Goal: Information Seeking & Learning: Learn about a topic

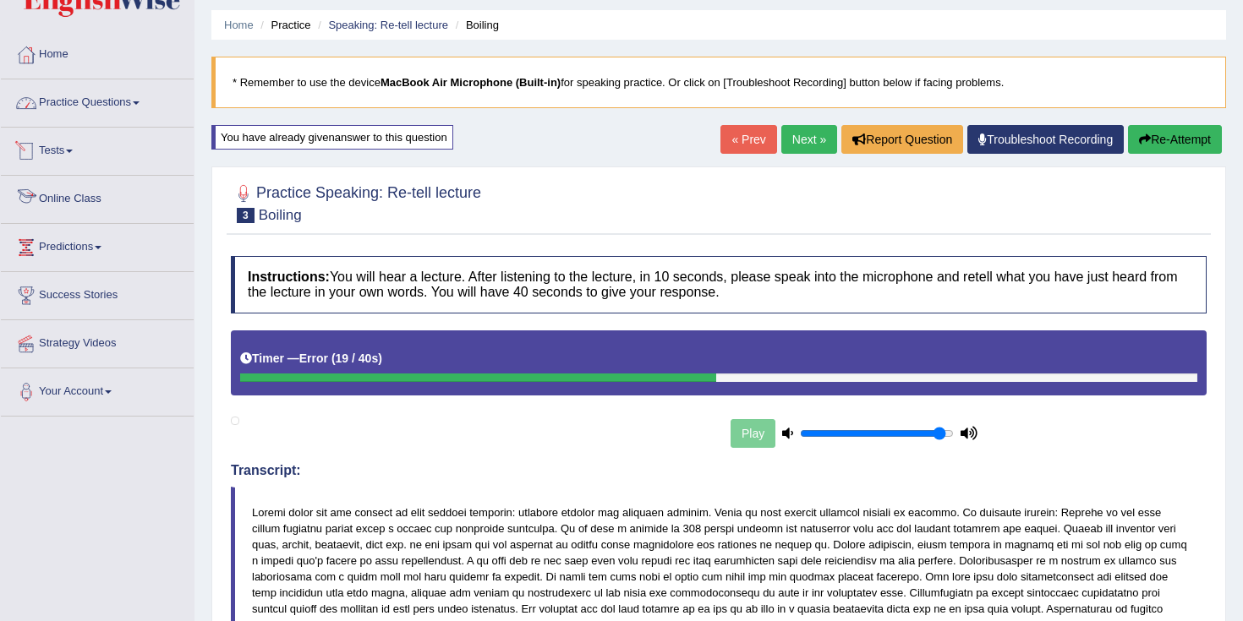
click at [86, 92] on link "Practice Questions" at bounding box center [97, 100] width 193 height 42
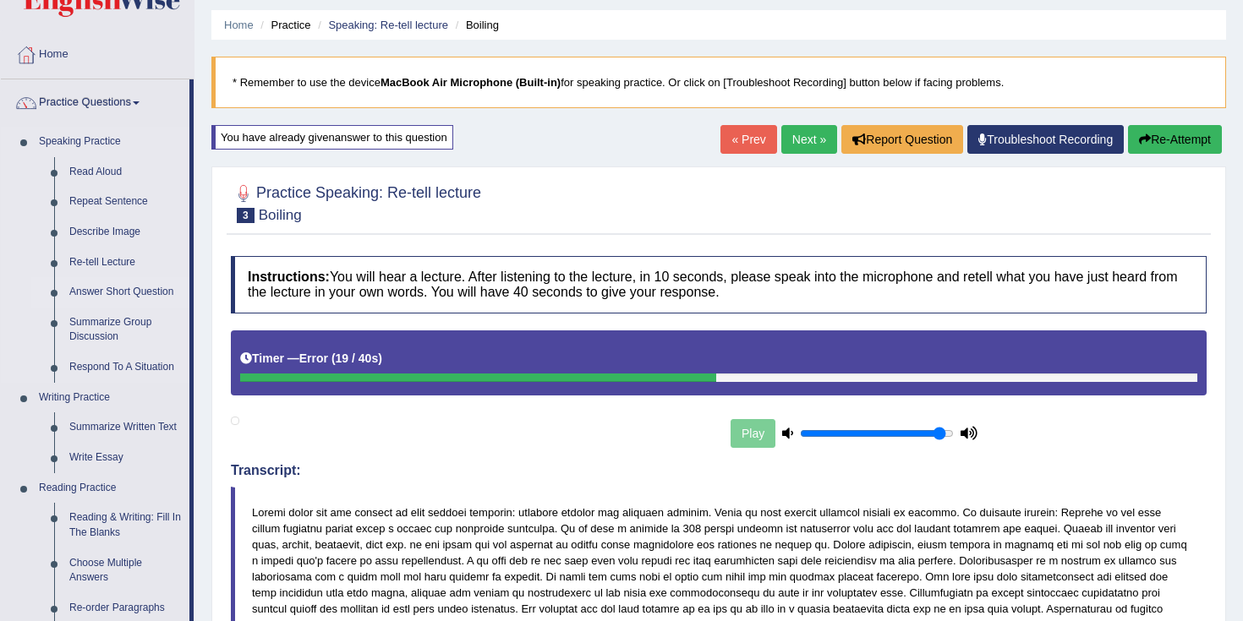
click at [109, 294] on link "Answer Short Question" at bounding box center [126, 292] width 128 height 30
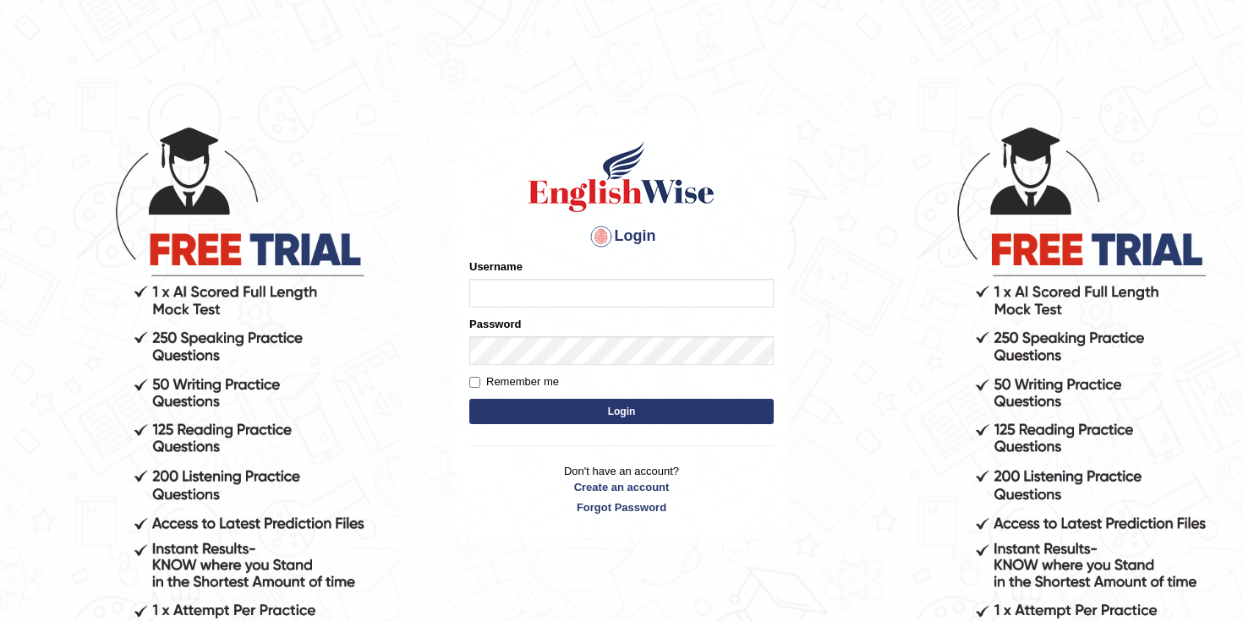
click at [527, 291] on input "Username" at bounding box center [621, 293] width 304 height 29
type input "hamnarashid"
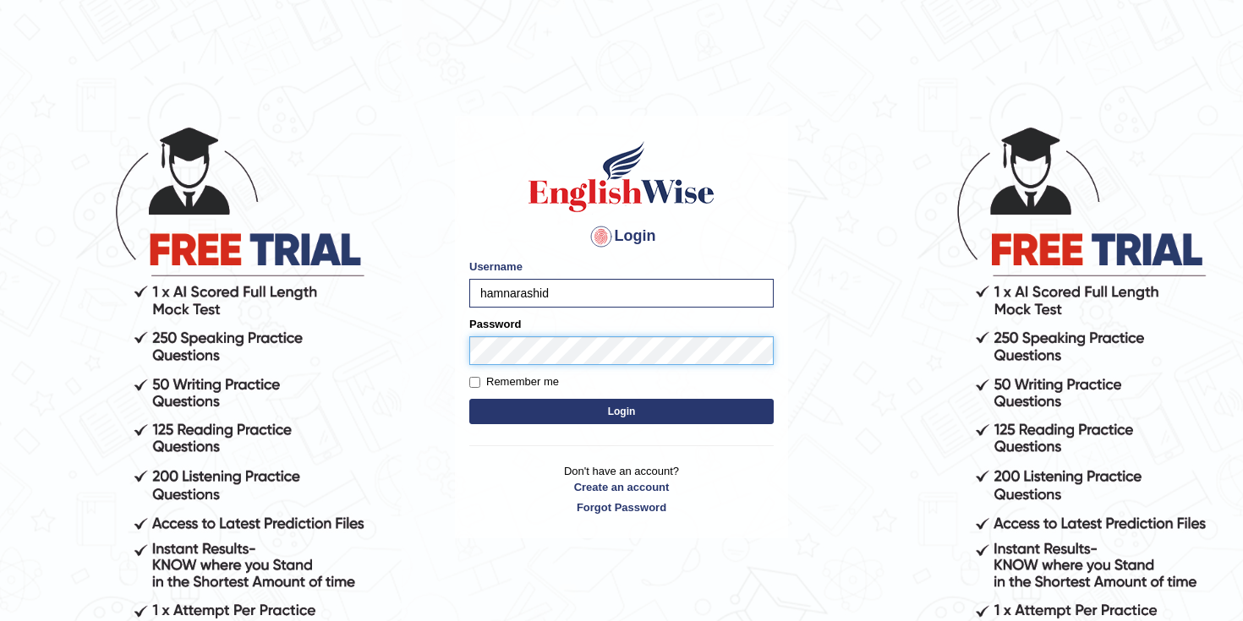
click at [469, 399] on button "Login" at bounding box center [621, 411] width 304 height 25
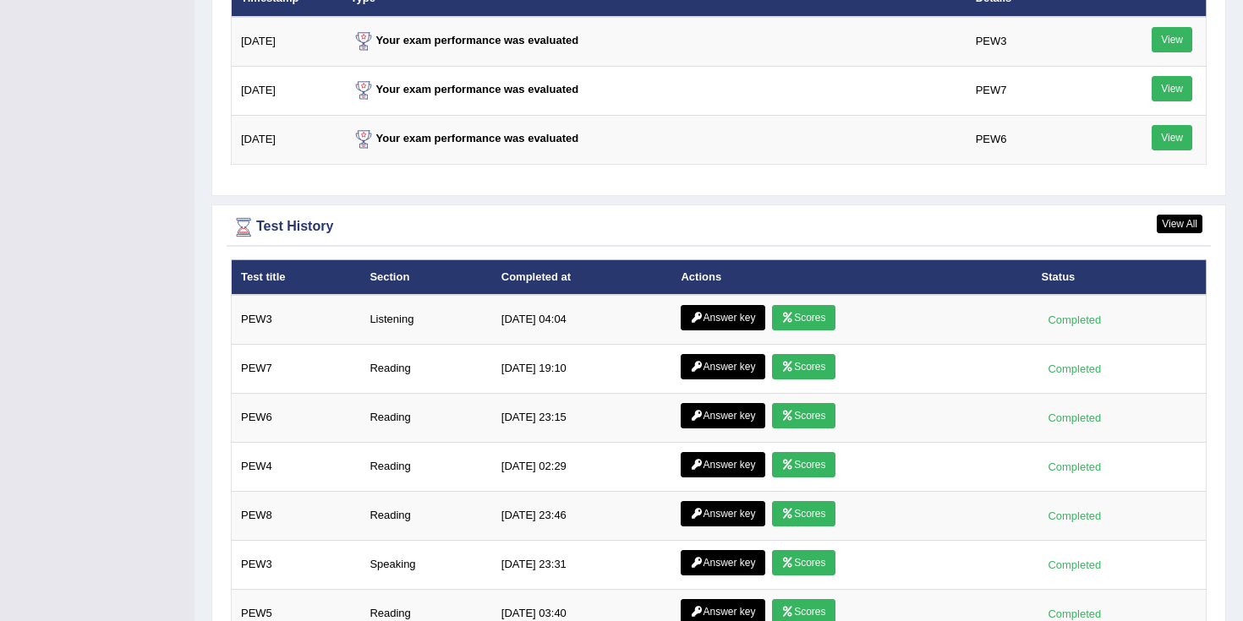
scroll to position [2270, 0]
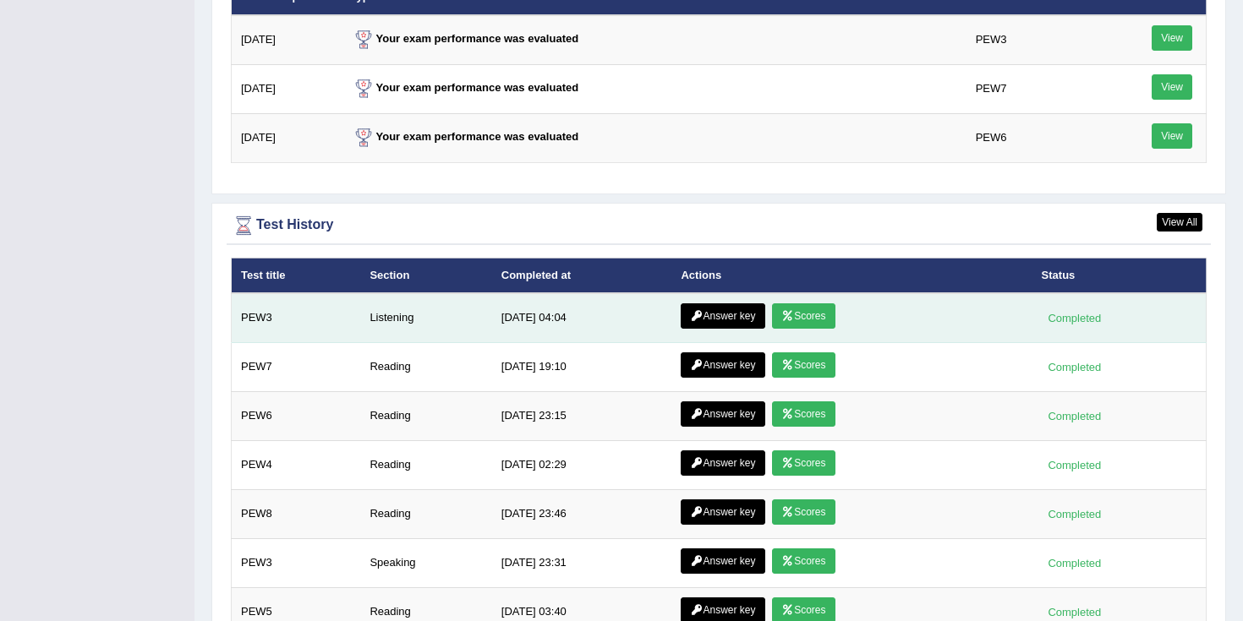
click at [805, 318] on link "Scores" at bounding box center [803, 316] width 63 height 25
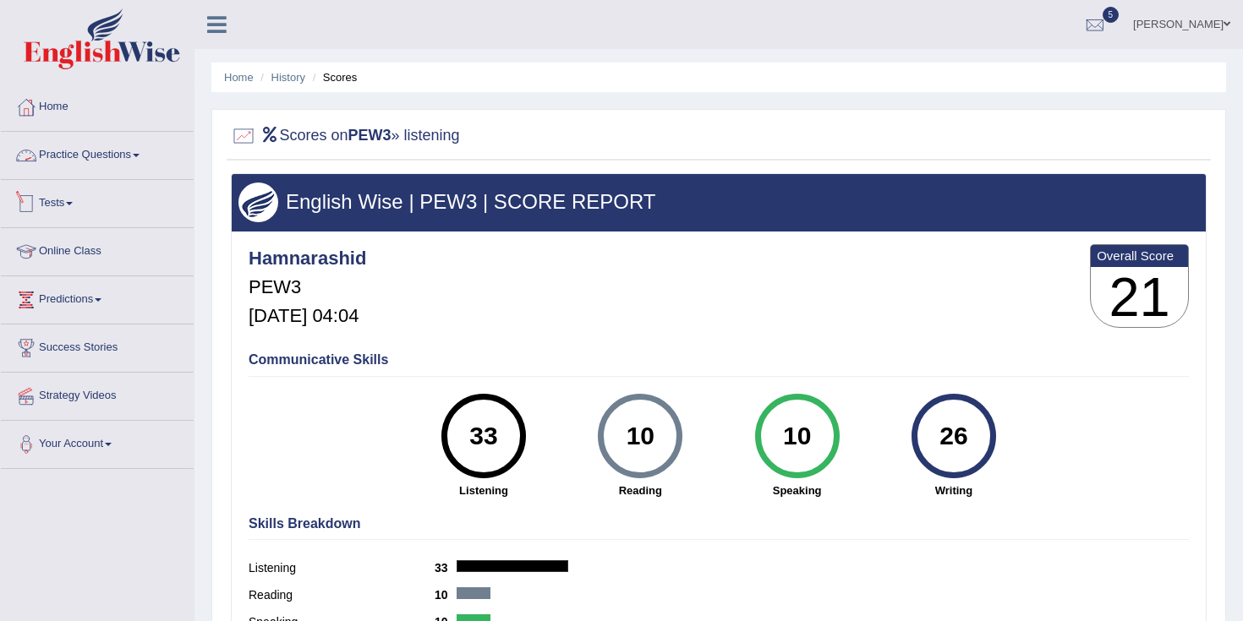
click at [117, 164] on link "Practice Questions" at bounding box center [97, 153] width 193 height 42
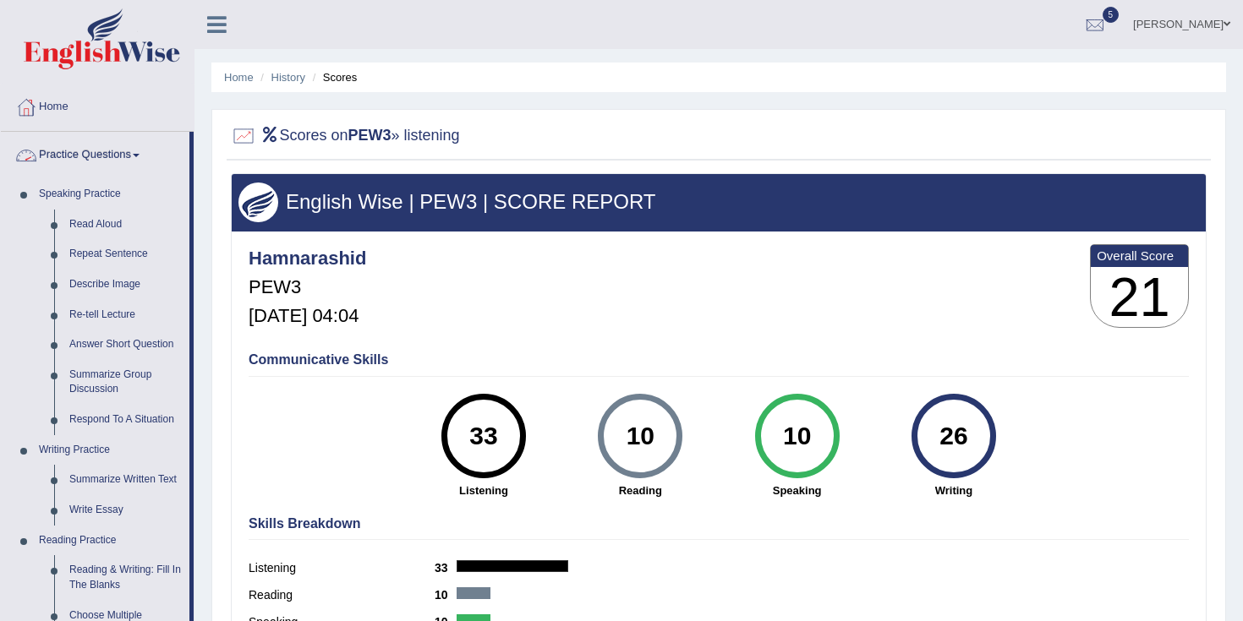
click at [114, 149] on link "Practice Questions" at bounding box center [95, 153] width 189 height 42
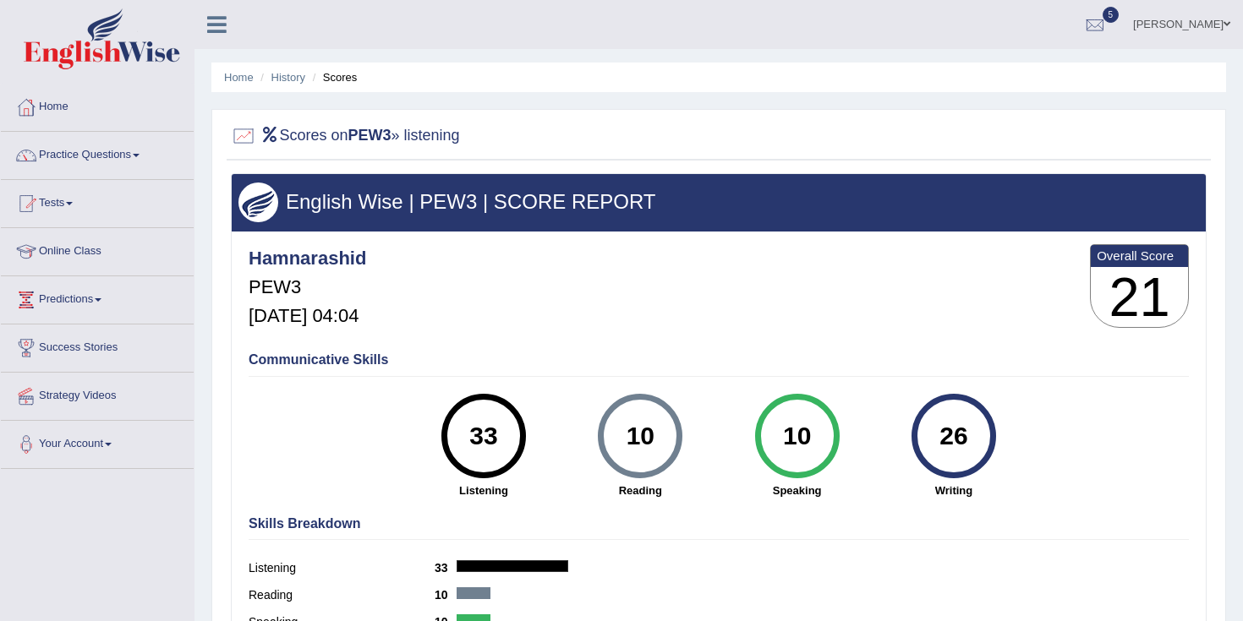
click at [107, 157] on link "Practice Questions" at bounding box center [97, 153] width 193 height 42
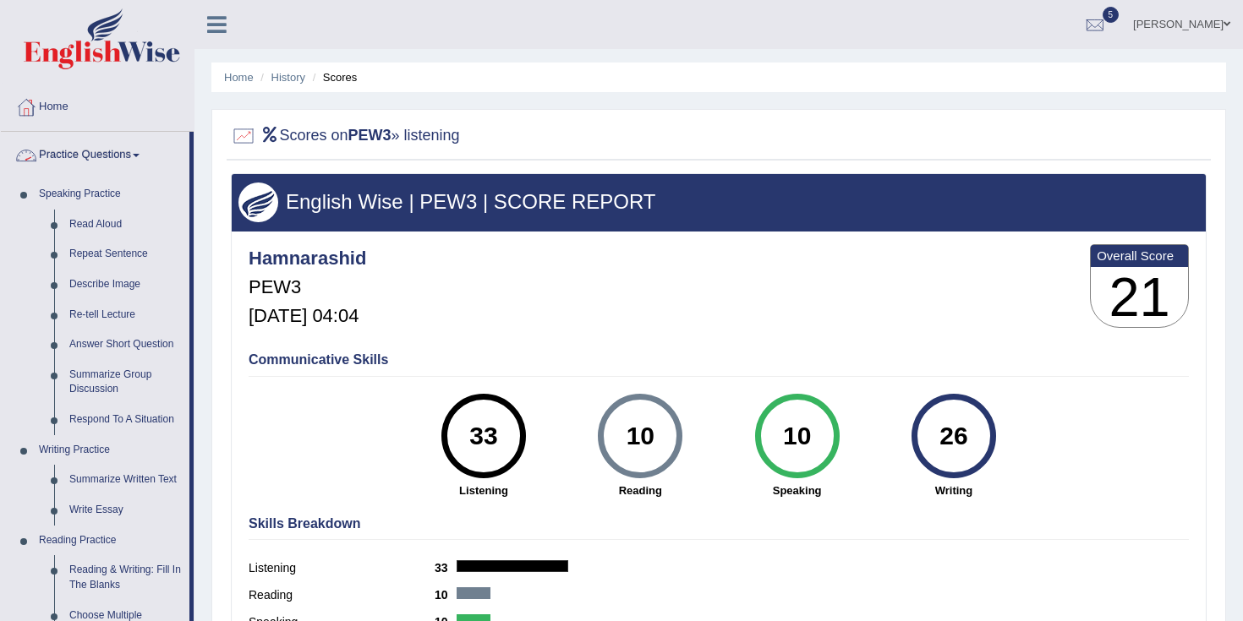
click at [92, 148] on link "Practice Questions" at bounding box center [95, 153] width 189 height 42
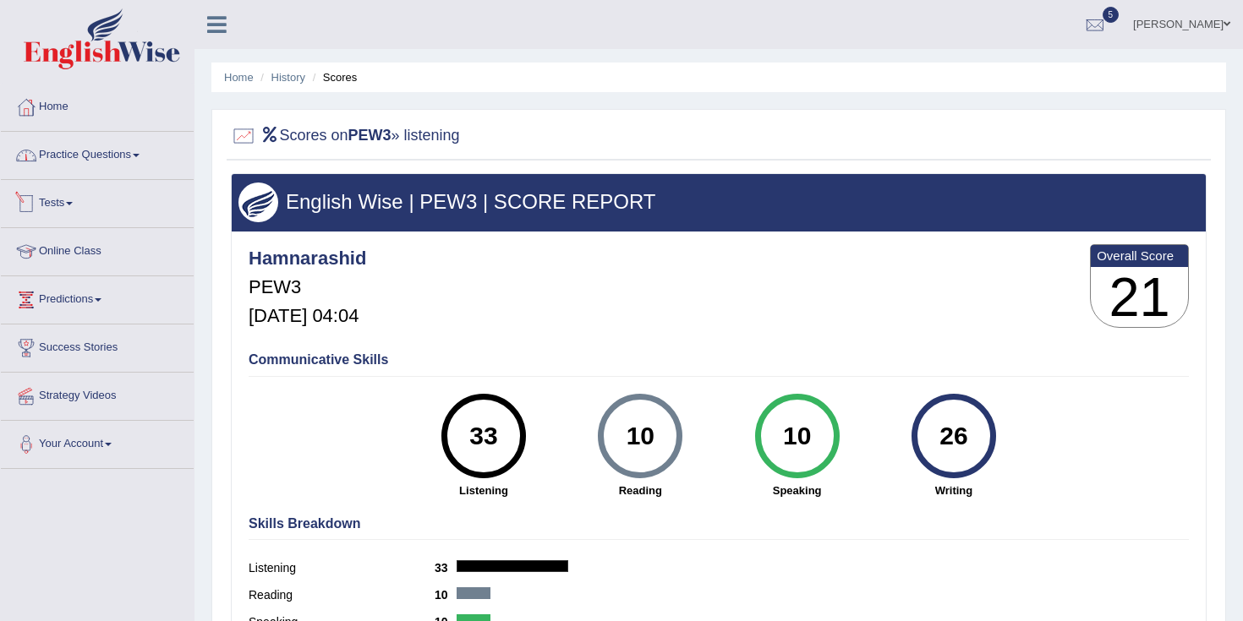
click at [92, 163] on link "Practice Questions" at bounding box center [97, 153] width 193 height 42
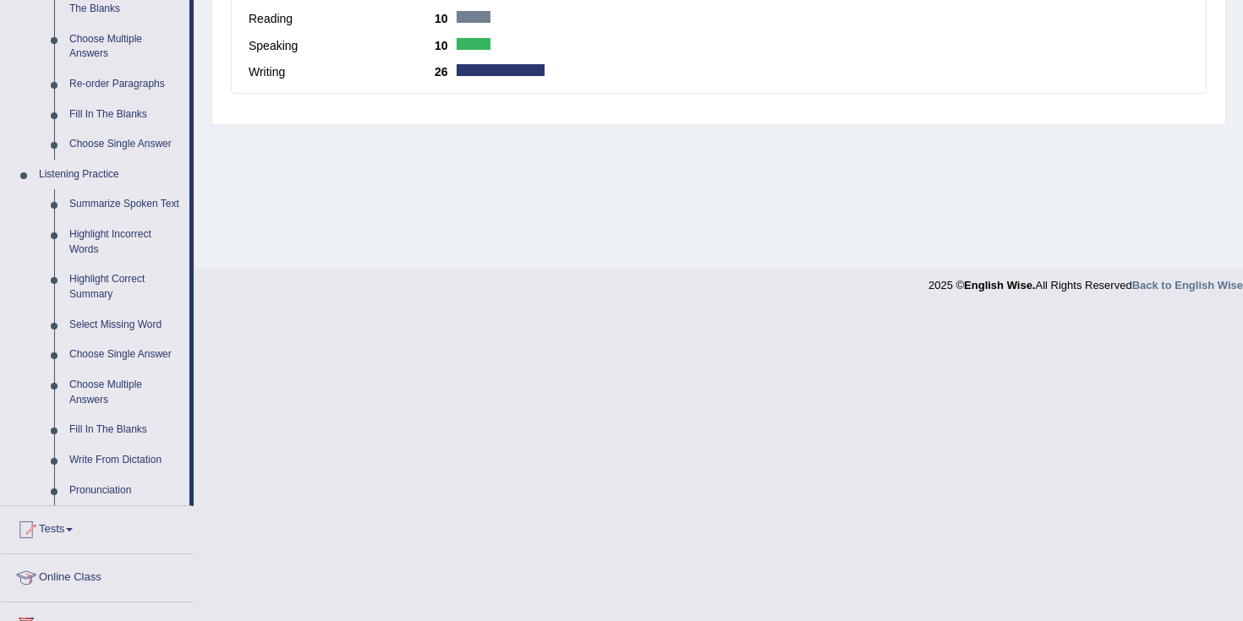
scroll to position [579, 0]
click at [103, 443] on link "Fill In The Blanks" at bounding box center [126, 428] width 128 height 30
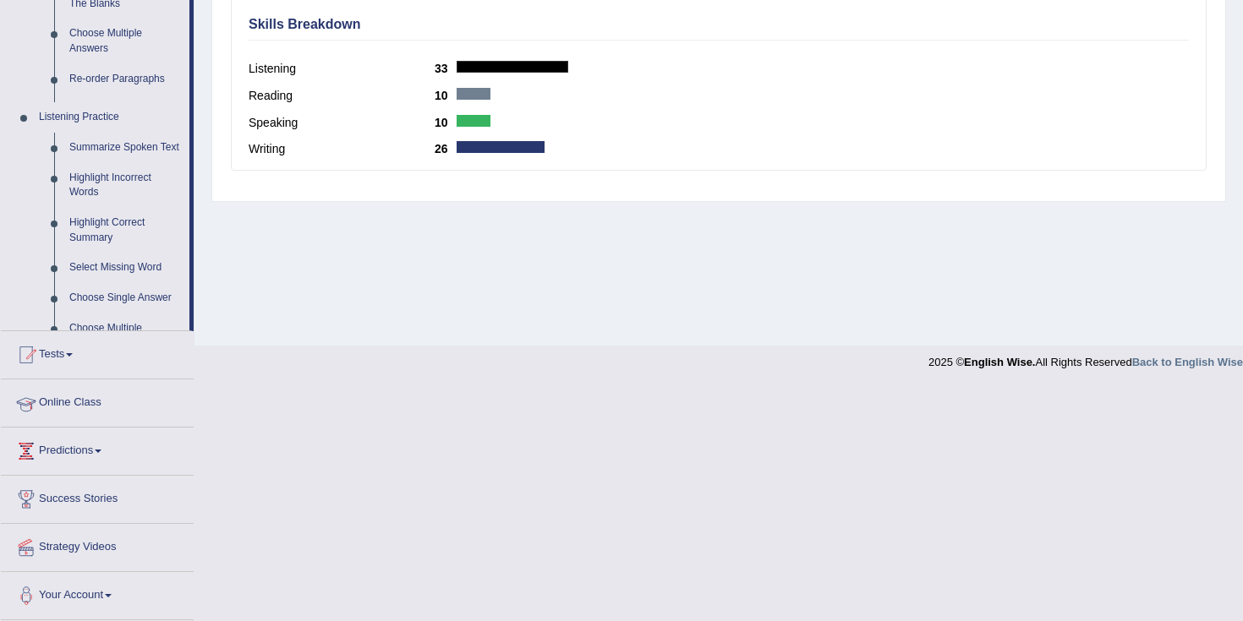
scroll to position [266, 0]
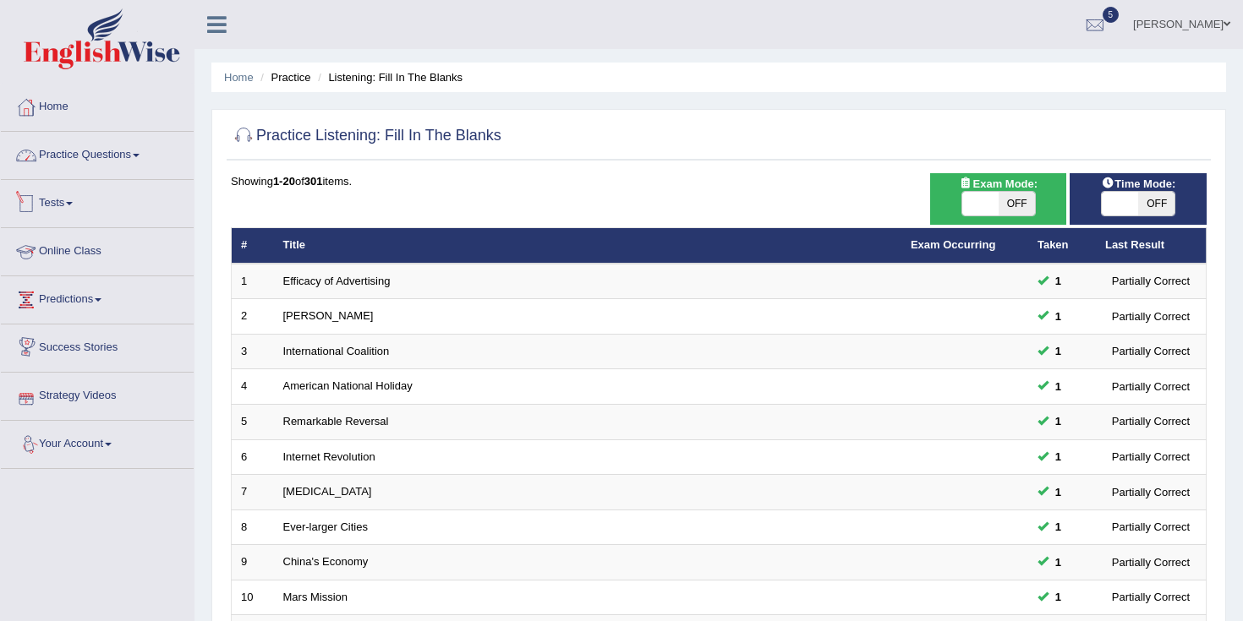
click at [64, 162] on link "Practice Questions" at bounding box center [97, 153] width 193 height 42
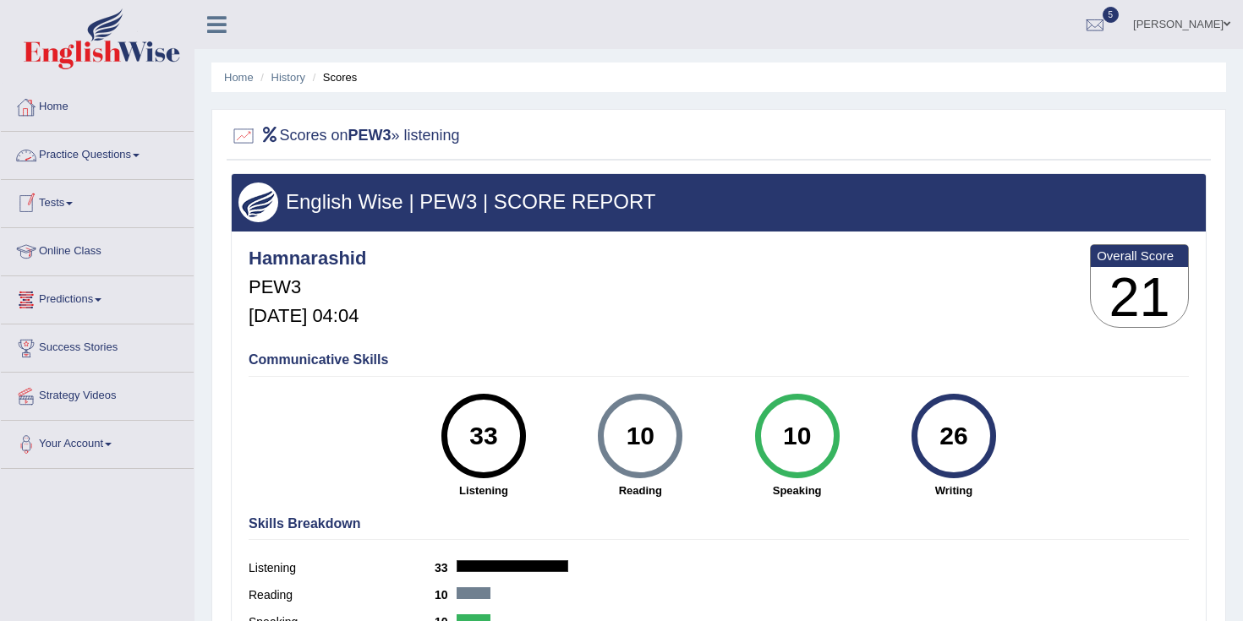
click at [80, 165] on link "Practice Questions" at bounding box center [97, 153] width 193 height 42
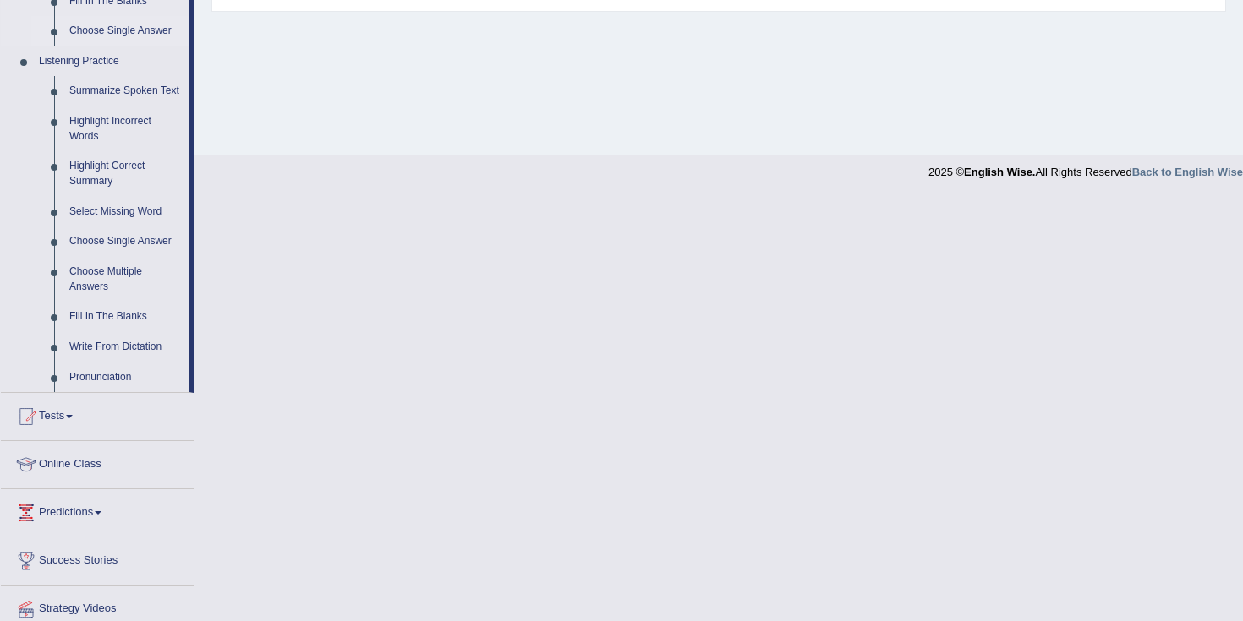
scroll to position [698, 0]
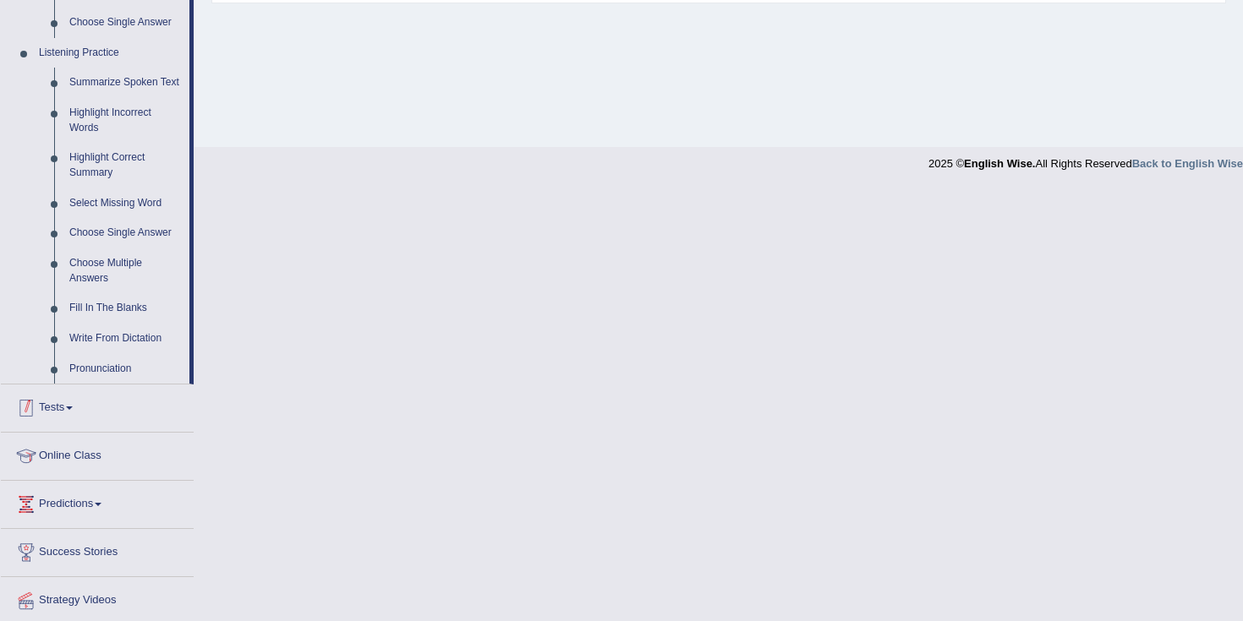
click at [55, 427] on link "Tests" at bounding box center [97, 406] width 193 height 42
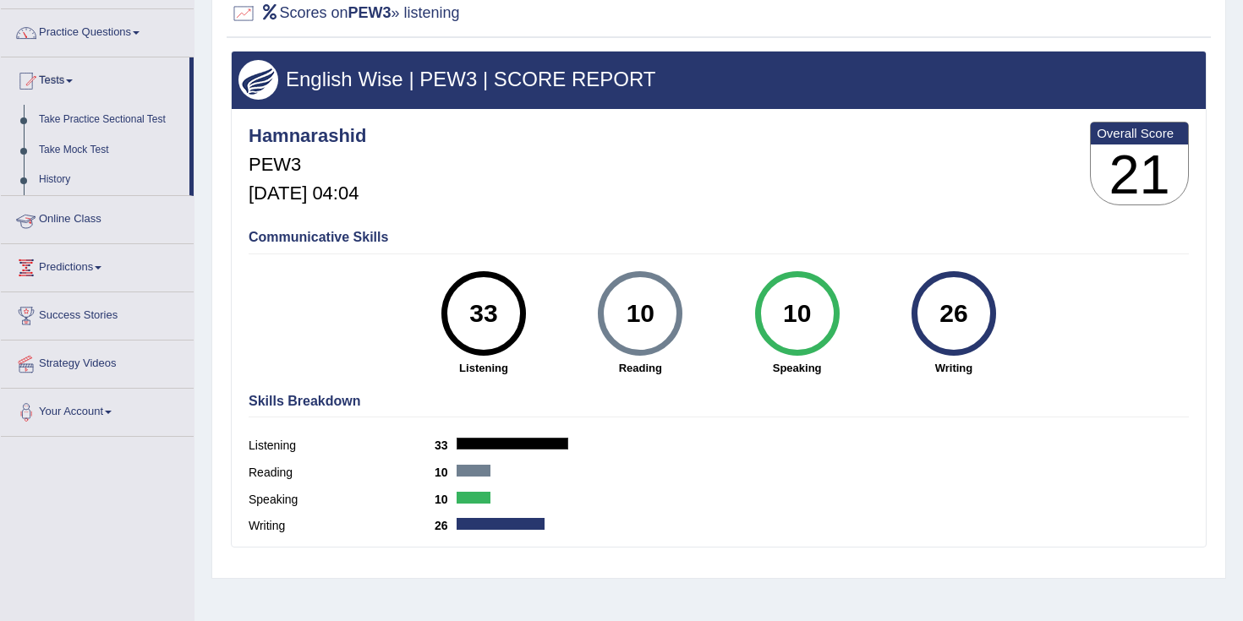
scroll to position [120, 0]
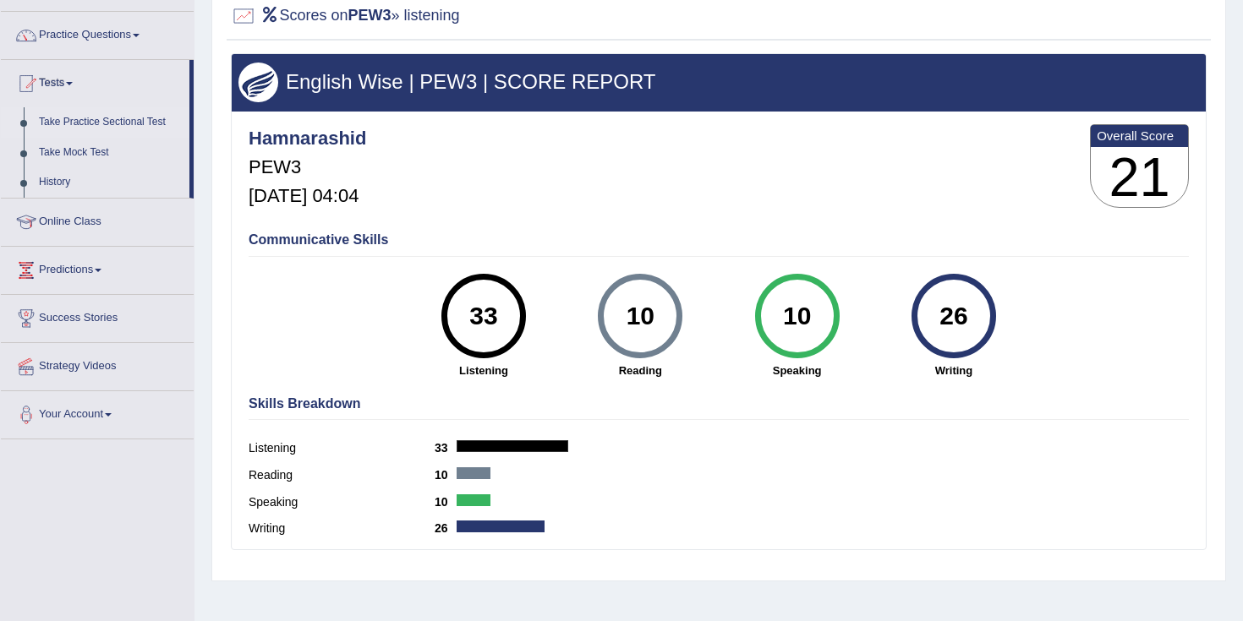
click at [107, 123] on link "Take Practice Sectional Test" at bounding box center [110, 122] width 158 height 30
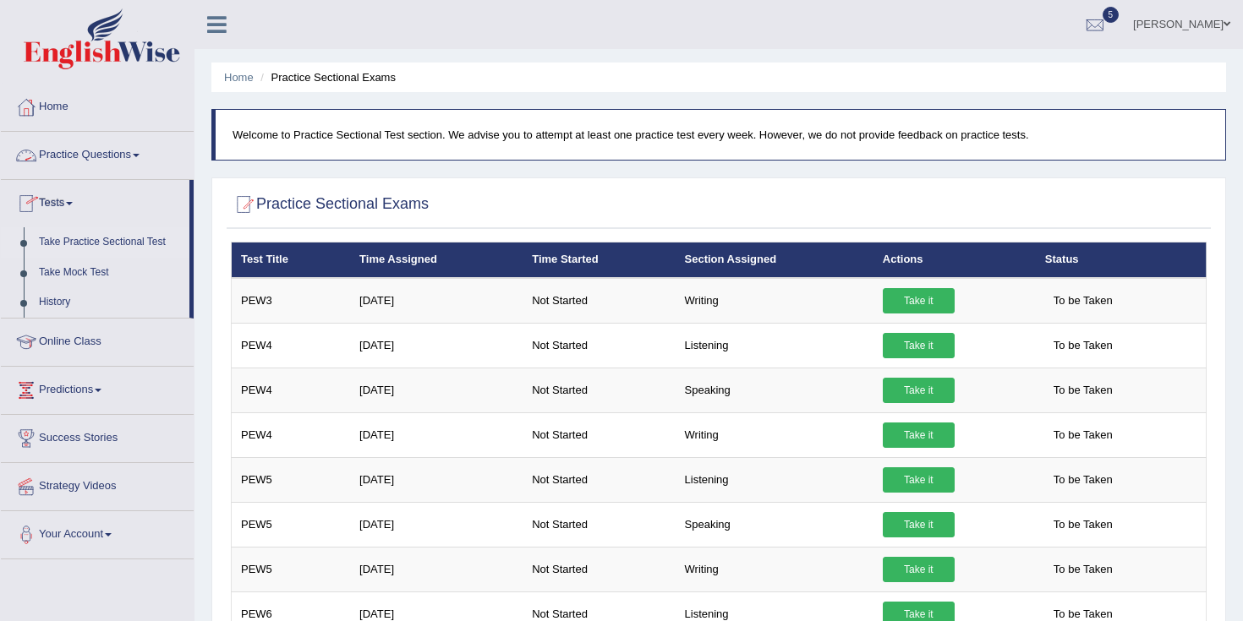
click at [82, 159] on link "Practice Questions" at bounding box center [97, 153] width 193 height 42
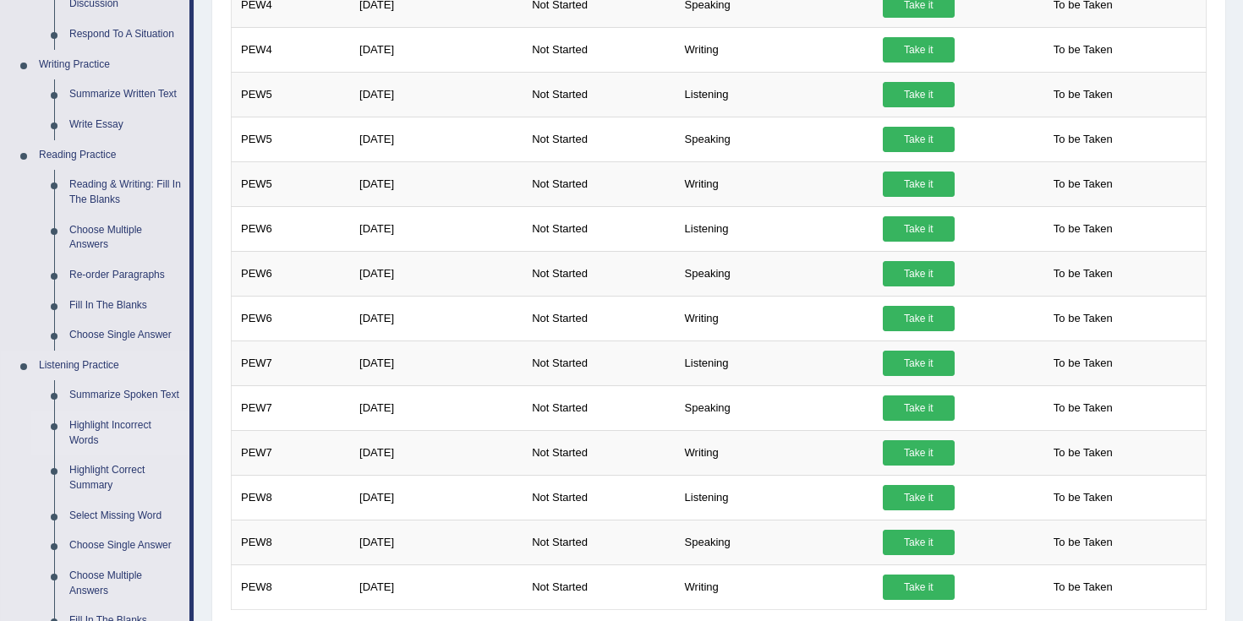
scroll to position [379, 0]
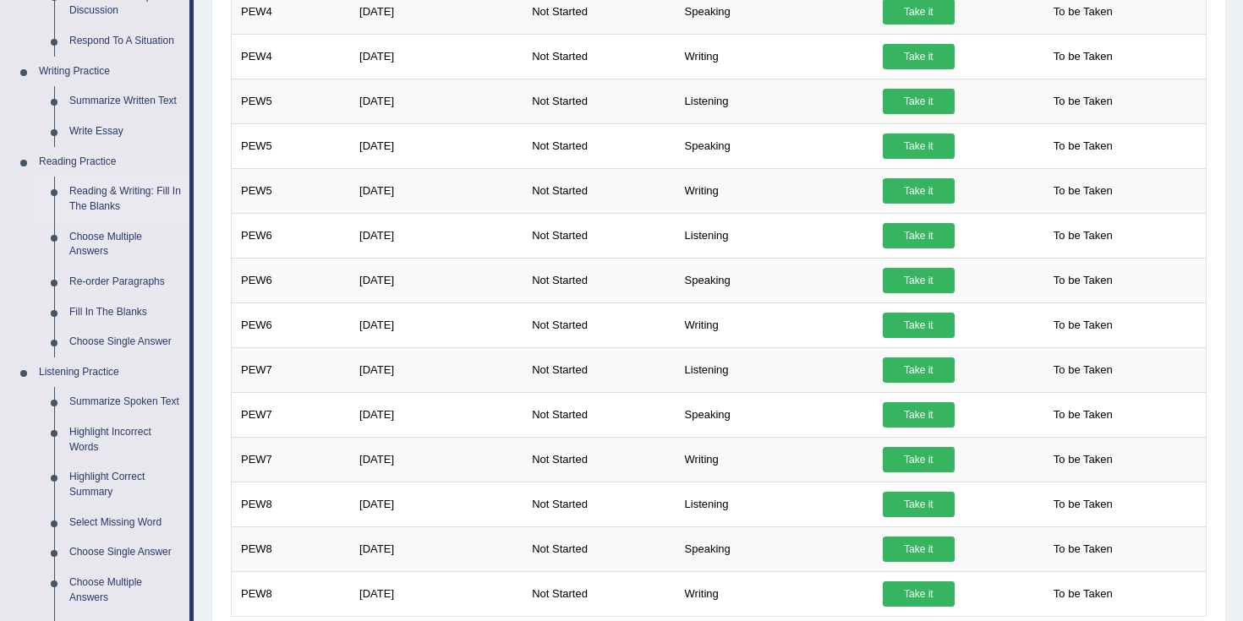
click at [105, 196] on link "Reading & Writing: Fill In The Blanks" at bounding box center [126, 199] width 128 height 45
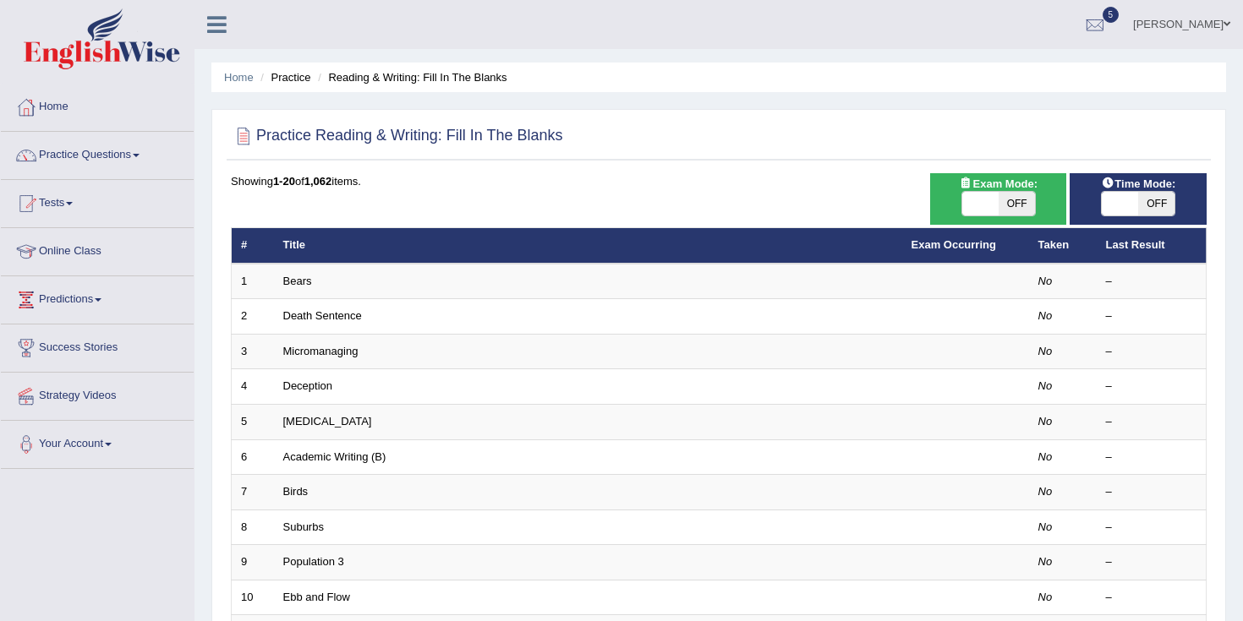
click at [1136, 191] on div "ON OFF" at bounding box center [1138, 203] width 74 height 25
click at [1128, 204] on span at bounding box center [1120, 204] width 36 height 24
click at [1128, 199] on span at bounding box center [1120, 204] width 36 height 24
checkbox input "true"
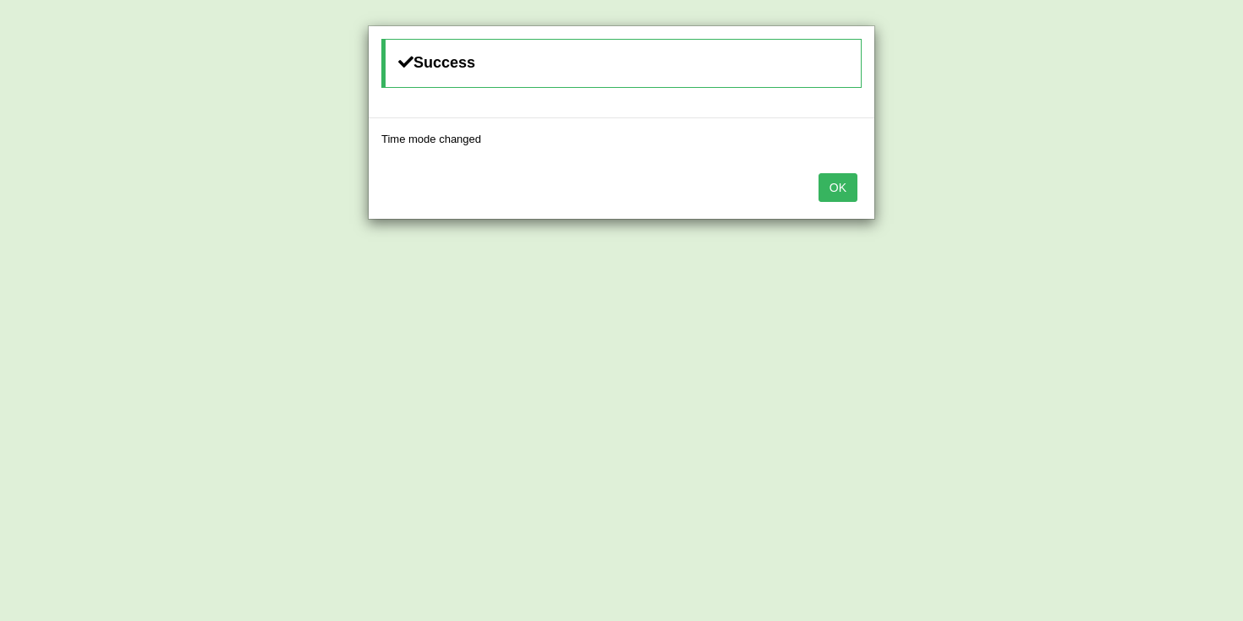
click at [843, 190] on button "OK" at bounding box center [837, 187] width 39 height 29
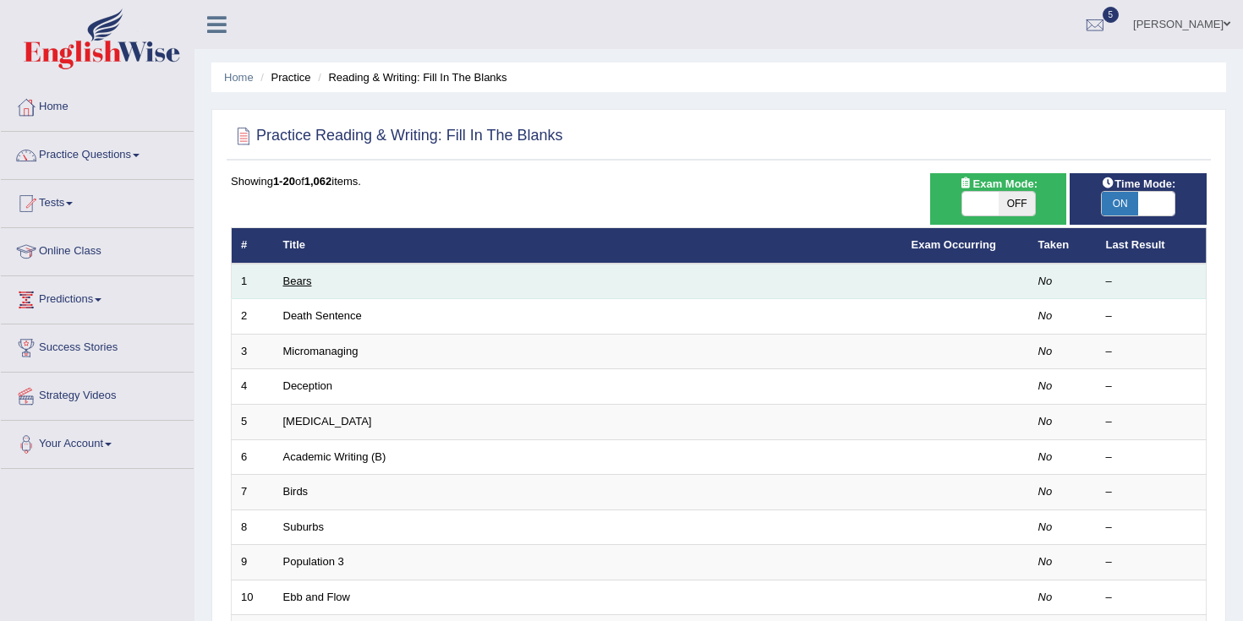
click at [292, 284] on link "Bears" at bounding box center [297, 281] width 29 height 13
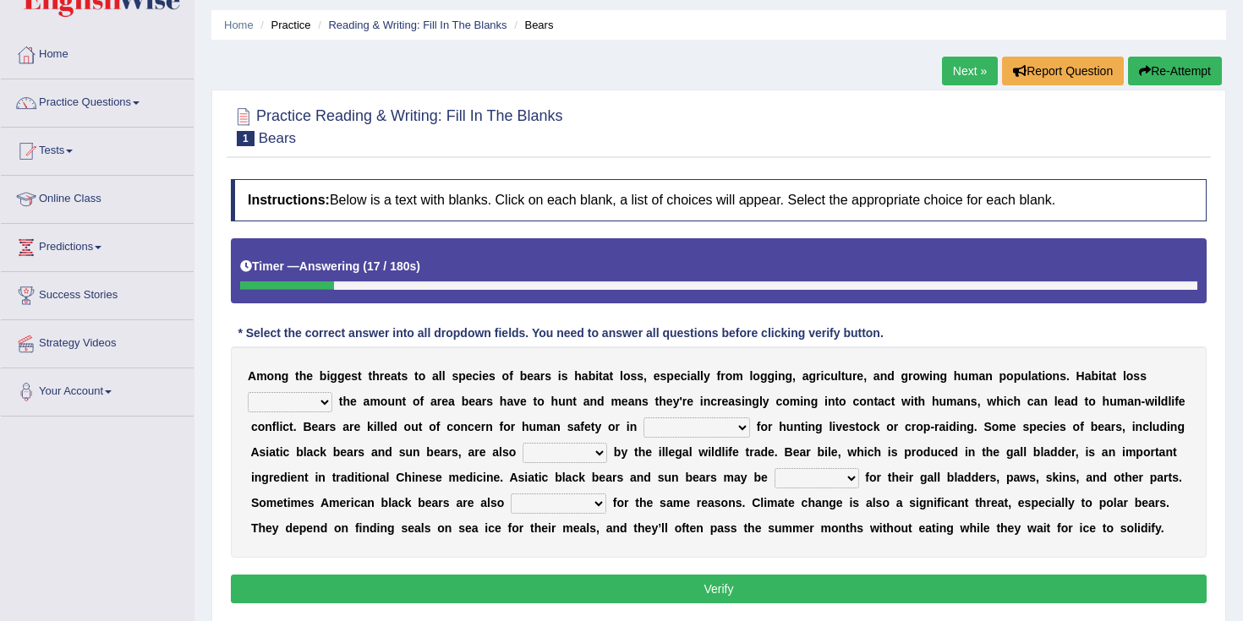
scroll to position [54, 0]
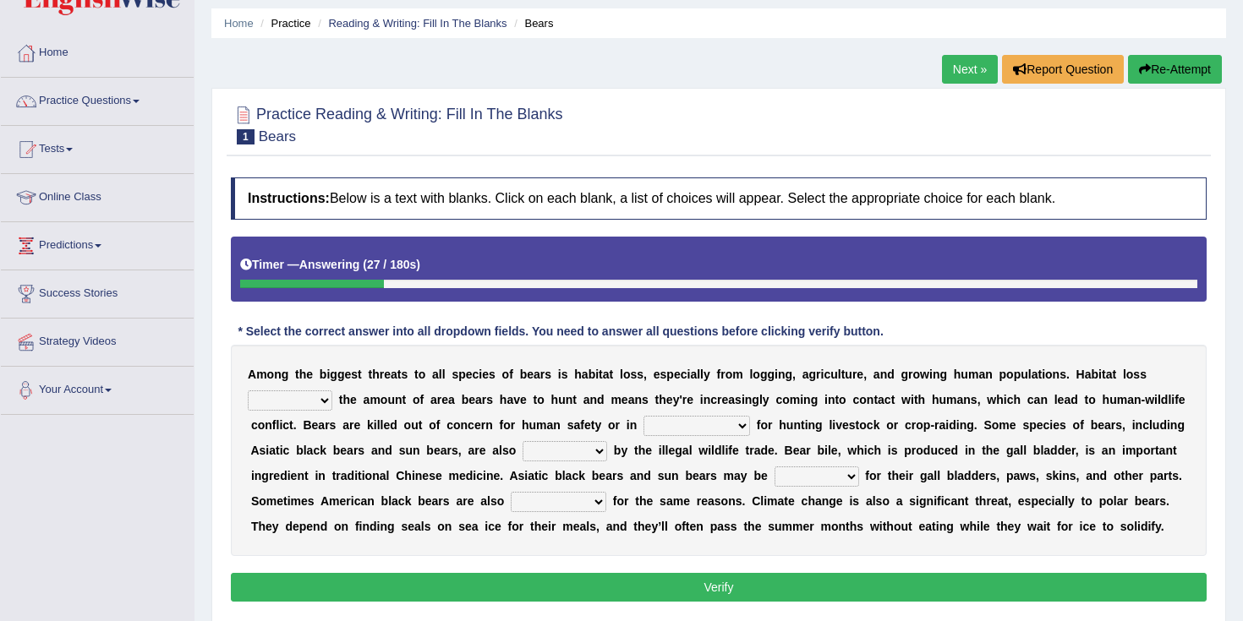
click at [285, 397] on select "increases reduces complies interacts" at bounding box center [290, 401] width 85 height 20
select select "reduces"
click at [685, 427] on select "coalition retaliation appreciation disinformation" at bounding box center [696, 426] width 107 height 20
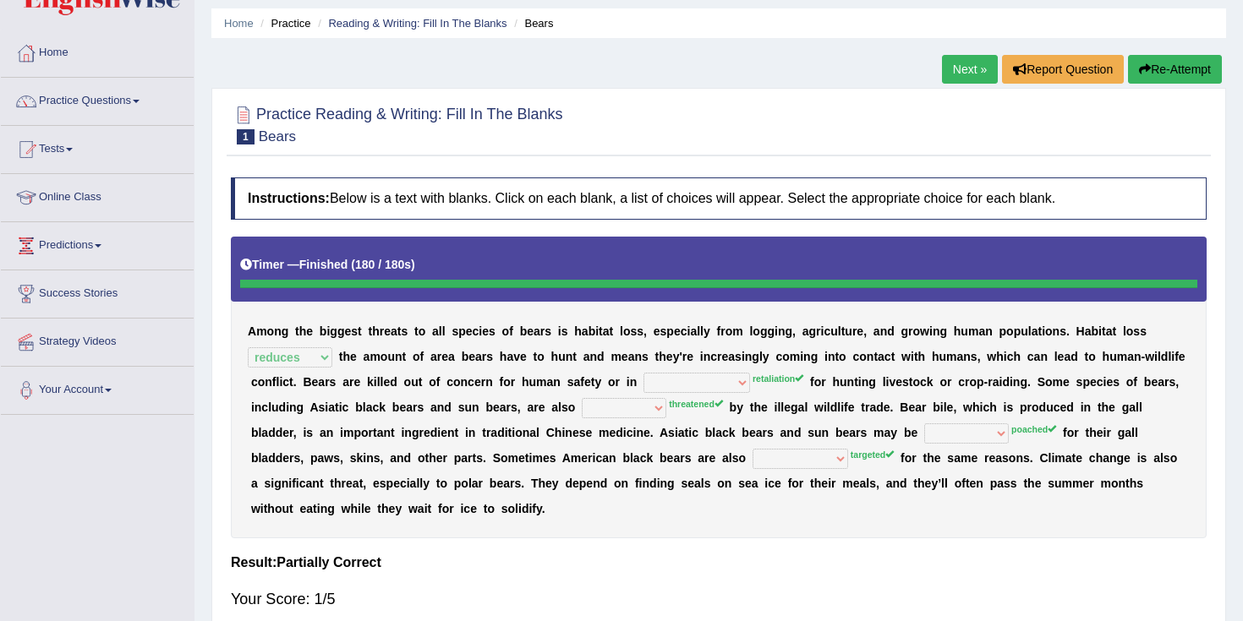
click at [1176, 63] on button "Re-Attempt" at bounding box center [1175, 69] width 94 height 29
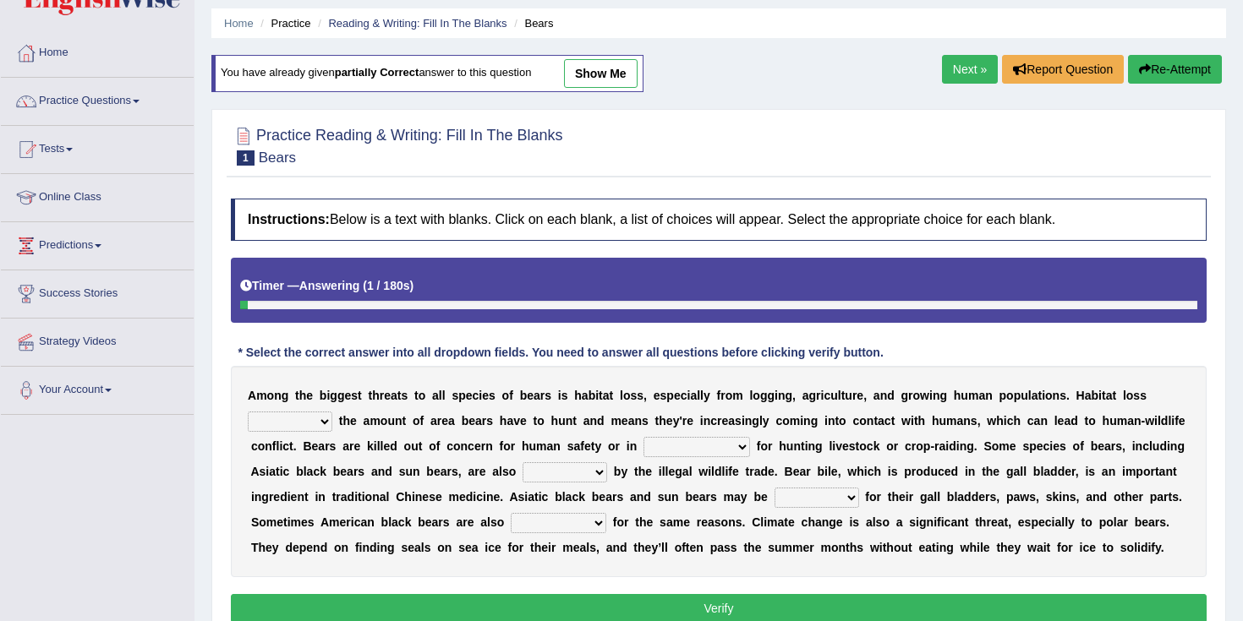
scroll to position [89, 0]
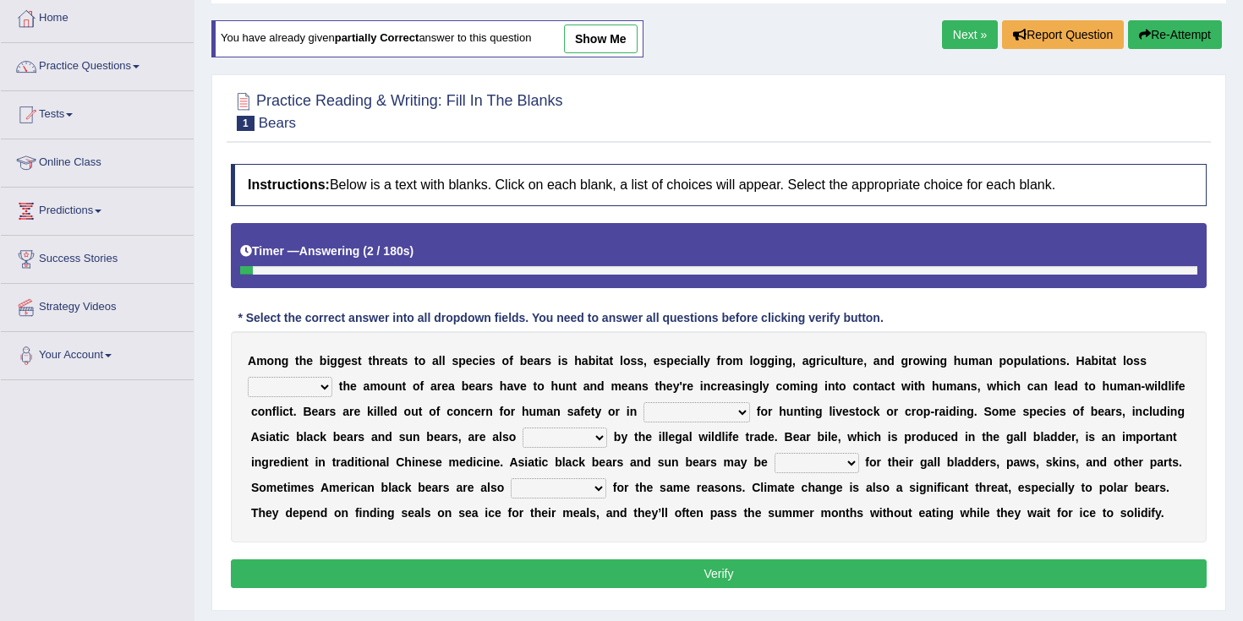
click at [265, 383] on select "increases reduces complies interacts" at bounding box center [290, 387] width 85 height 20
select select "reduces"
click at [698, 414] on select "coalition retaliation appreciation disinformation" at bounding box center [696, 412] width 107 height 20
select select "retaliation"
click at [565, 439] on select "protected prohibited fattened threatened" at bounding box center [565, 438] width 85 height 20
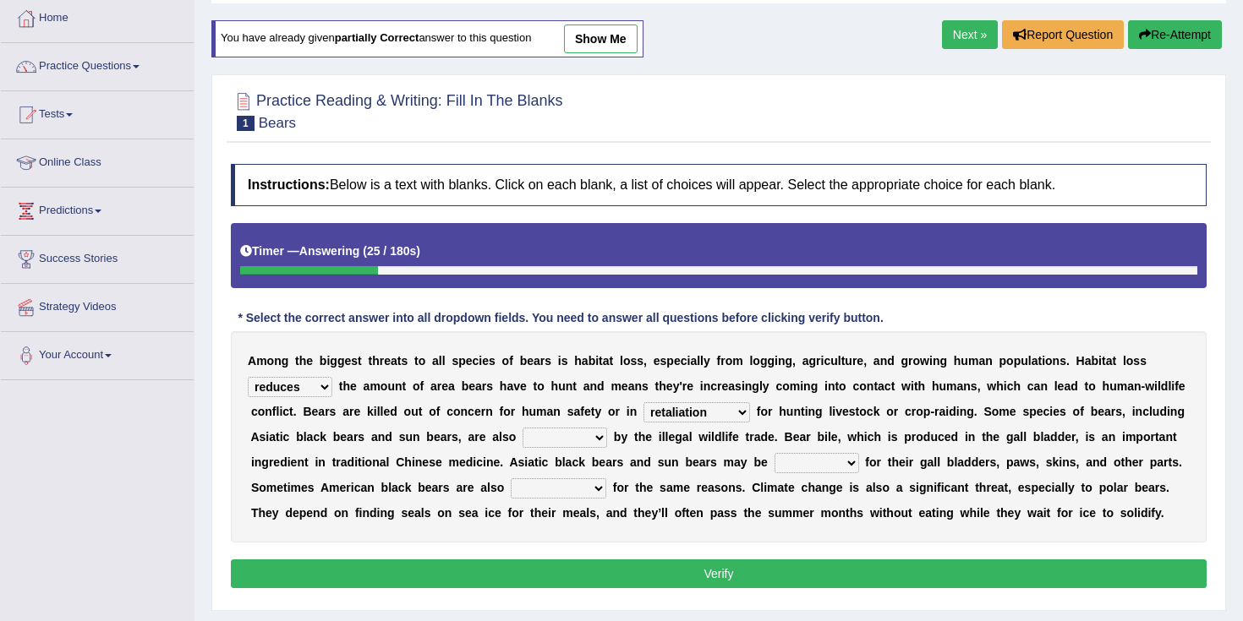
select select "threatened"
click at [803, 464] on select "poached squelched coached blenched" at bounding box center [816, 463] width 85 height 20
click at [807, 461] on select "poached squelched coached blenched" at bounding box center [816, 463] width 85 height 20
select select "poached"
click at [821, 466] on select "poached squelched coached blenched" at bounding box center [816, 463] width 85 height 20
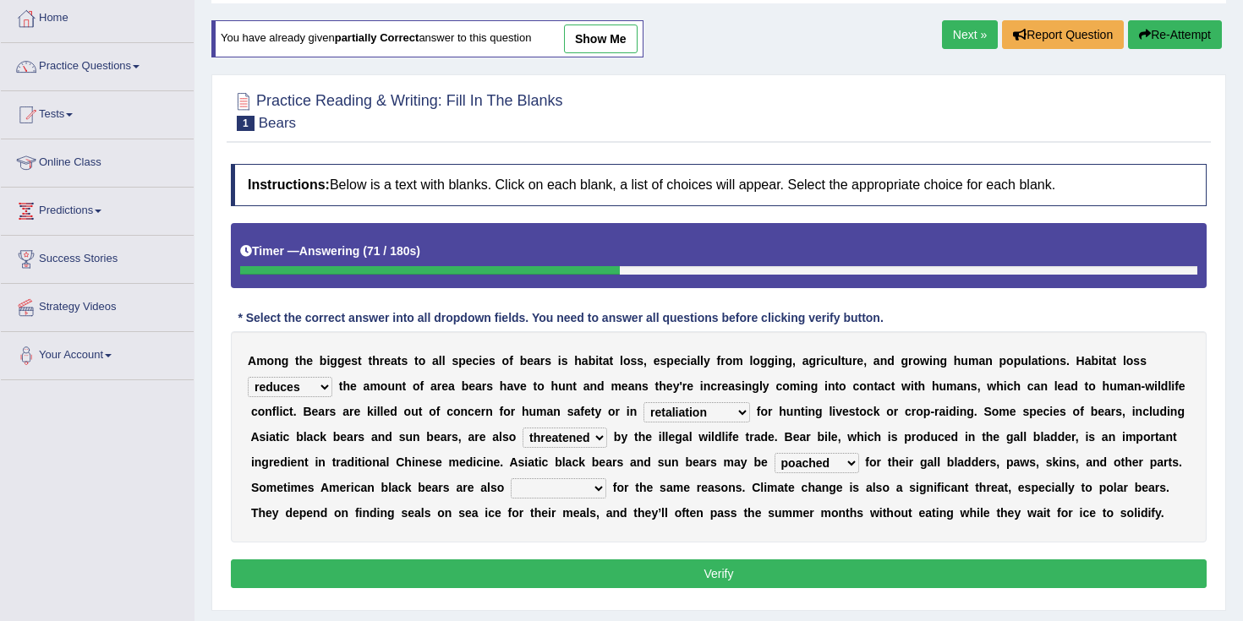
click at [524, 485] on select "begot foreseen encountered targeted" at bounding box center [559, 489] width 96 height 20
select select "targeted"
click at [712, 585] on button "Verify" at bounding box center [719, 574] width 976 height 29
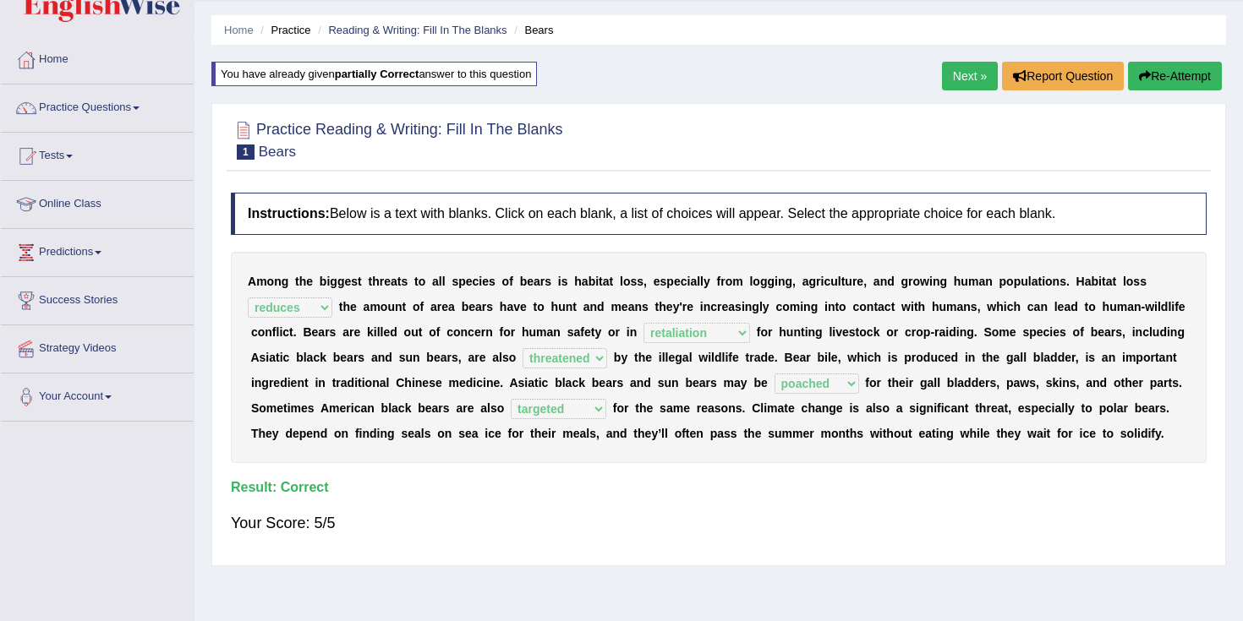
scroll to position [0, 0]
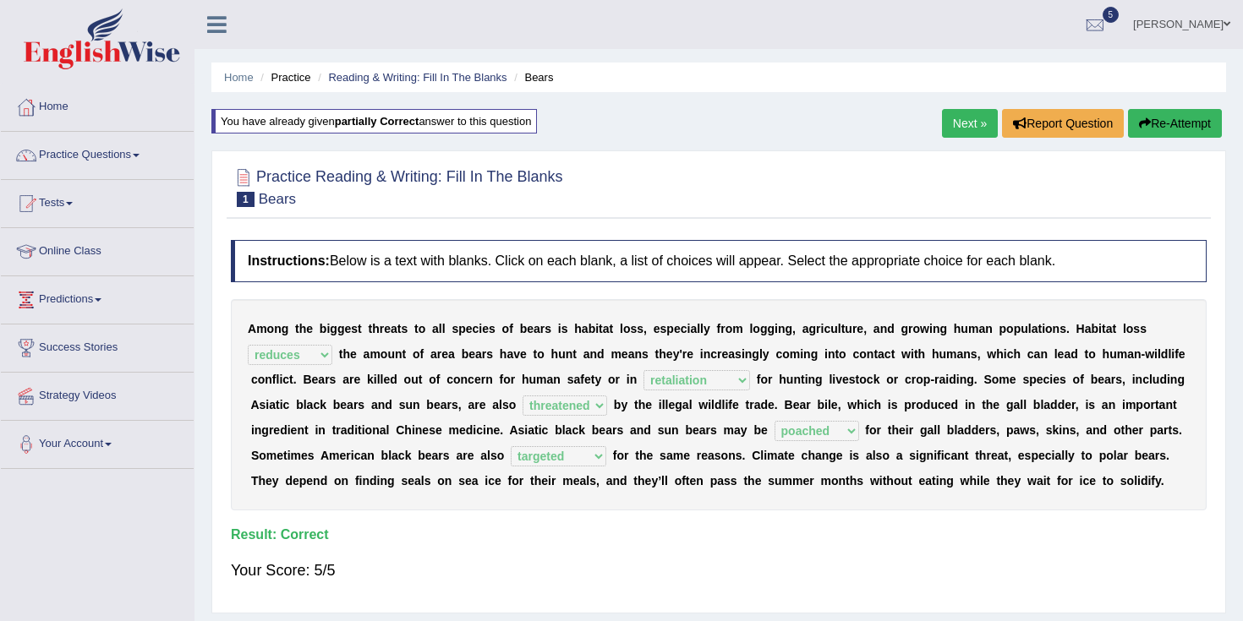
click at [1170, 127] on button "Re-Attempt" at bounding box center [1175, 123] width 94 height 29
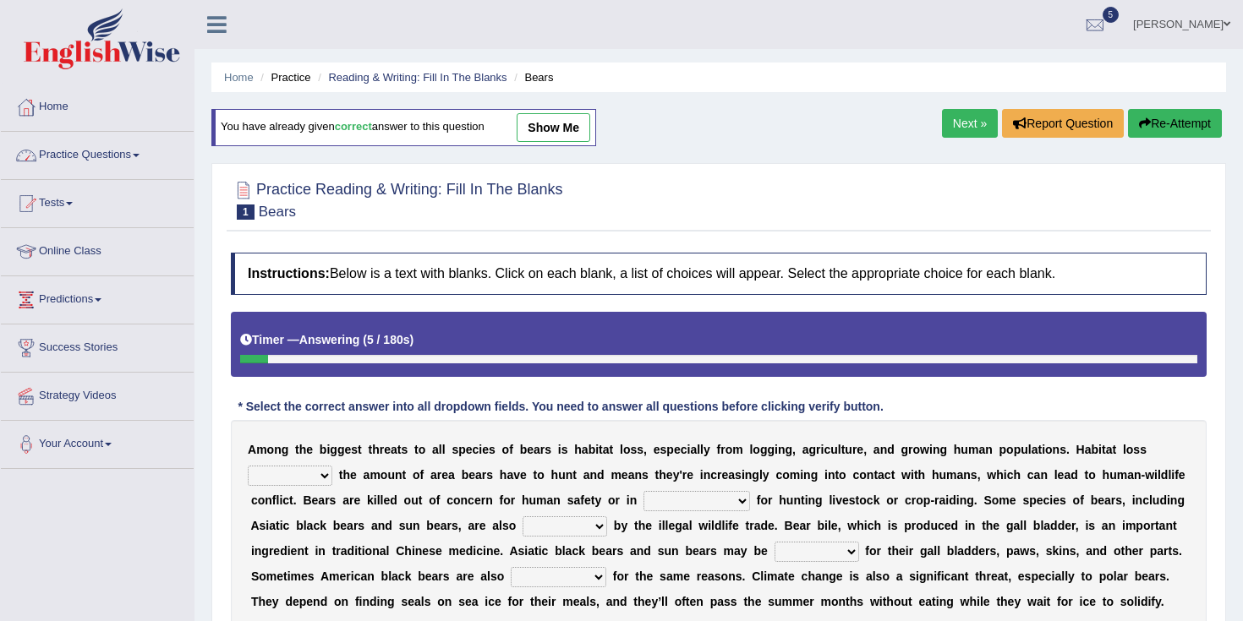
click at [118, 151] on link "Practice Questions" at bounding box center [97, 153] width 193 height 42
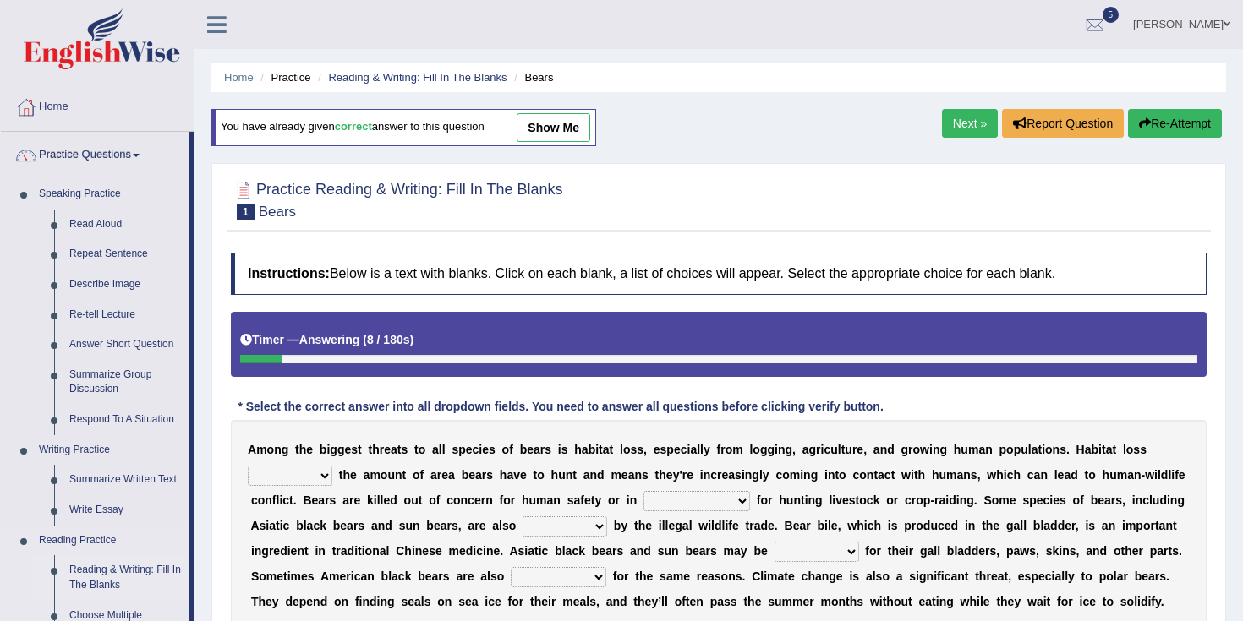
click at [116, 560] on link "Reading & Writing: Fill In The Blanks" at bounding box center [126, 578] width 128 height 45
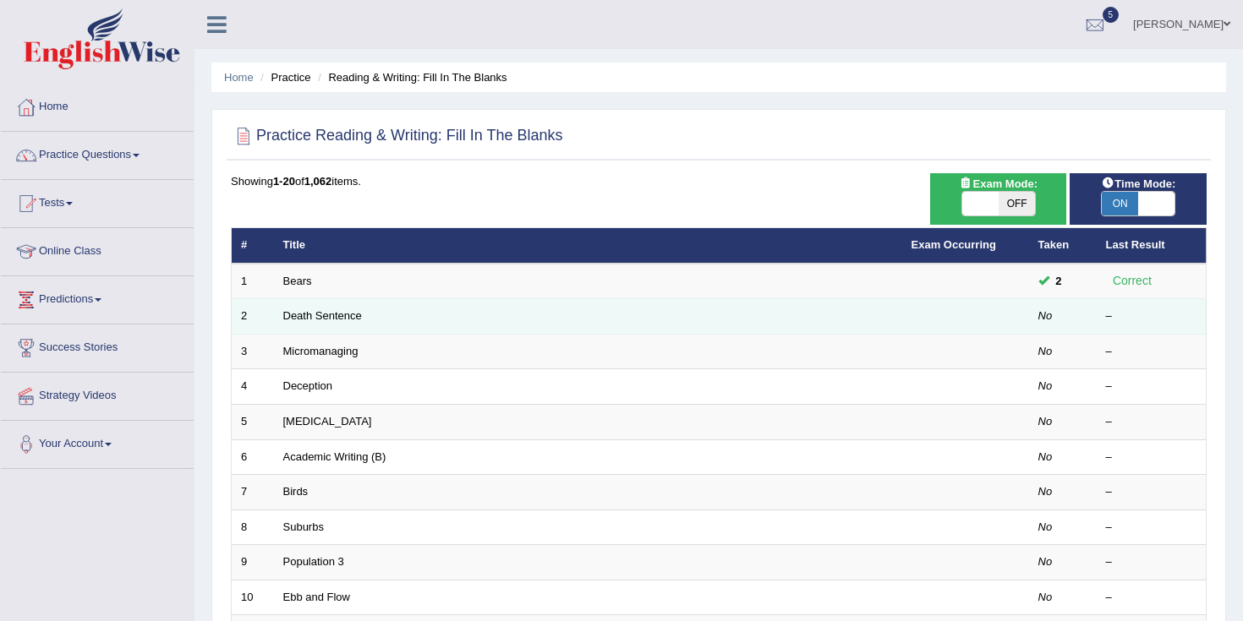
click at [316, 324] on td "Death Sentence" at bounding box center [588, 317] width 628 height 36
click at [317, 318] on link "Death Sentence" at bounding box center [322, 315] width 79 height 13
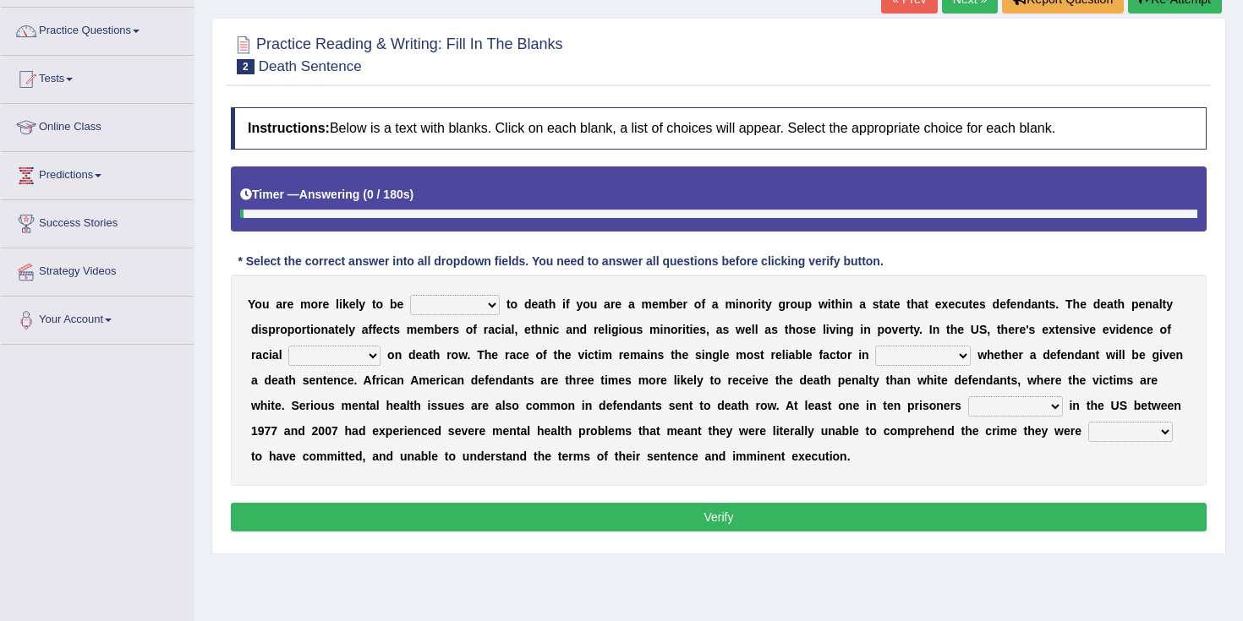
scroll to position [127, 0]
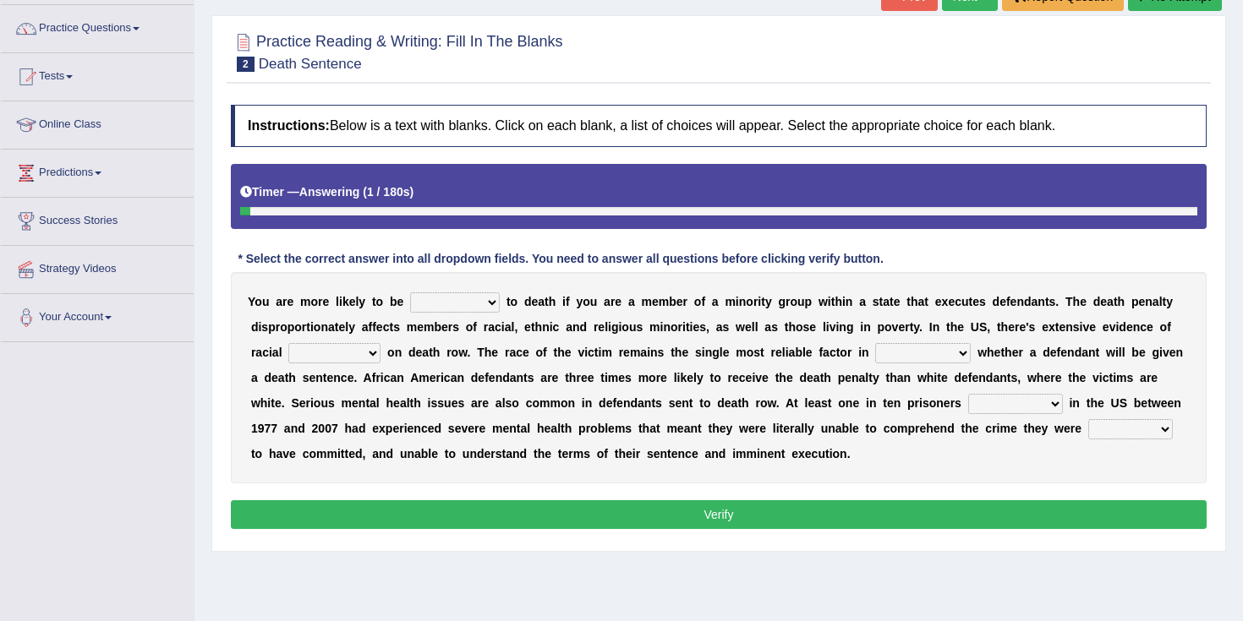
click at [455, 310] on select "penalized blamed complained sentenced" at bounding box center [455, 303] width 90 height 20
select select "sentenced"
click at [339, 353] on select "bias equality appearance background" at bounding box center [334, 353] width 92 height 20
click at [333, 358] on select "bias equality appearance background" at bounding box center [334, 353] width 92 height 20
click at [337, 351] on select "bias equality appearance background" at bounding box center [334, 353] width 92 height 20
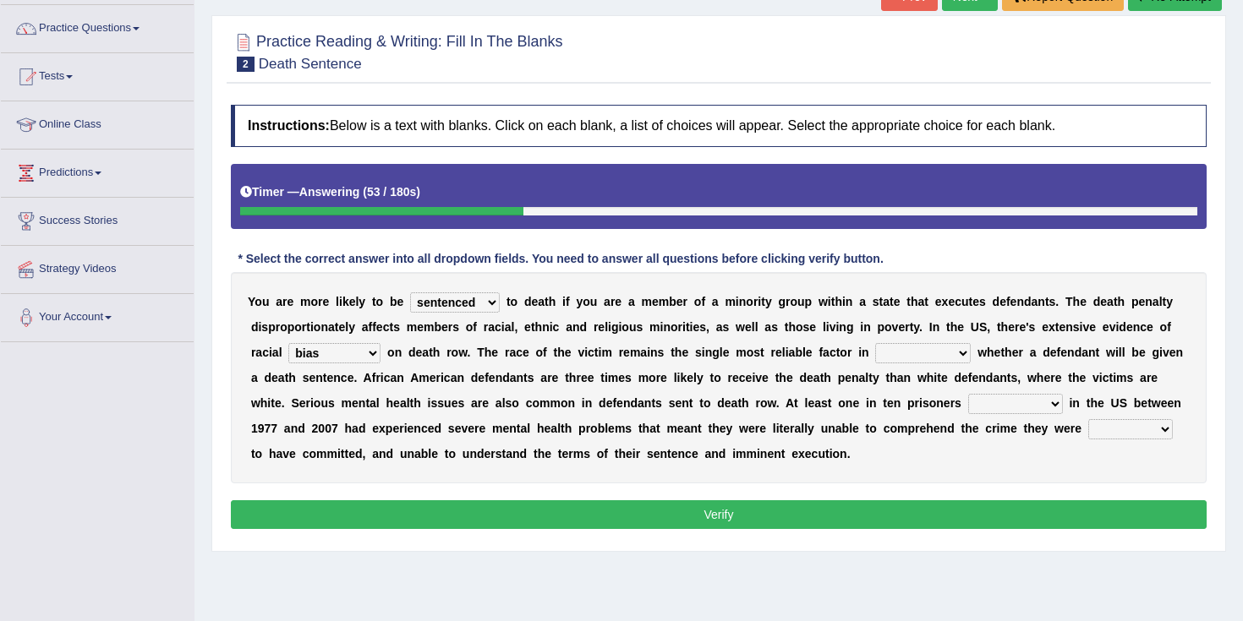
select select "background"
click at [892, 351] on select "determining adjoining undermining examining" at bounding box center [923, 353] width 96 height 20
select select "determining"
click at [1009, 405] on select "electrocuted persecuted executed captured" at bounding box center [1015, 404] width 95 height 20
select select "executed"
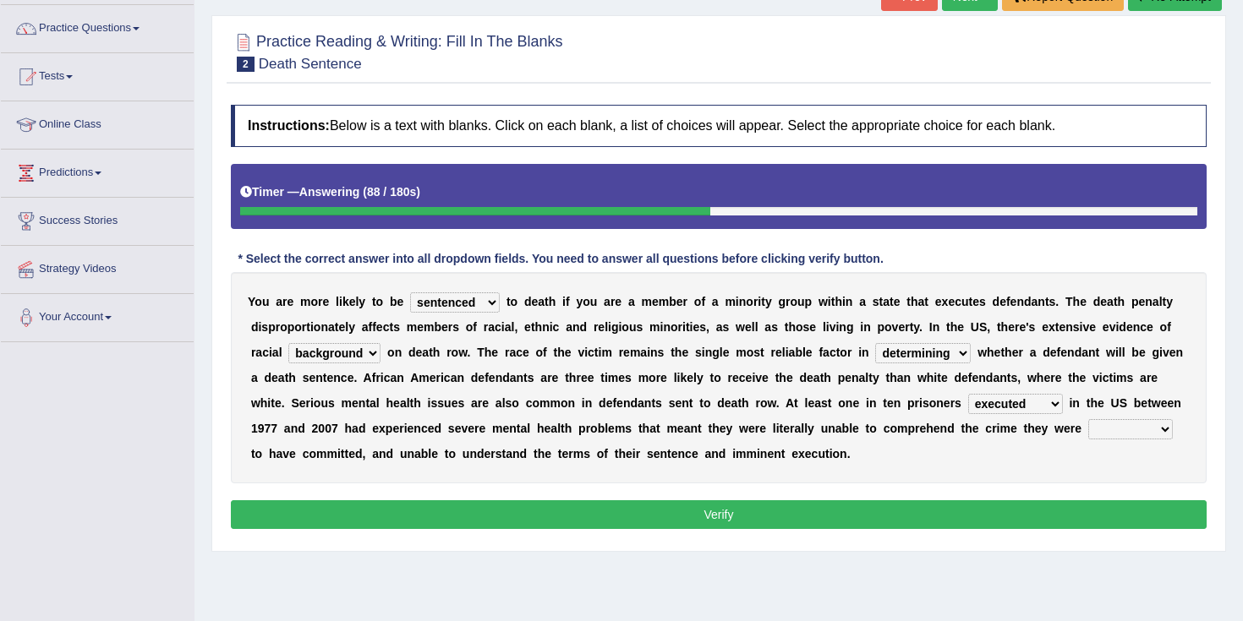
click at [1114, 429] on select "alleged acclaimed persuaded claimed" at bounding box center [1130, 429] width 85 height 20
select select "alleged"
click at [864, 515] on button "Verify" at bounding box center [719, 515] width 976 height 29
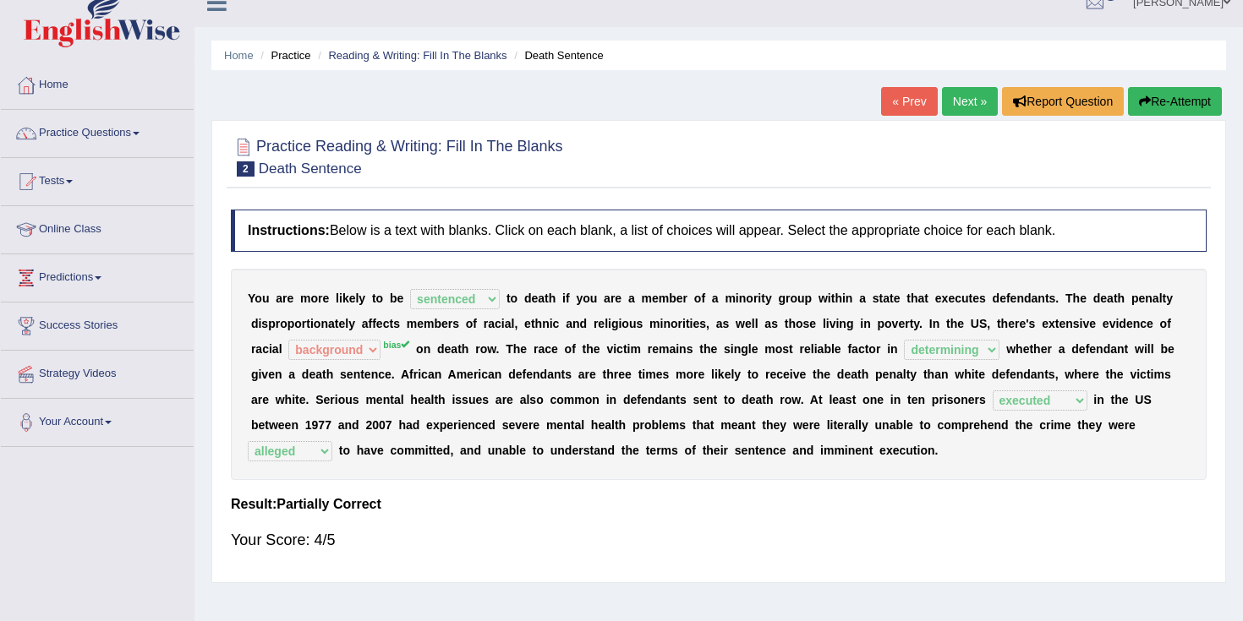
scroll to position [0, 0]
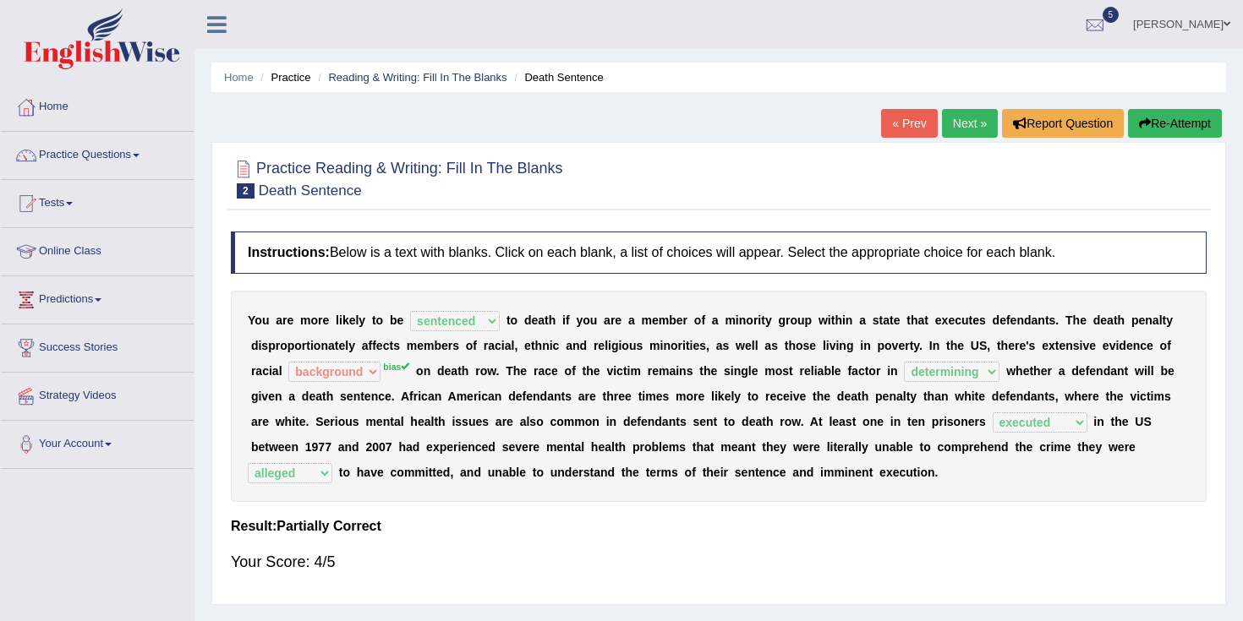
click at [950, 112] on link "Next »" at bounding box center [970, 123] width 56 height 29
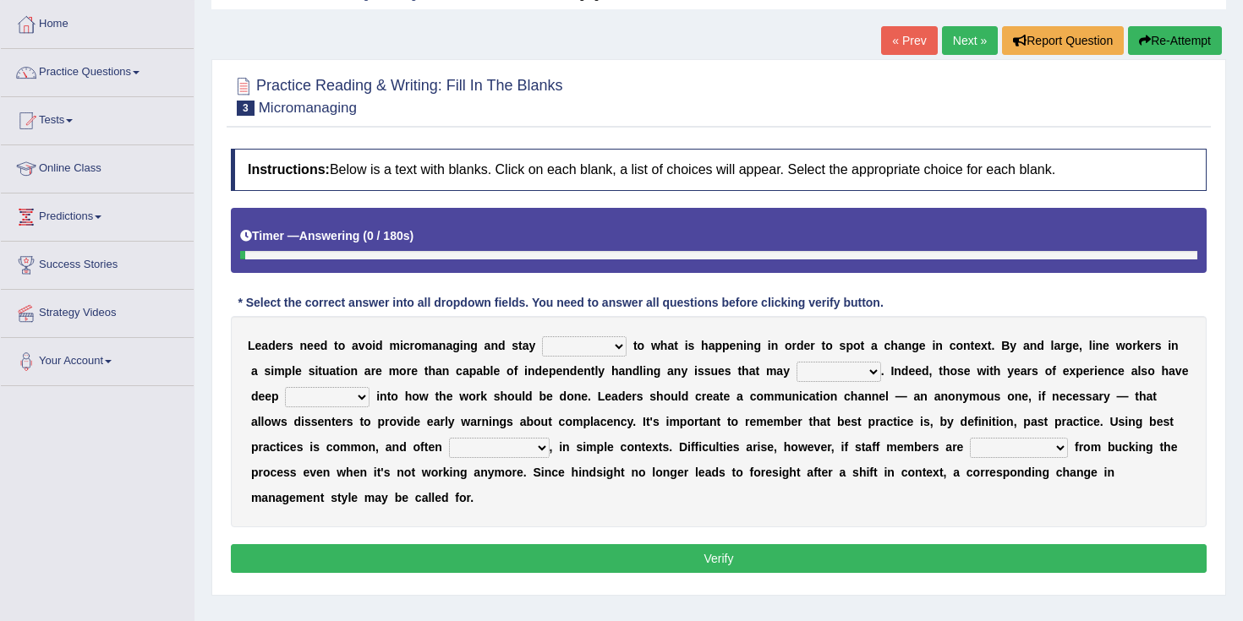
scroll to position [85, 0]
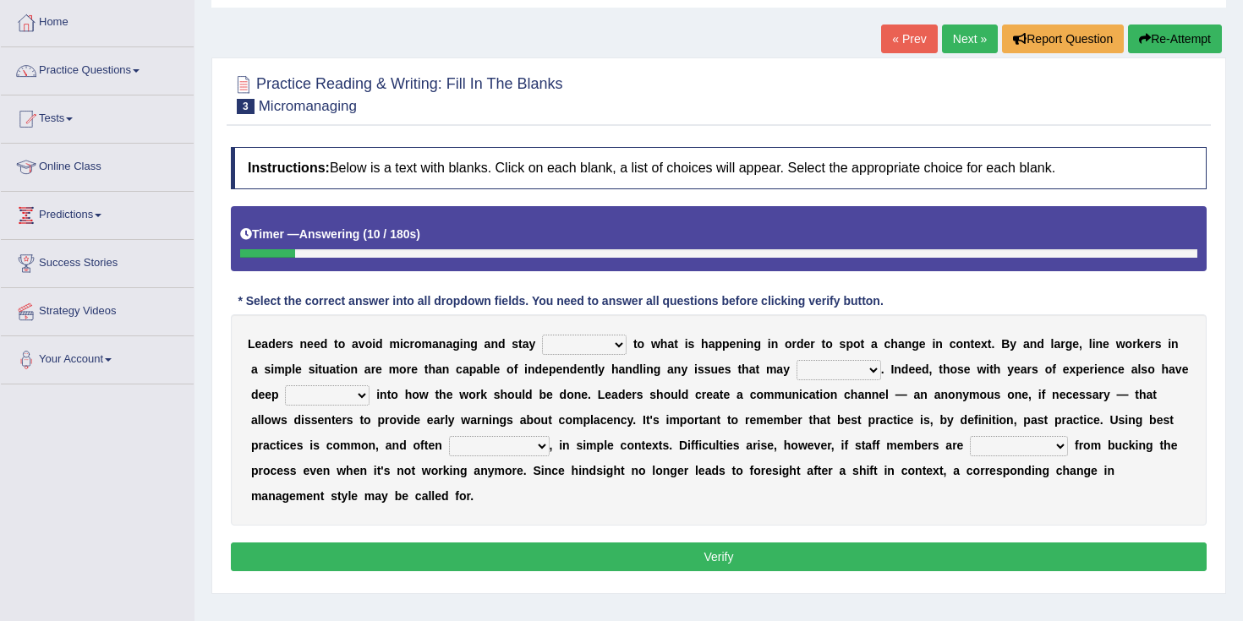
click at [586, 348] on select "complied connected precise concise" at bounding box center [584, 345] width 85 height 20
click at [589, 350] on select "complied connected precise concise" at bounding box center [584, 345] width 85 height 20
click at [597, 349] on select "complied connected precise concise" at bounding box center [584, 345] width 85 height 20
click at [601, 341] on select "complied connected precise concise" at bounding box center [584, 345] width 85 height 20
select select "connected"
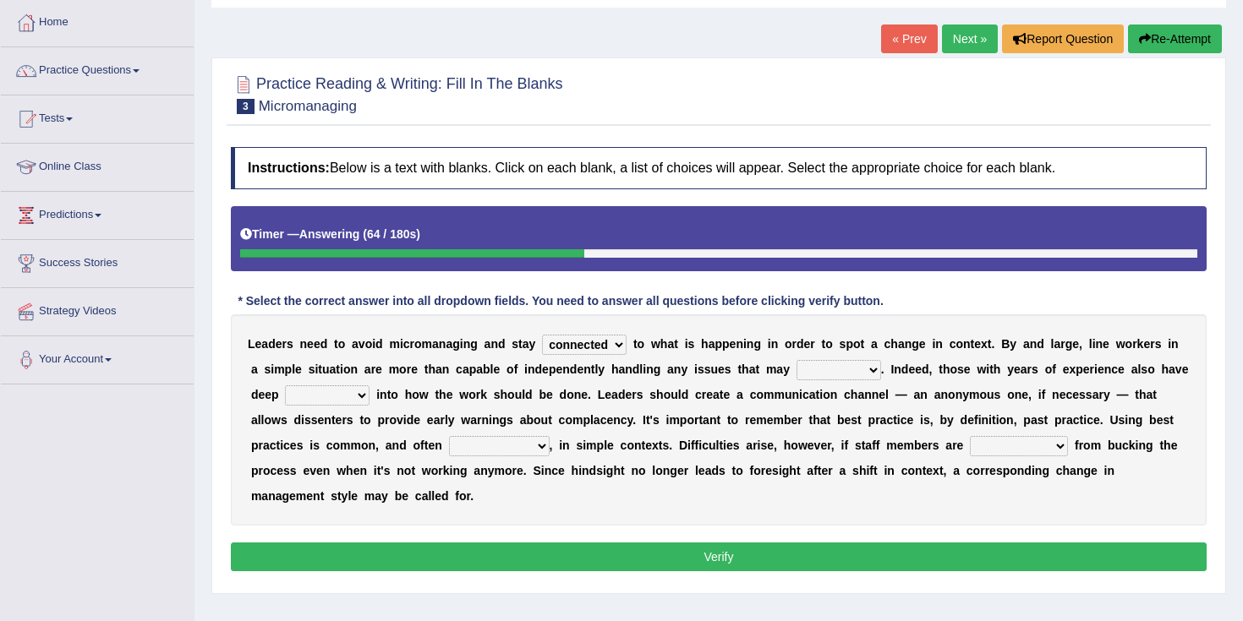
click at [818, 379] on select "apprise rise encounter arise" at bounding box center [838, 370] width 85 height 20
select select "arise"
click at [347, 388] on select "incursion insight indignity indication" at bounding box center [327, 396] width 85 height 20
click at [332, 401] on select "incursion insight indignity indication" at bounding box center [327, 396] width 85 height 20
select select "incursion"
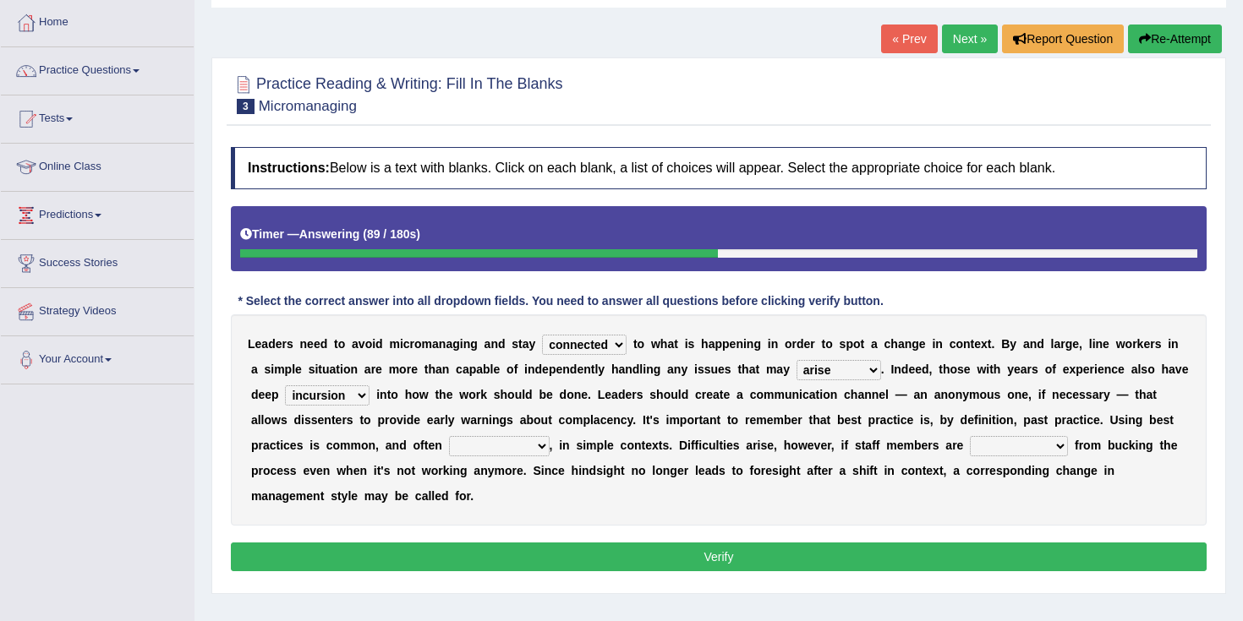
click at [486, 450] on select "inappropriate apprehensive appropriate forbidden" at bounding box center [499, 446] width 101 height 20
select select "appropriate"
click at [977, 449] on select "disarranged disinclined discouraged disintegrated" at bounding box center [1019, 446] width 98 height 20
select select "disarranged"
click at [829, 553] on button "Verify" at bounding box center [719, 557] width 976 height 29
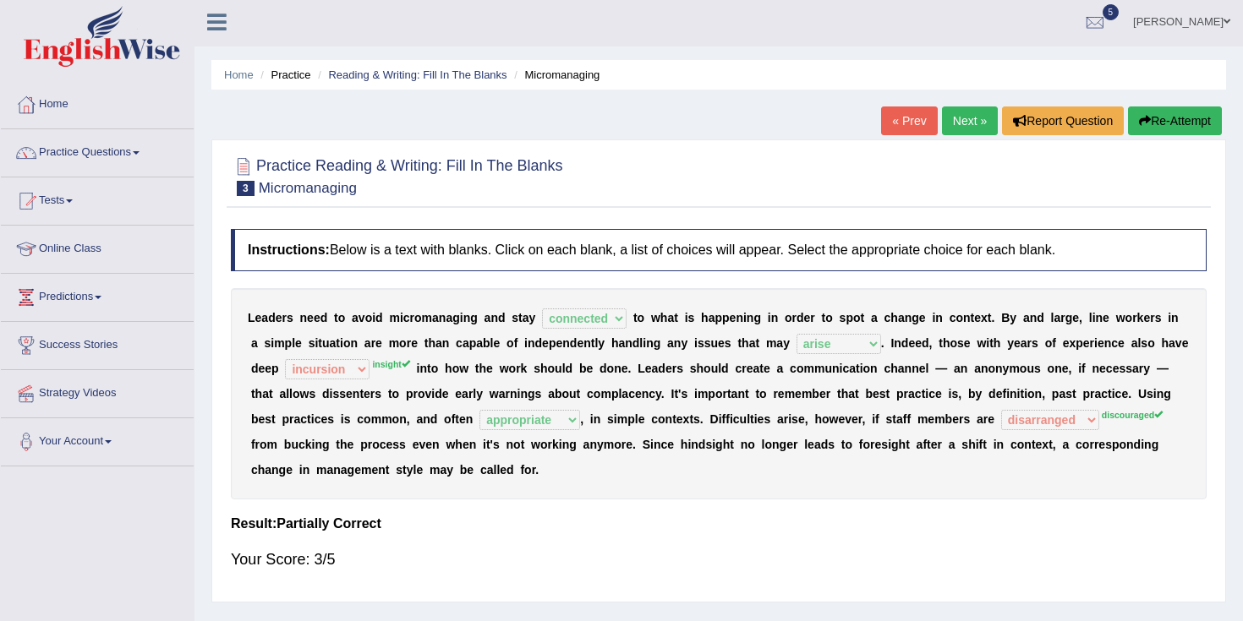
scroll to position [0, 0]
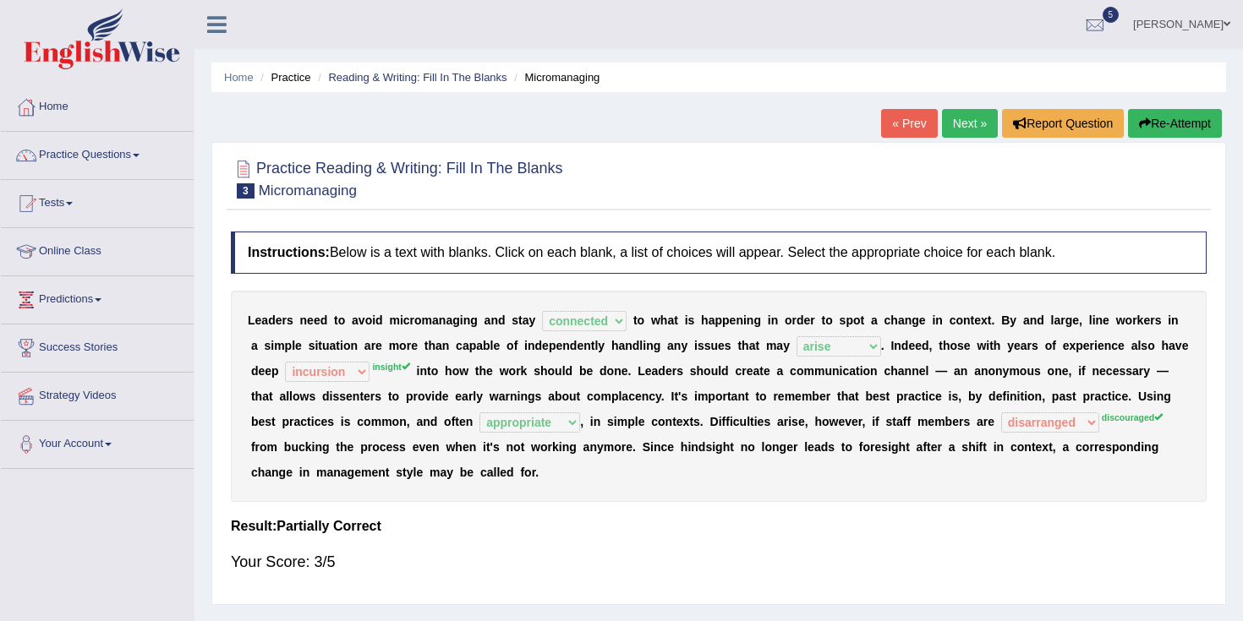
click at [963, 122] on link "Next »" at bounding box center [970, 123] width 56 height 29
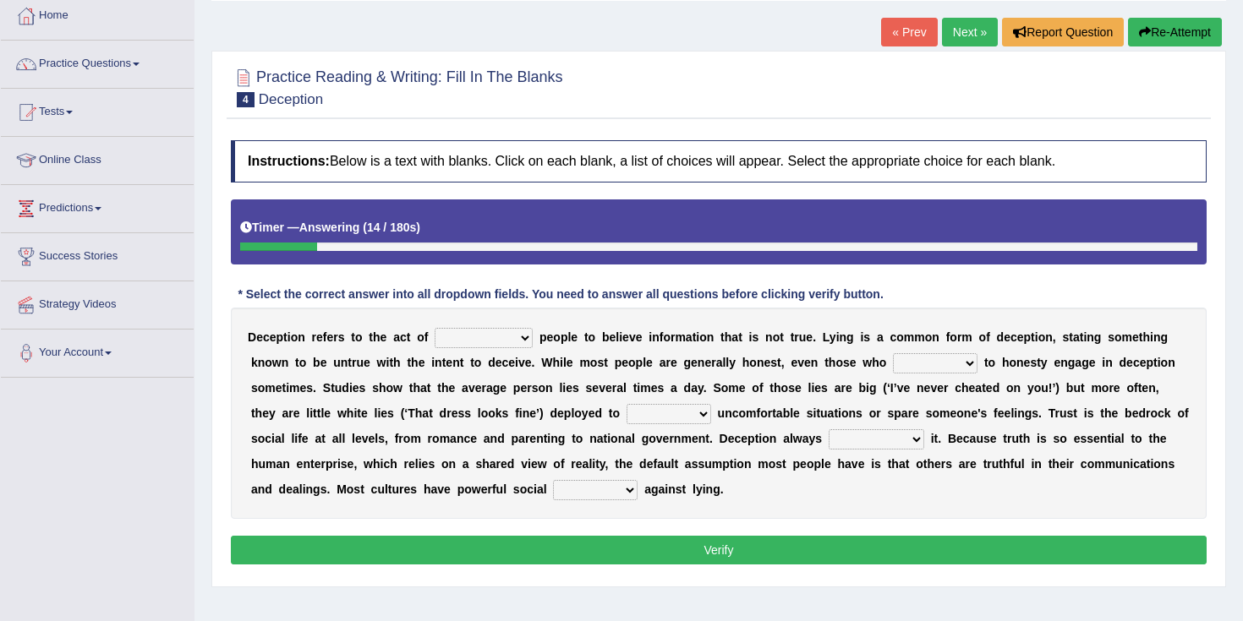
scroll to position [101, 0]
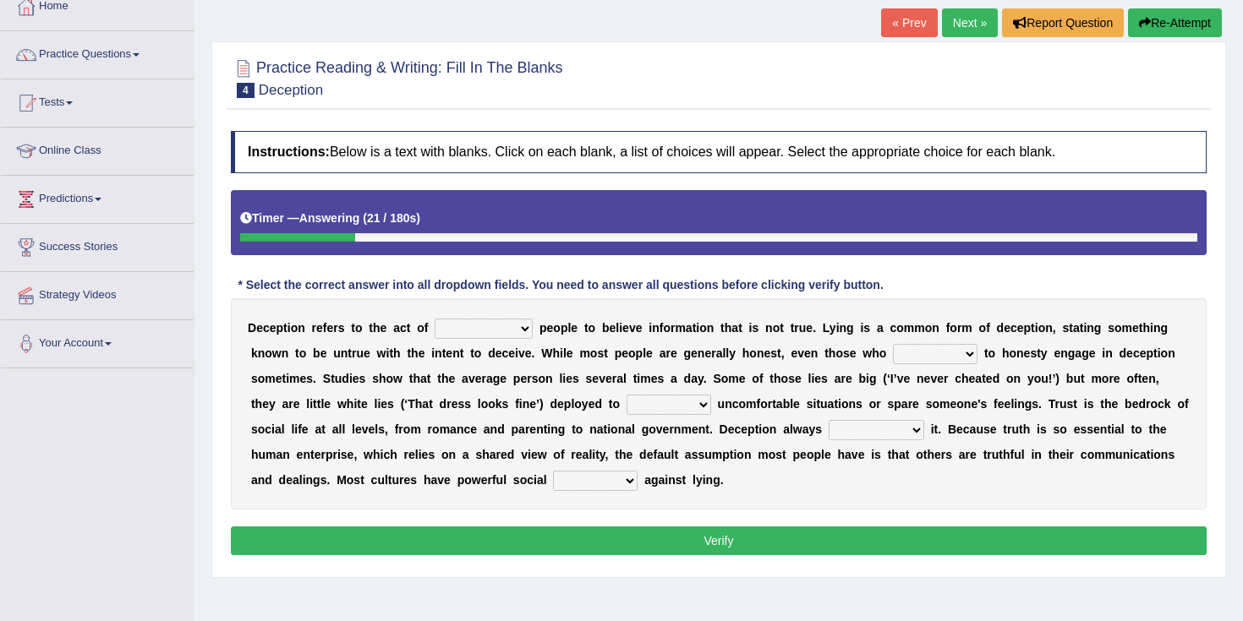
click at [473, 337] on select "discouraging forbidding detecting encouraging" at bounding box center [484, 329] width 98 height 20
select select "encouraging"
click at [941, 354] on select "describe prescribe inscribe subscribe" at bounding box center [935, 354] width 85 height 20
select select "describe"
click at [647, 406] on select "contest illuminate disguise avoid" at bounding box center [669, 405] width 85 height 20
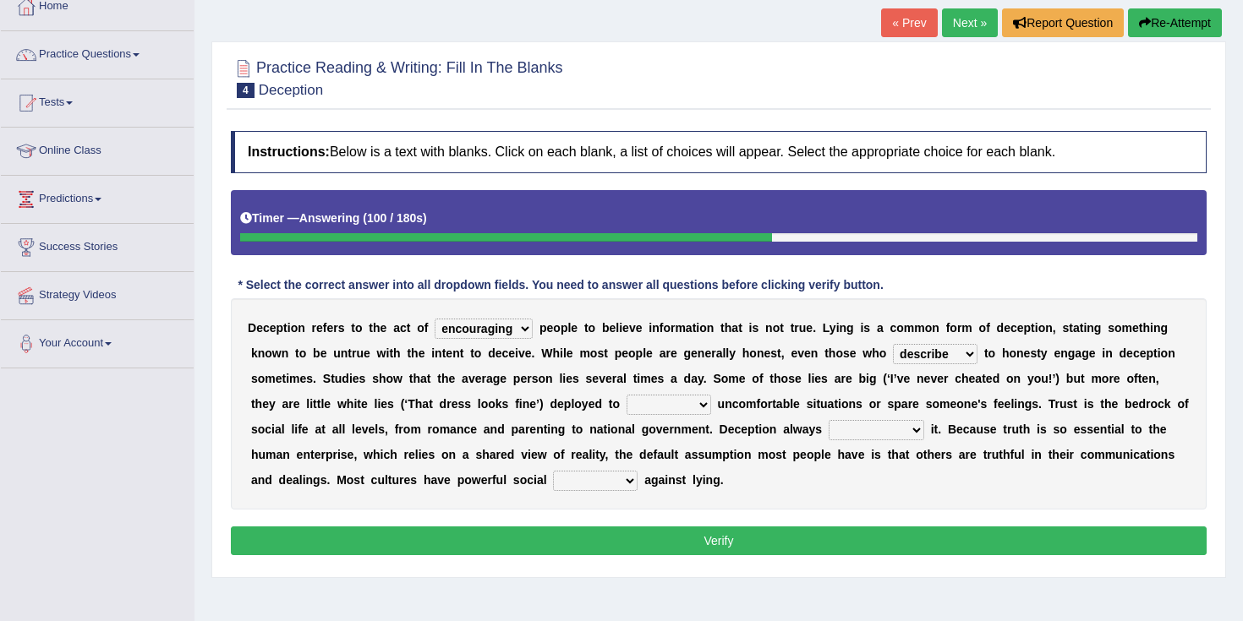
click at [638, 410] on select "contest illuminate disguise avoid" at bounding box center [669, 405] width 85 height 20
select select "avoid"
click at [853, 432] on select "undermines underscores undertakes underwrites" at bounding box center [877, 430] width 96 height 20
select select "undermines"
click at [605, 485] on select "ejections sanctions fractions inductions" at bounding box center [595, 481] width 85 height 20
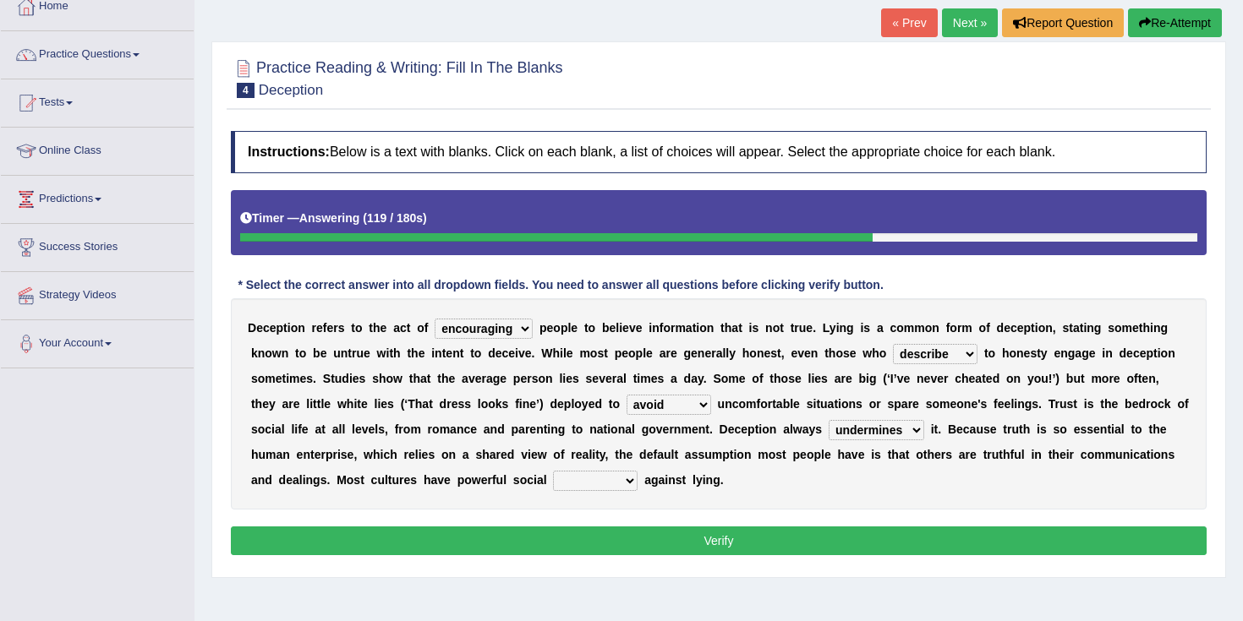
select select "sanctions"
click at [630, 545] on button "Verify" at bounding box center [719, 541] width 976 height 29
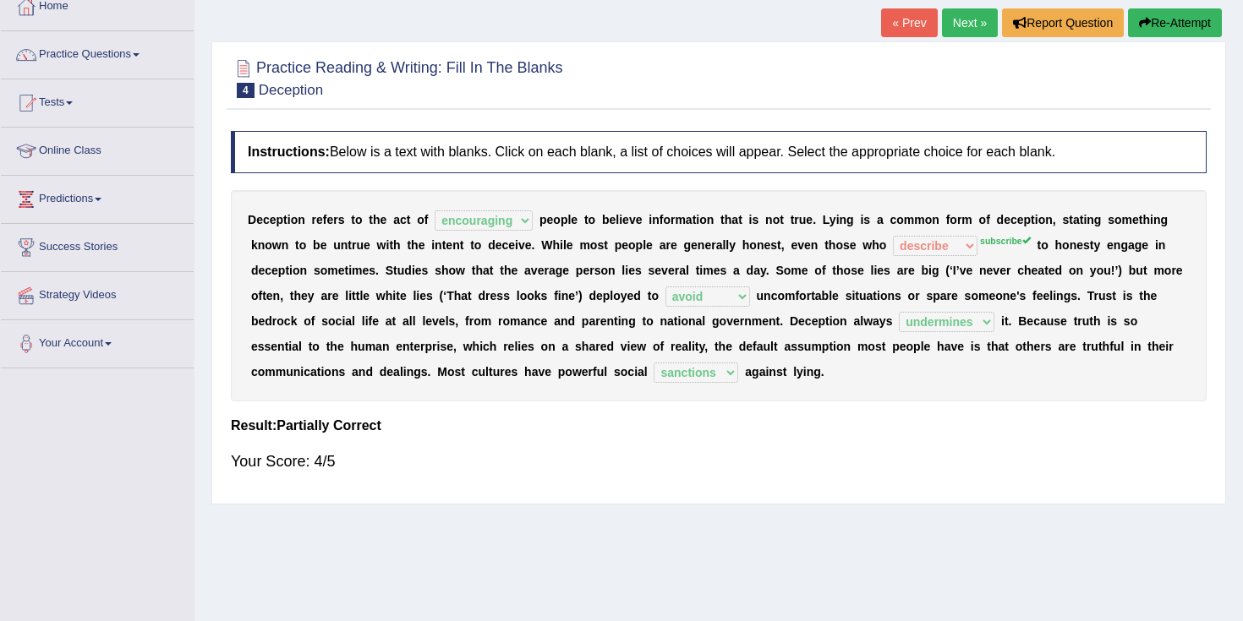
scroll to position [0, 0]
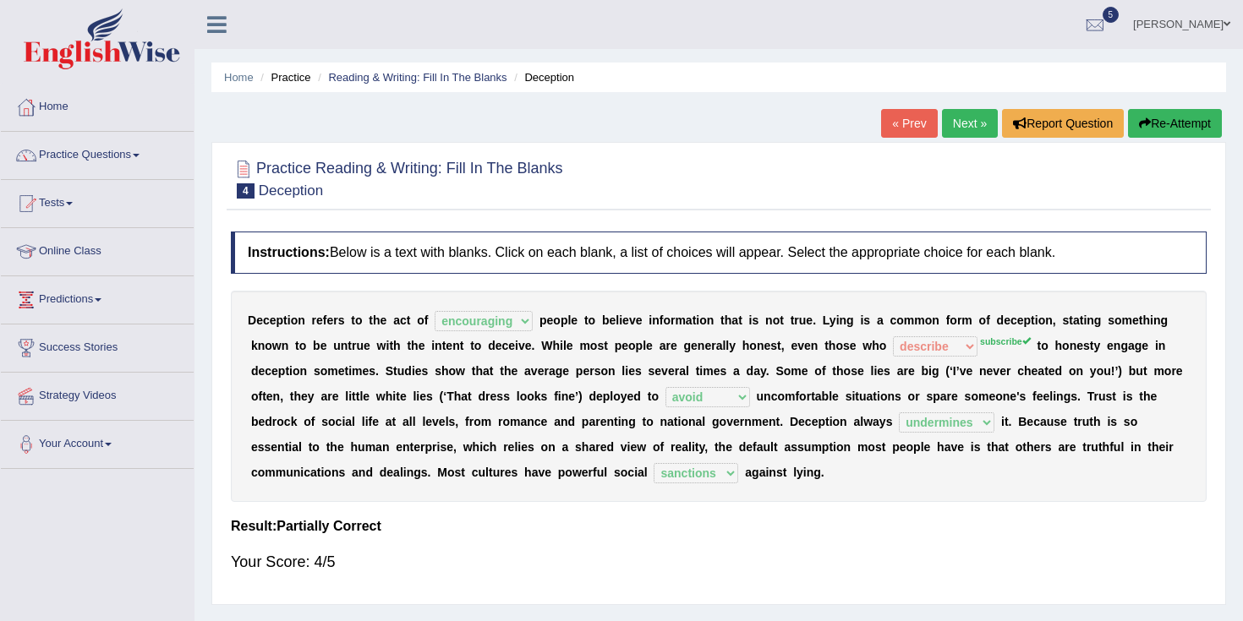
click at [951, 127] on link "Next »" at bounding box center [970, 123] width 56 height 29
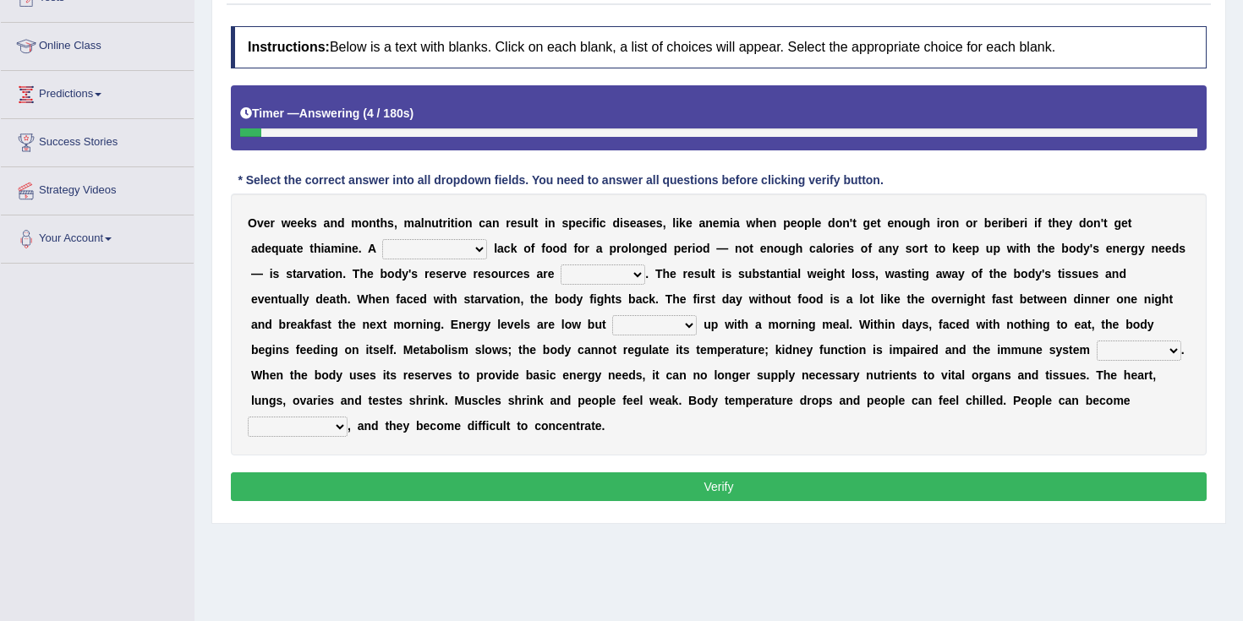
scroll to position [209, 0]
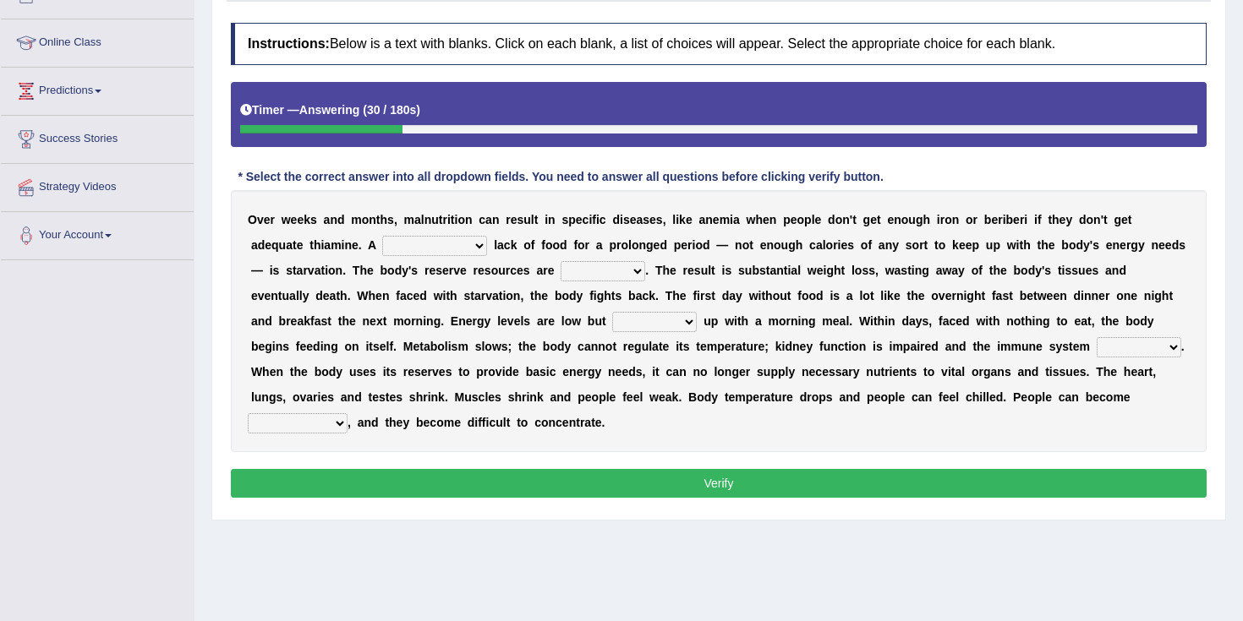
click at [439, 246] on select "severe distinguishing proper distinctive" at bounding box center [434, 246] width 105 height 20
select select "severe"
click at [600, 273] on select "obsoleted depleted pelleted deleted" at bounding box center [603, 271] width 85 height 20
select select "depleted"
click at [612, 328] on select "feed come chill pick" at bounding box center [654, 322] width 85 height 20
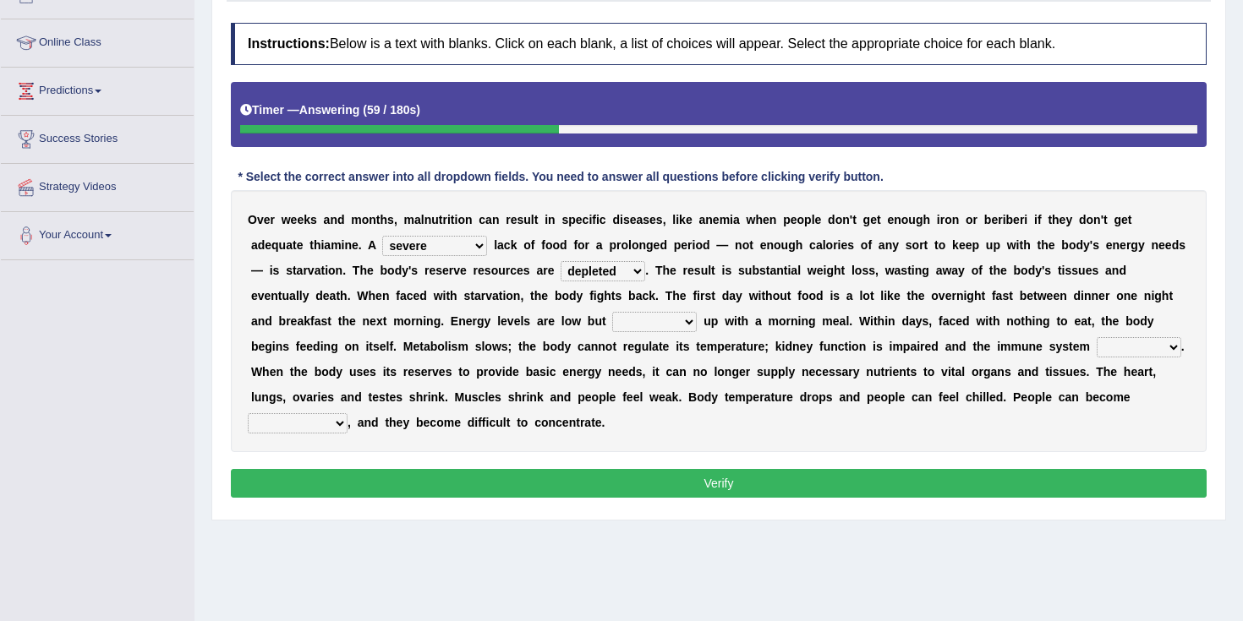
select select "feed"
click at [625, 323] on select "feed come chill pick" at bounding box center [654, 322] width 85 height 20
click at [1097, 349] on select "deepens deafens weakens surpasses" at bounding box center [1139, 347] width 85 height 20
select select "weakens"
click at [278, 424] on select "irritable commutable indisputable transportable" at bounding box center [298, 423] width 100 height 20
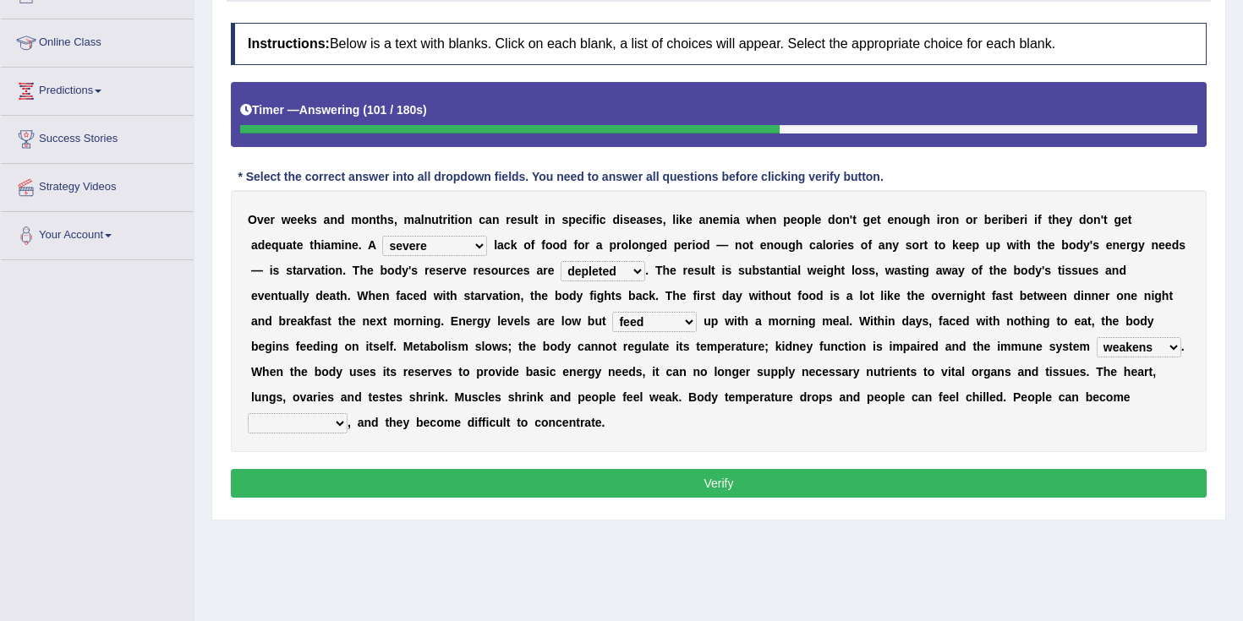
select select "irritable"
click at [418, 481] on button "Verify" at bounding box center [719, 483] width 976 height 29
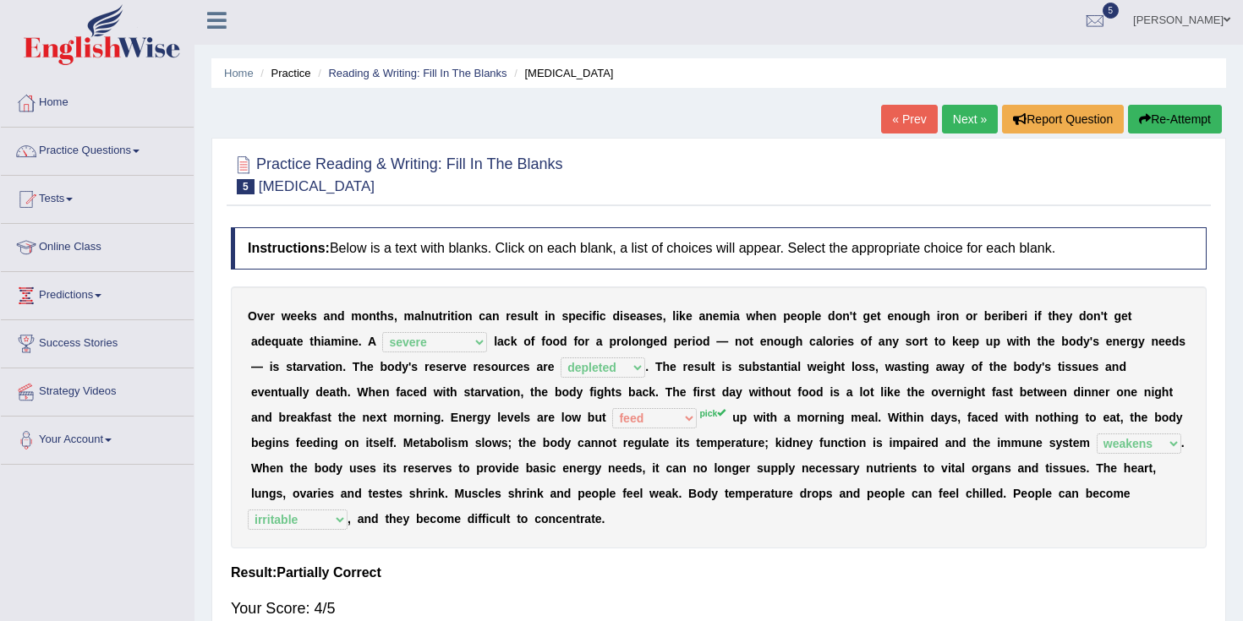
scroll to position [0, 0]
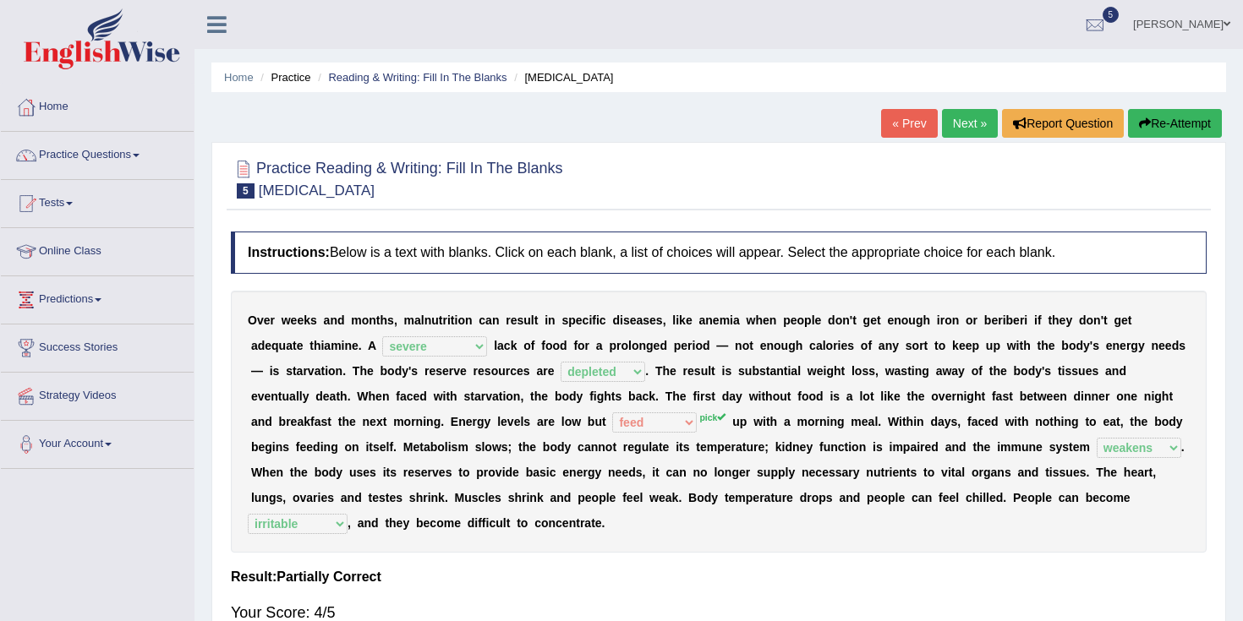
click at [963, 137] on link "Next »" at bounding box center [970, 123] width 56 height 29
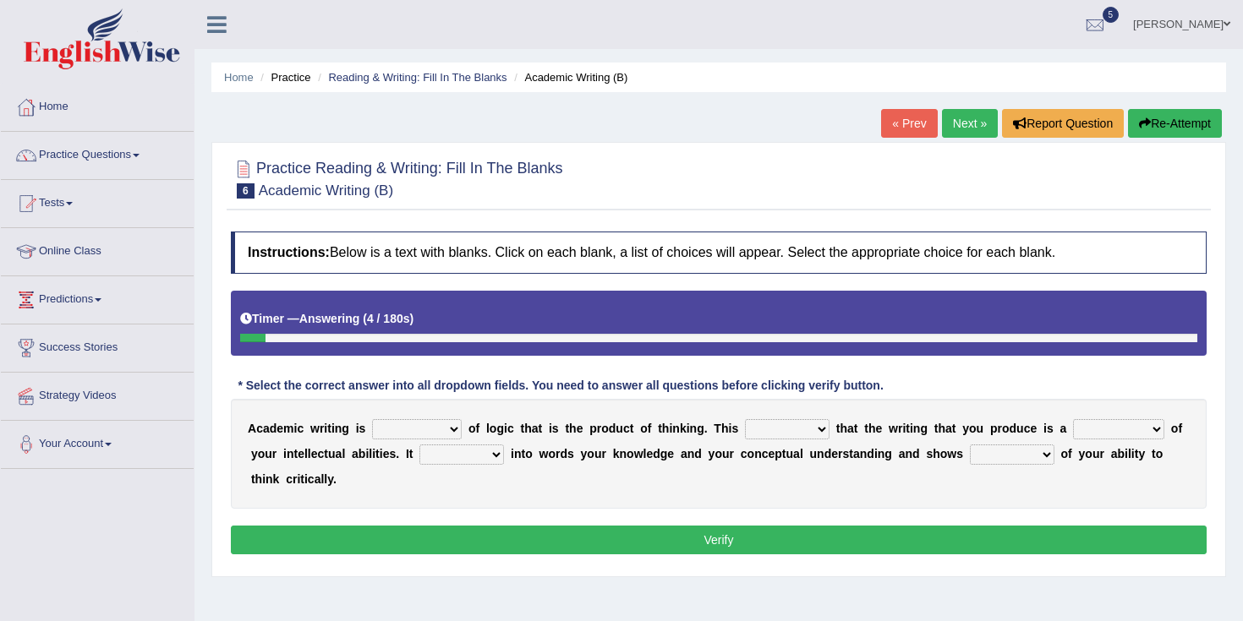
click at [397, 432] on select "expectation entitlement expression exchange" at bounding box center [417, 429] width 90 height 20
select select "expression"
click at [788, 432] on select "means questions stipulates answers" at bounding box center [787, 429] width 85 height 20
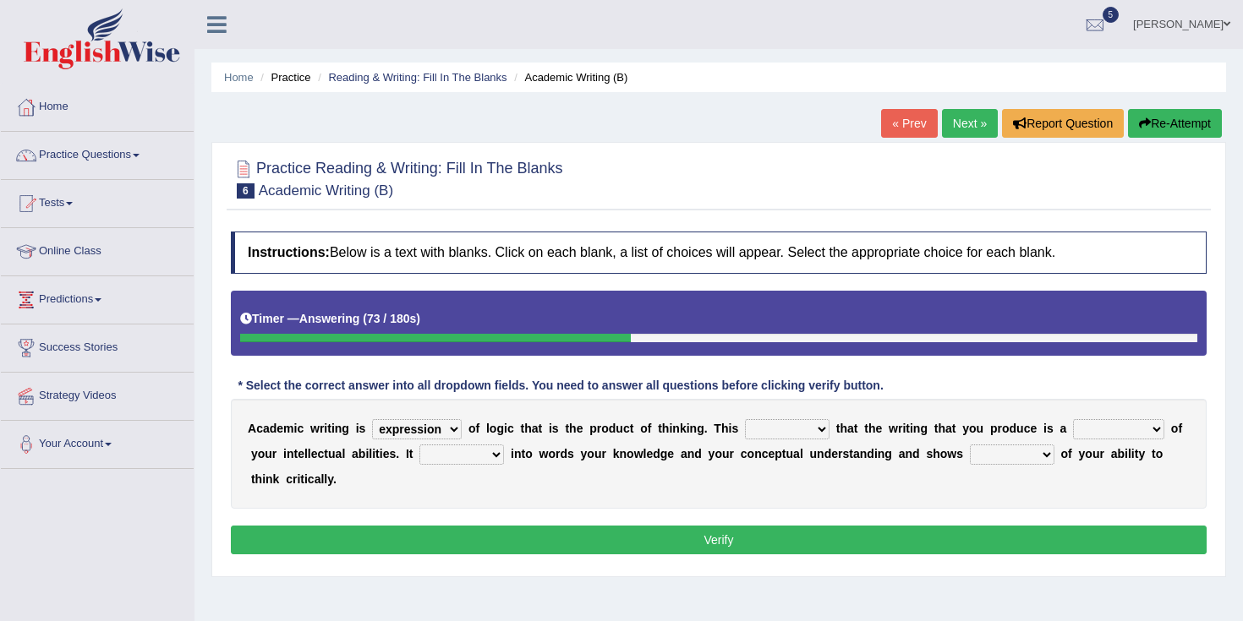
select select "means"
click at [1099, 426] on select "redundancy mission credit reflection" at bounding box center [1118, 429] width 91 height 20
select select "reflection"
click at [469, 453] on select "enriches shows allows puts" at bounding box center [461, 455] width 85 height 20
click at [473, 457] on select "enriches shows allows puts" at bounding box center [461, 455] width 85 height 20
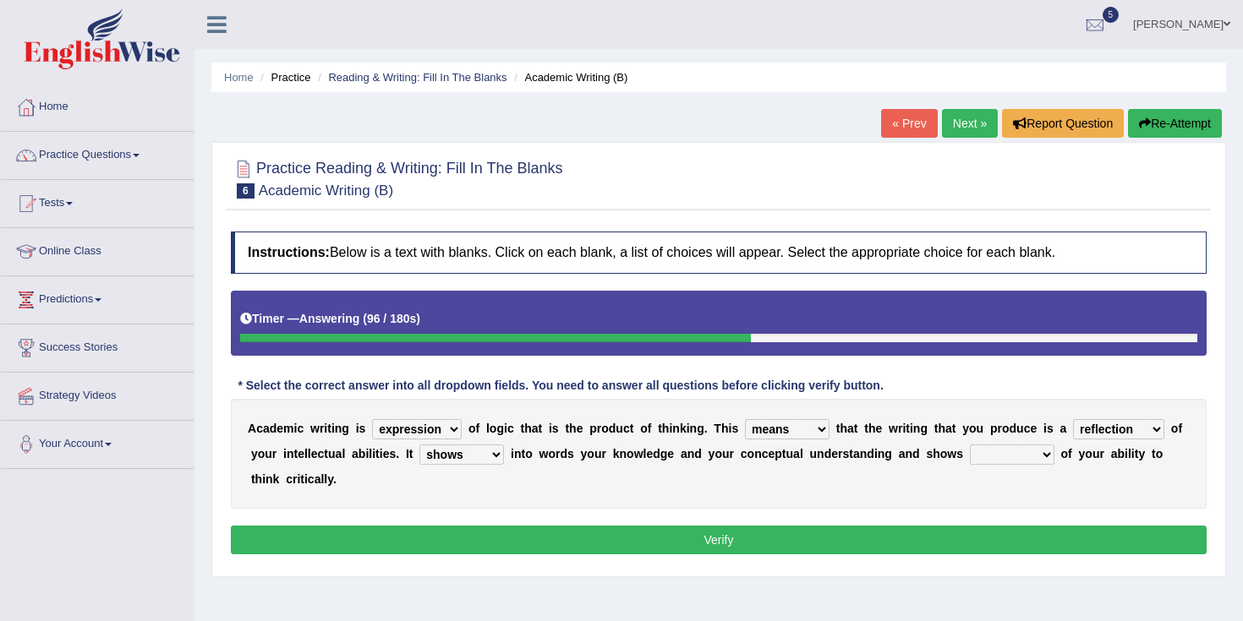
click at [473, 457] on select "enriches shows allows puts" at bounding box center [461, 455] width 85 height 20
select select "puts"
click at [495, 544] on button "Verify" at bounding box center [719, 540] width 976 height 29
click at [1013, 457] on select "hassle excuse capacity evidence" at bounding box center [1012, 455] width 85 height 20
select select "capacity"
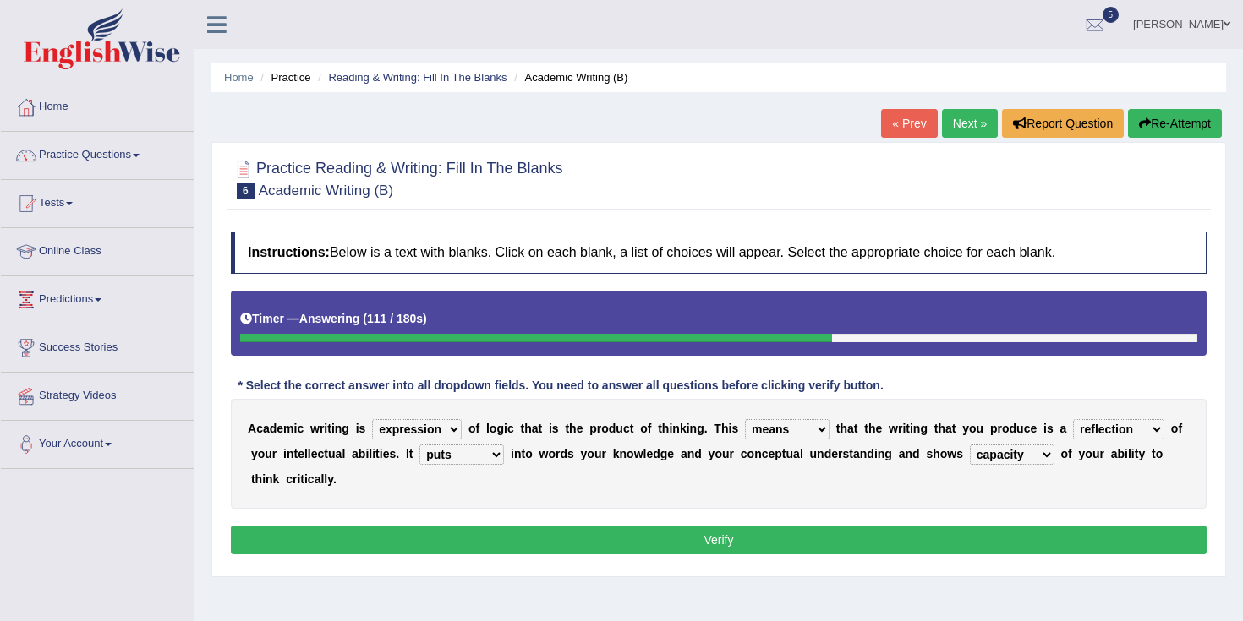
click at [992, 546] on button "Verify" at bounding box center [719, 540] width 976 height 29
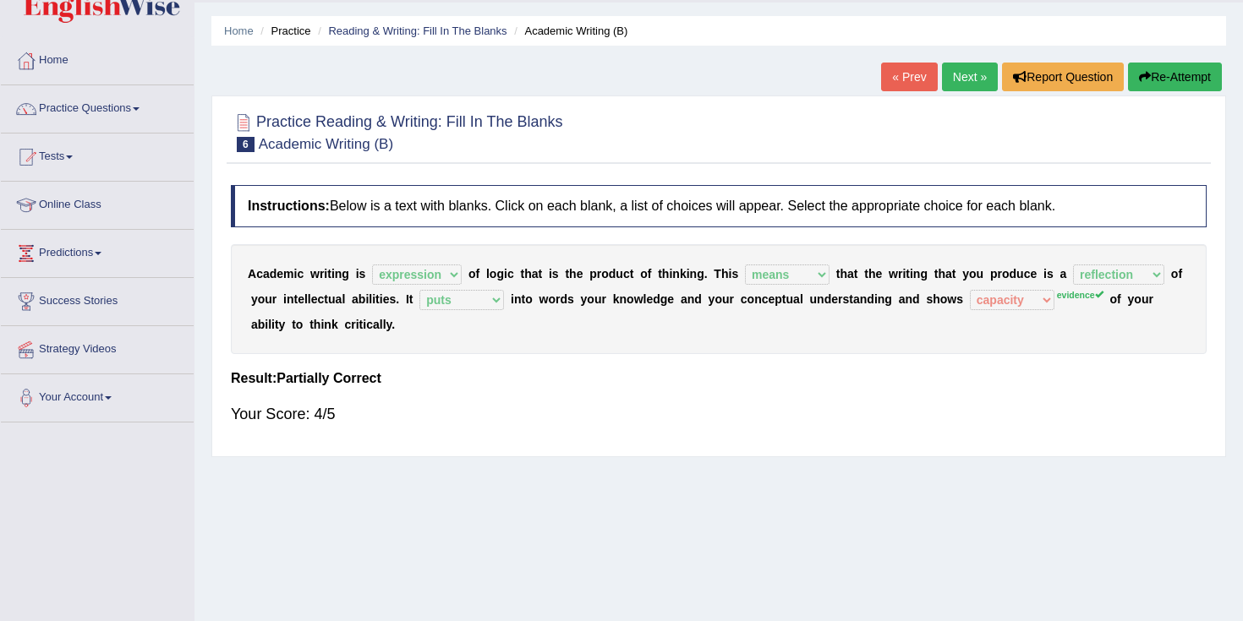
scroll to position [8, 0]
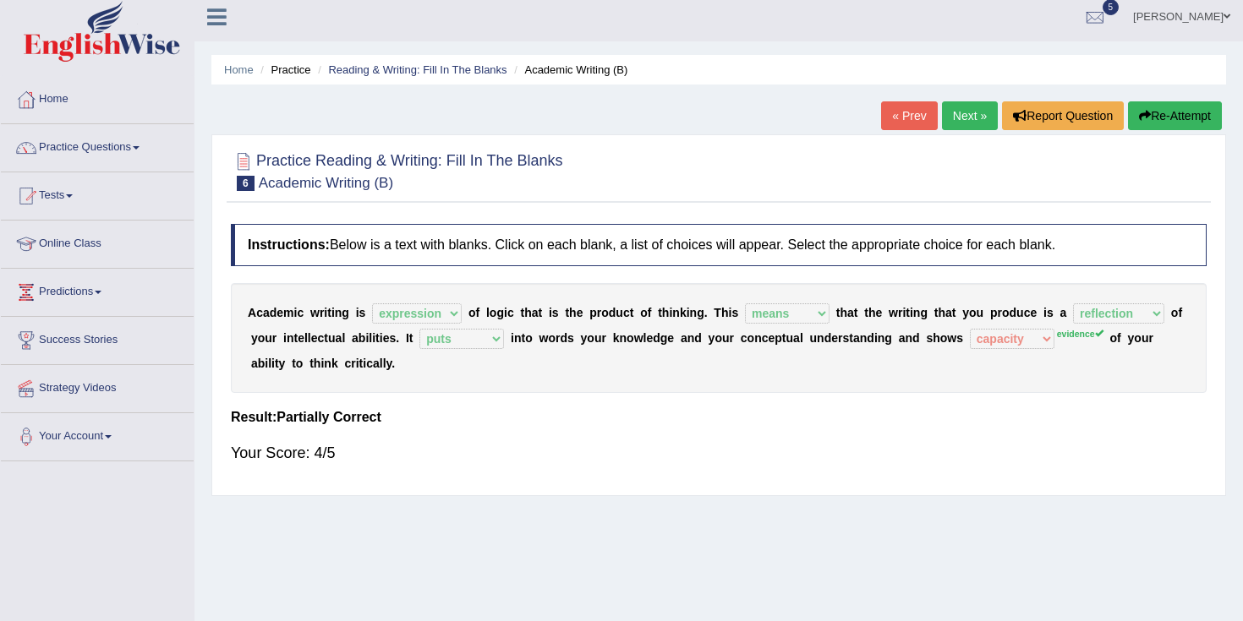
click at [961, 114] on link "Next »" at bounding box center [970, 115] width 56 height 29
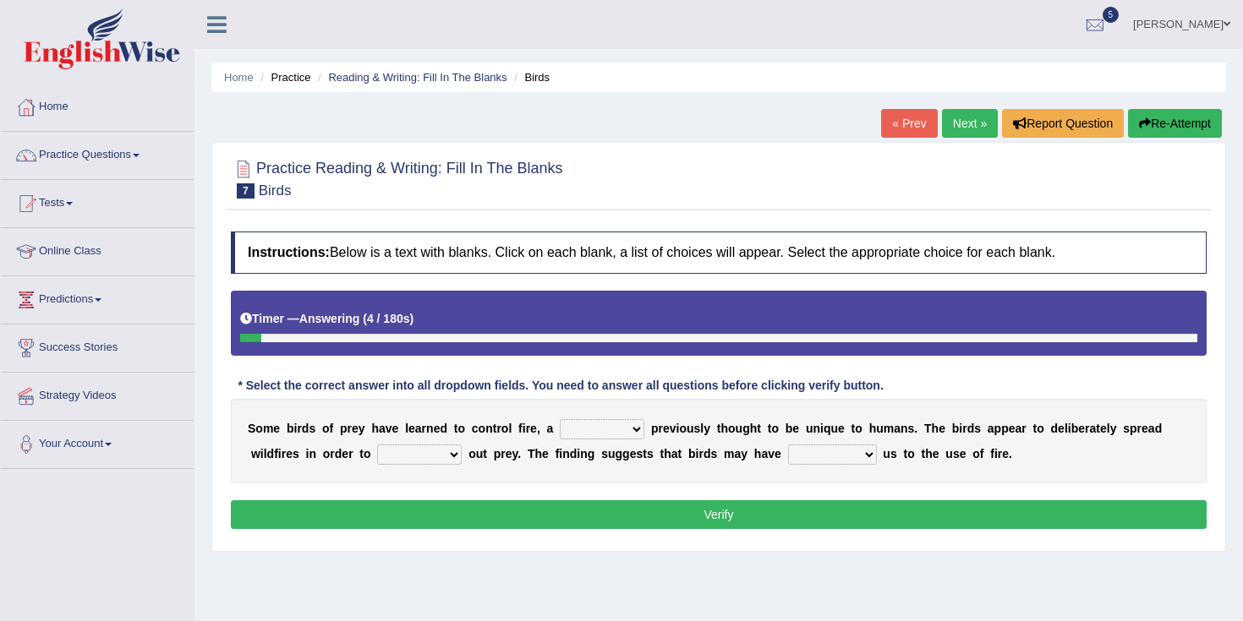
click at [597, 435] on select "question profile tale skill" at bounding box center [602, 429] width 85 height 20
select select "skill"
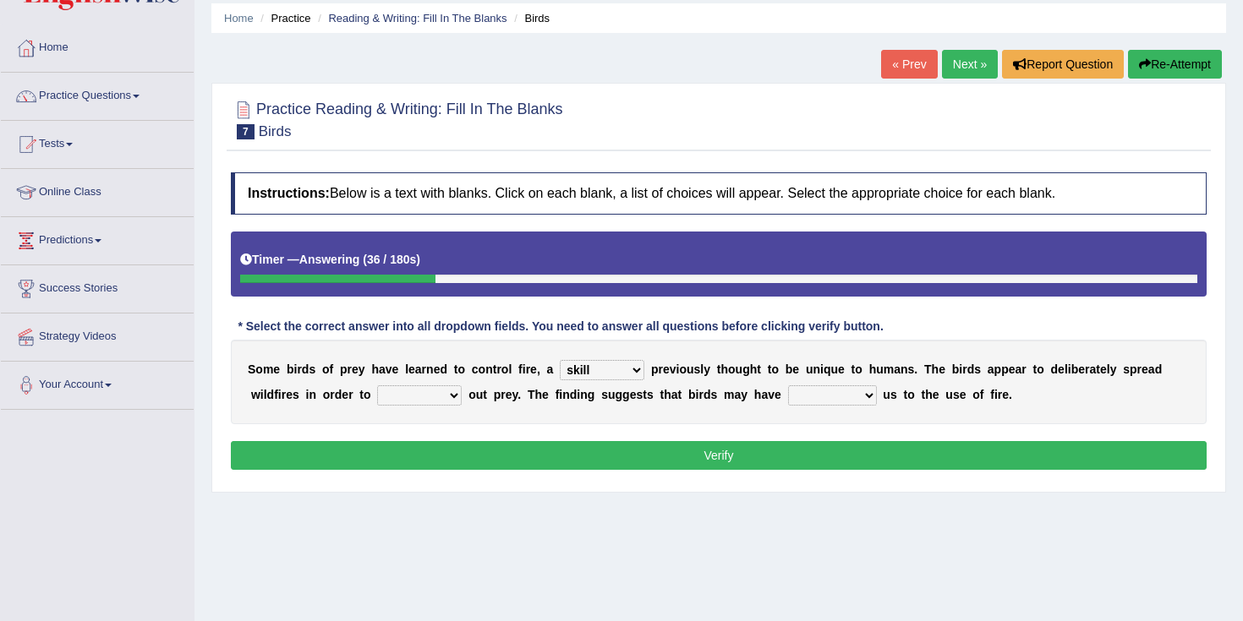
scroll to position [66, 0]
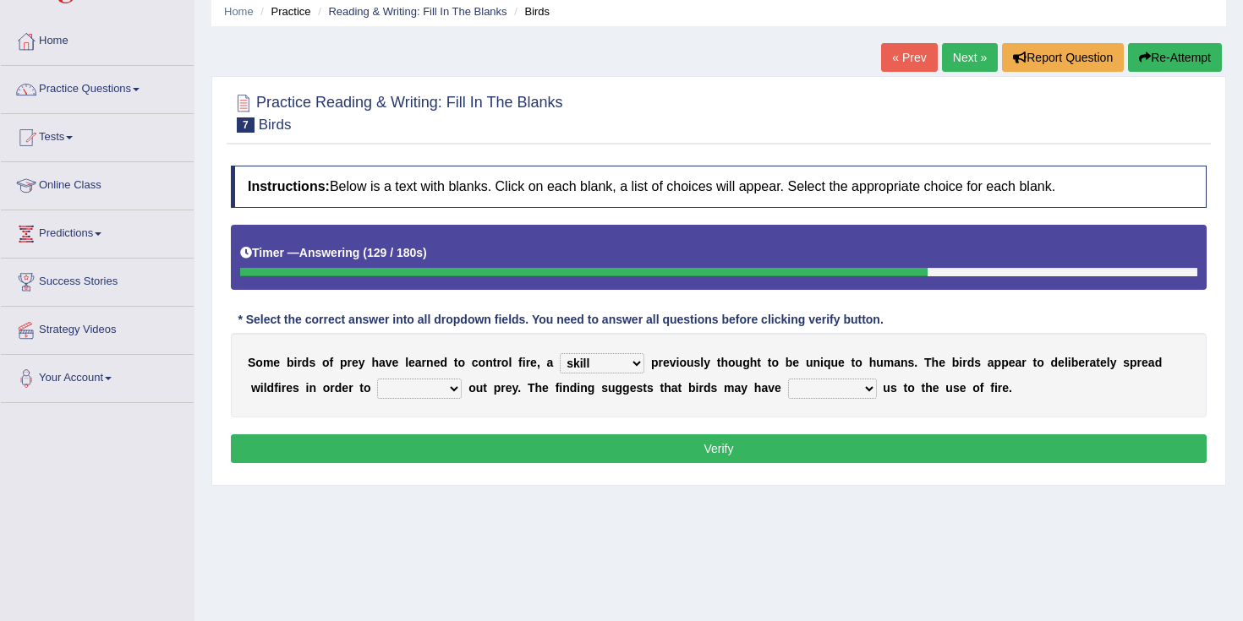
click at [427, 391] on select "prevent limit span flush" at bounding box center [419, 389] width 85 height 20
select select "flush"
click at [819, 386] on select "prophesied beaten transmitted forced" at bounding box center [832, 389] width 89 height 20
select select "forced"
click at [799, 442] on button "Verify" at bounding box center [719, 449] width 976 height 29
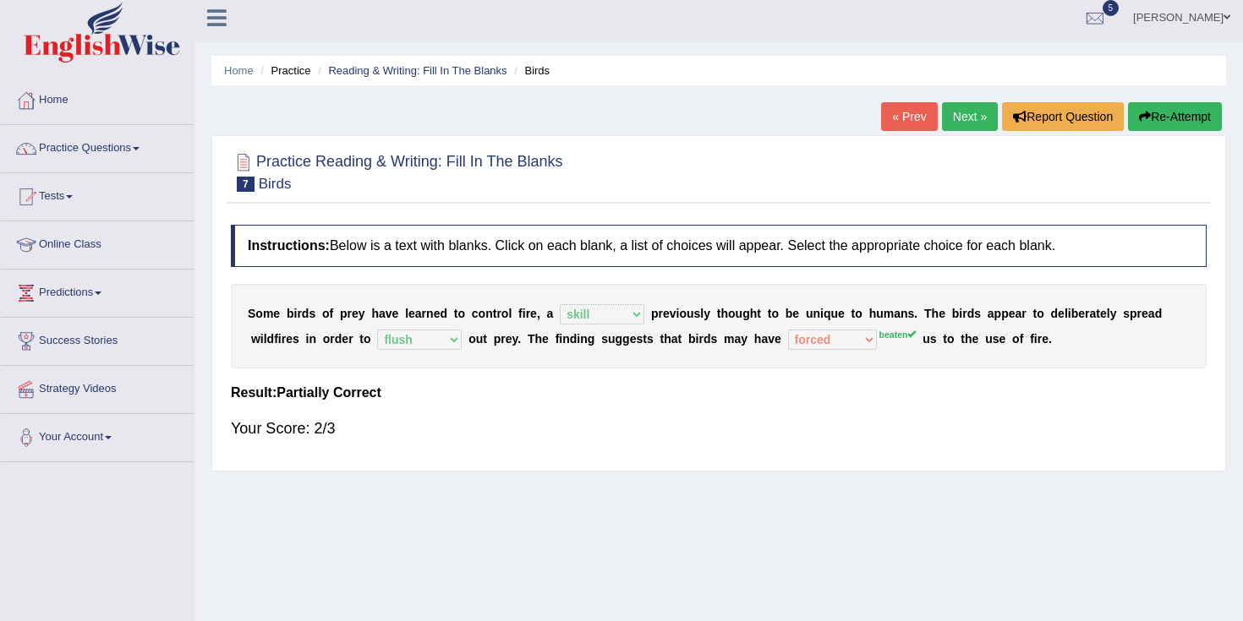
scroll to position [0, 0]
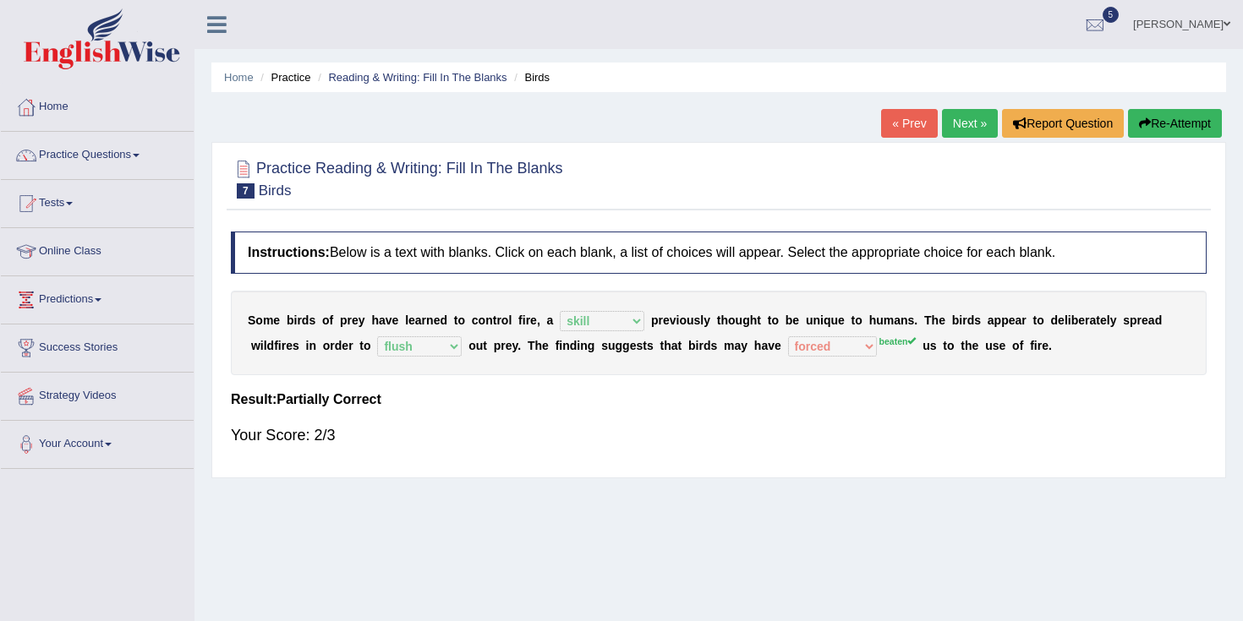
click at [961, 121] on link "Next »" at bounding box center [970, 123] width 56 height 29
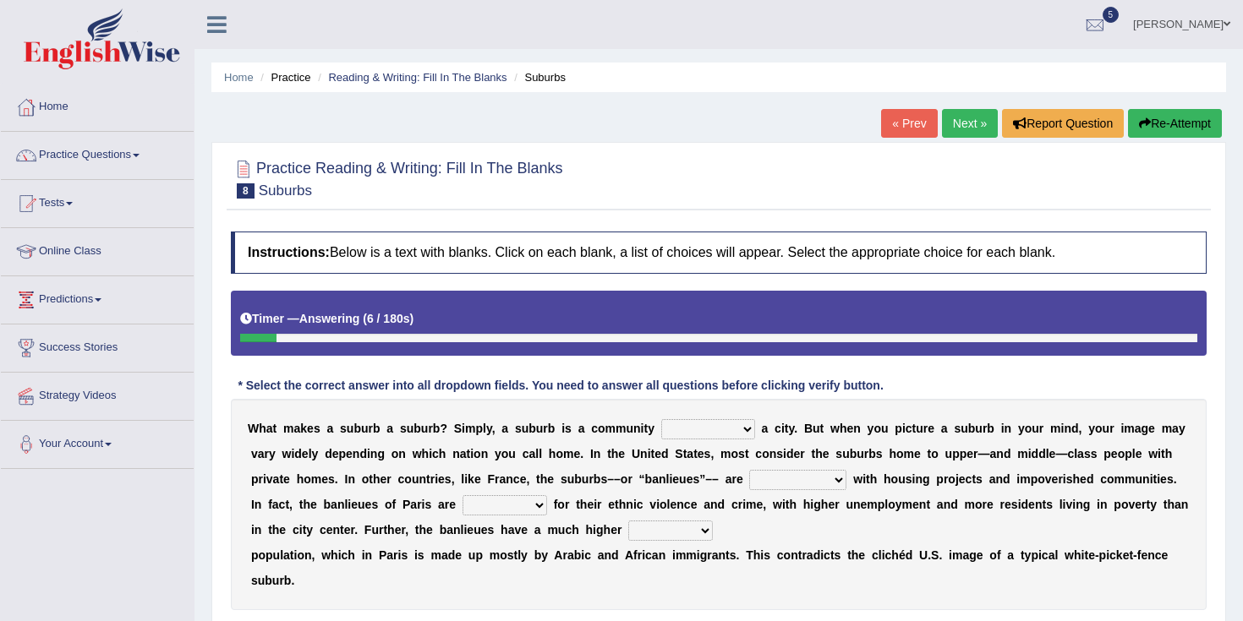
click at [713, 430] on select "lying locating situating surrounding" at bounding box center [708, 429] width 94 height 20
select select "surrounding"
click at [766, 490] on select "antonymous antibiotic synonymous synthetic" at bounding box center [797, 480] width 97 height 20
select select "synthetic"
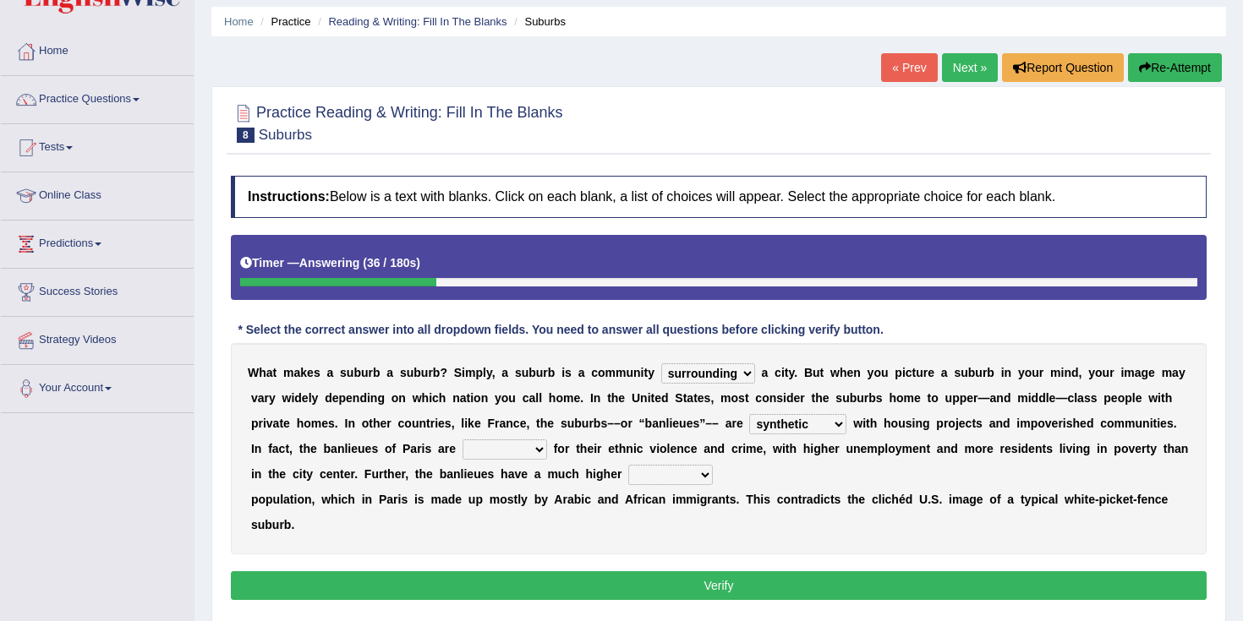
scroll to position [57, 0]
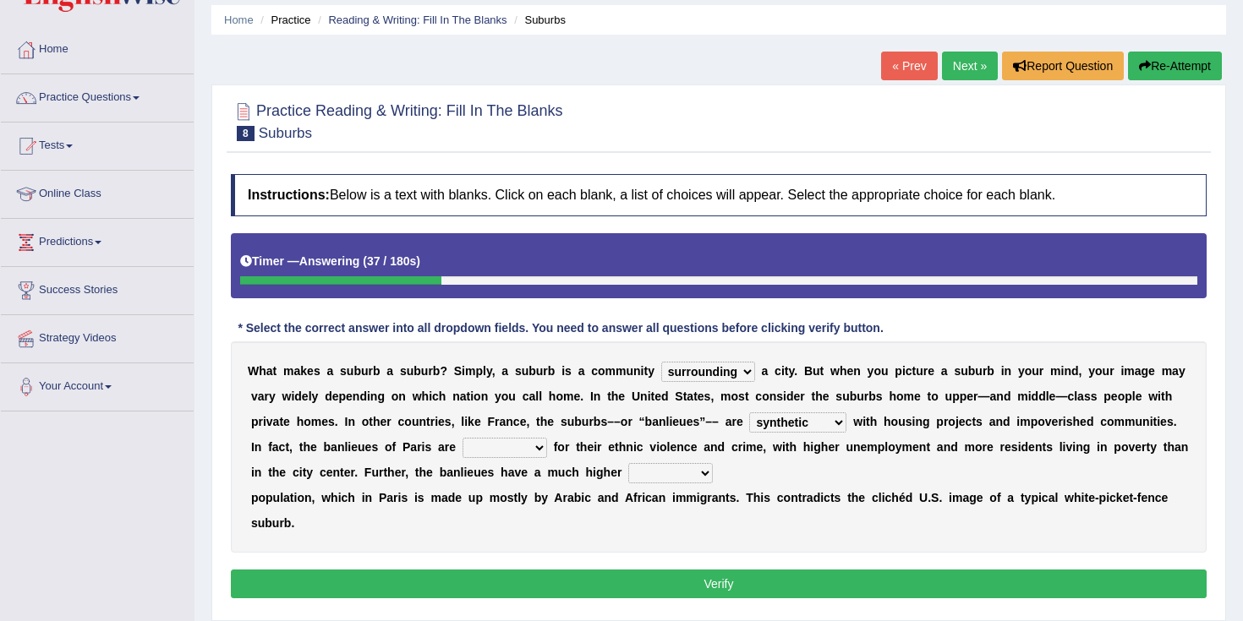
click at [485, 453] on select "clamorous sensitive famous notorious" at bounding box center [504, 448] width 85 height 20
select select "famous"
click at [628, 471] on select "local young immigrant senior" at bounding box center [670, 473] width 85 height 20
click at [802, 424] on select "antonymous antibiotic synonymous synthetic" at bounding box center [797, 423] width 97 height 20
click at [677, 478] on select "local young immigrant senior" at bounding box center [670, 473] width 85 height 20
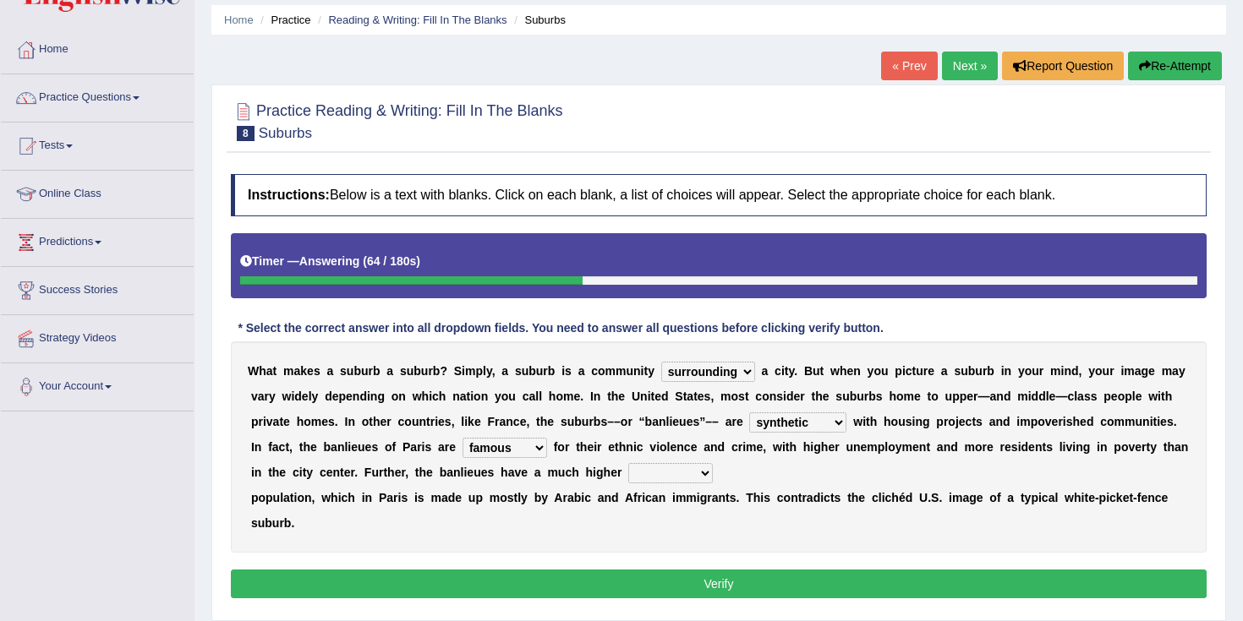
select select "immigrant"
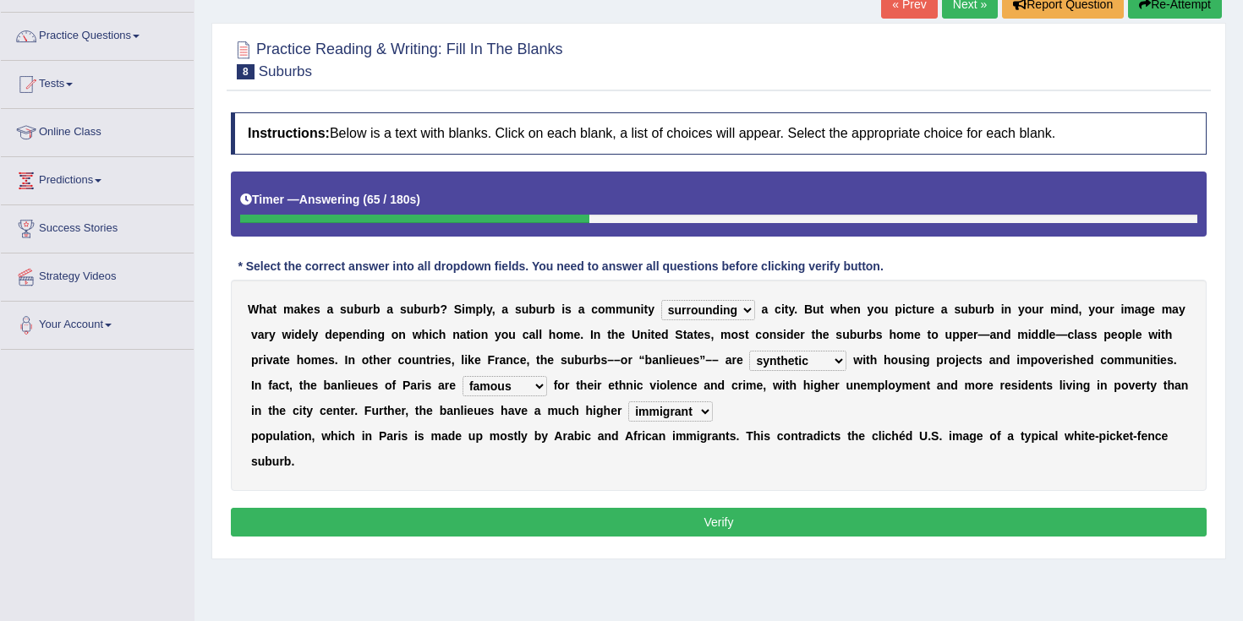
scroll to position [129, 0]
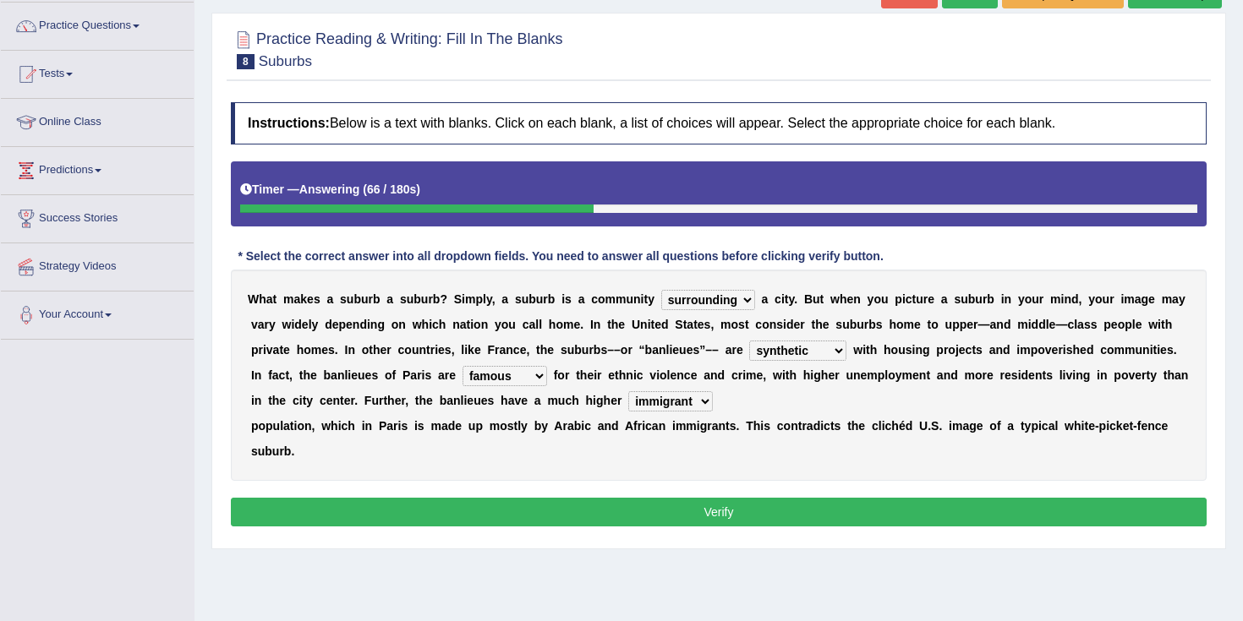
click at [447, 518] on button "Verify" at bounding box center [719, 512] width 976 height 29
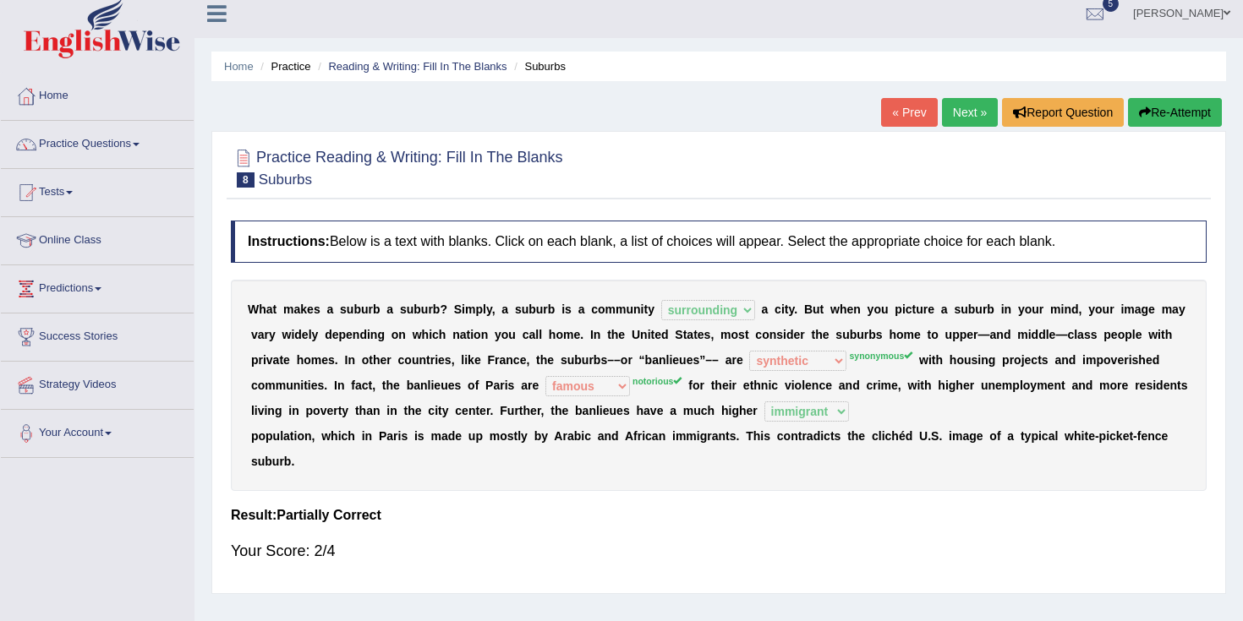
scroll to position [0, 0]
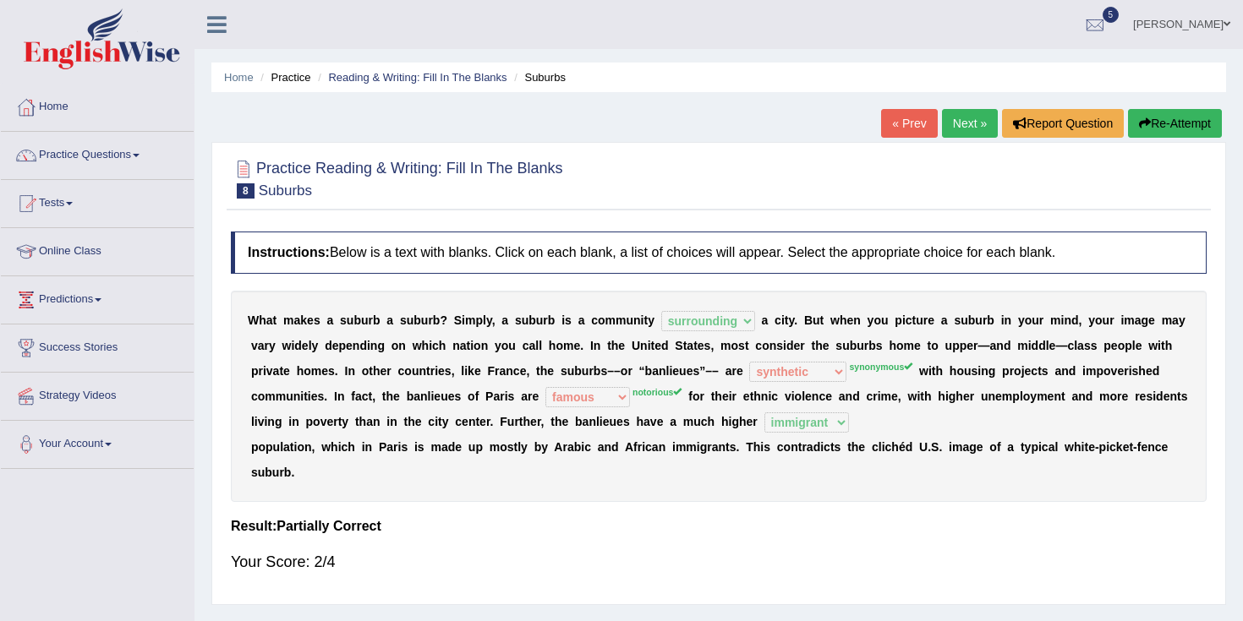
click at [966, 123] on link "Next »" at bounding box center [970, 123] width 56 height 29
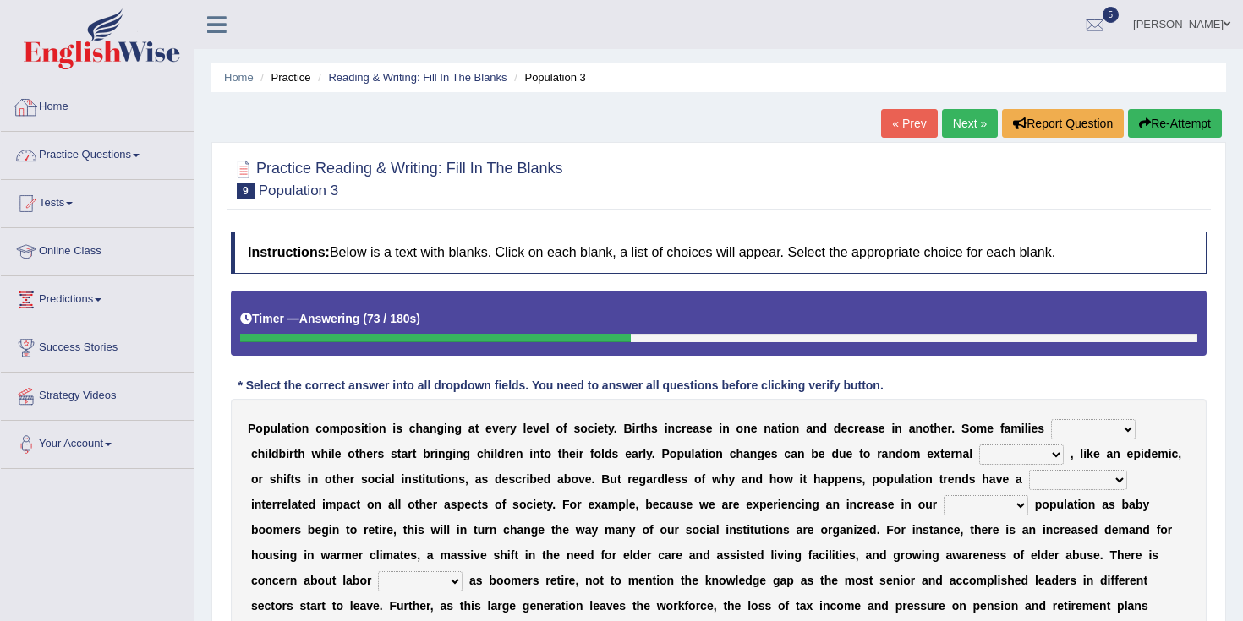
click at [72, 149] on link "Practice Questions" at bounding box center [97, 153] width 193 height 42
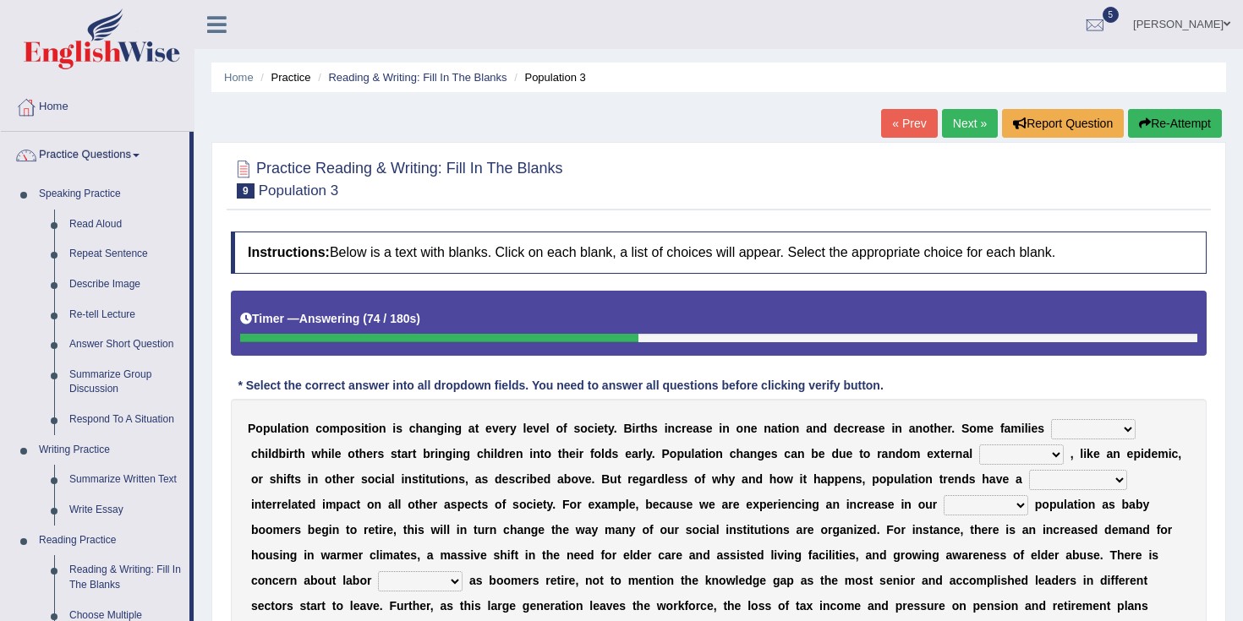
click at [56, 132] on link "Practice Questions" at bounding box center [95, 153] width 189 height 42
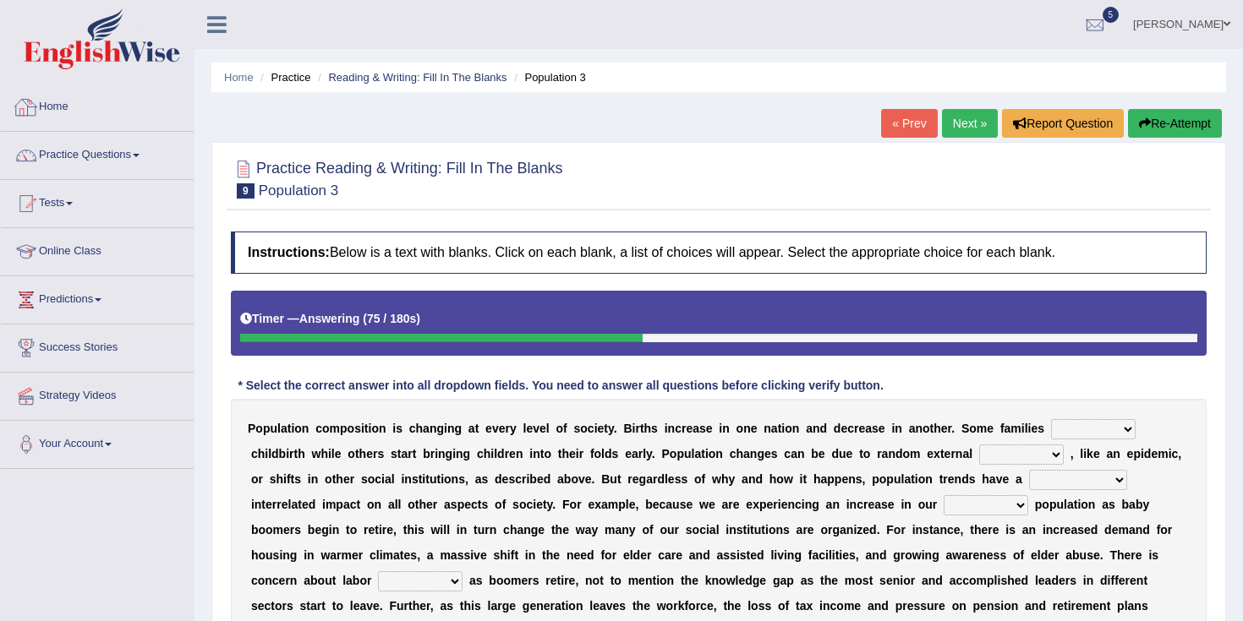
click at [62, 79] on div at bounding box center [97, 41] width 194 height 83
click at [62, 95] on link "Home" at bounding box center [97, 105] width 193 height 42
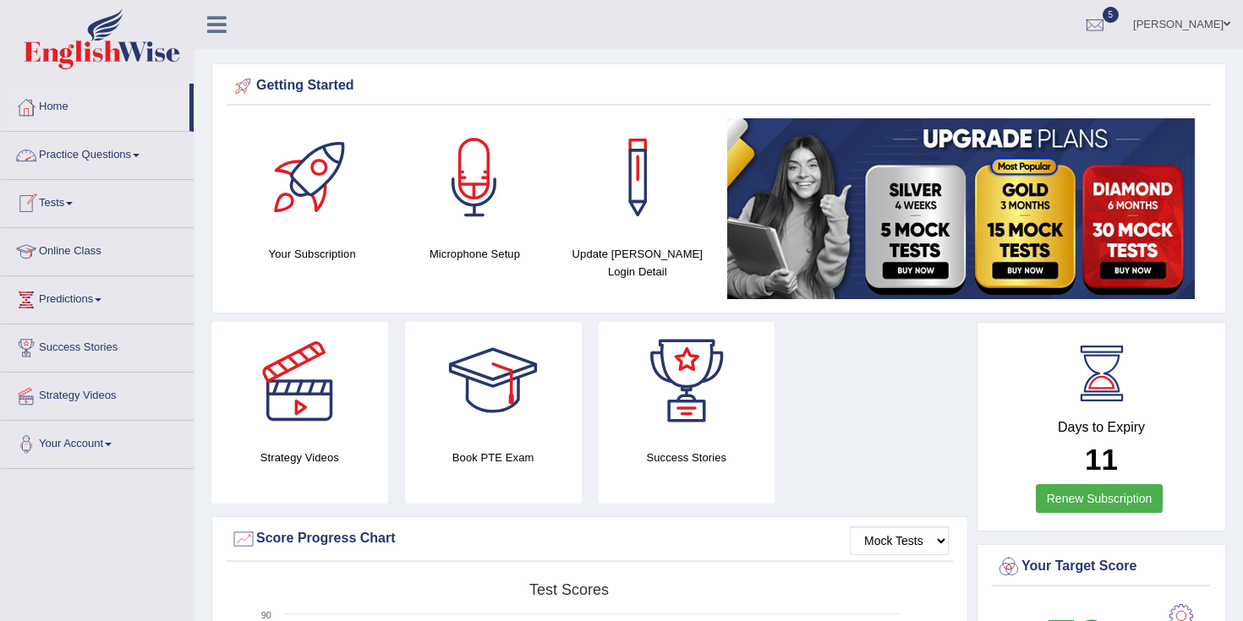
click at [75, 151] on link "Practice Questions" at bounding box center [97, 153] width 193 height 42
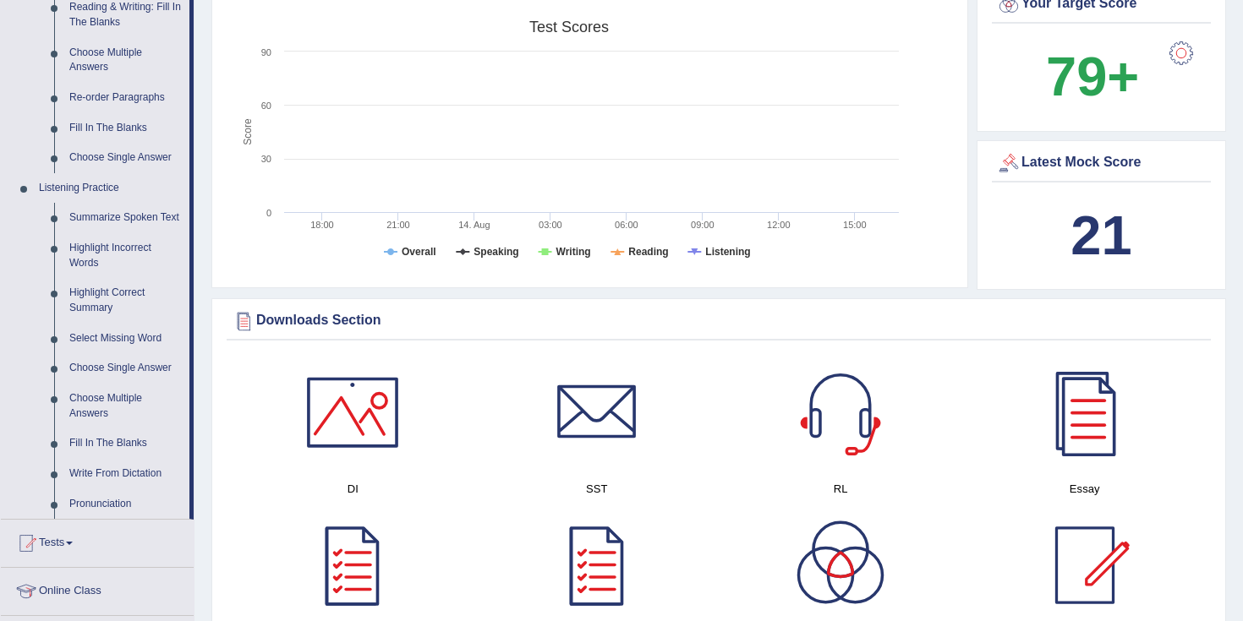
scroll to position [610, 0]
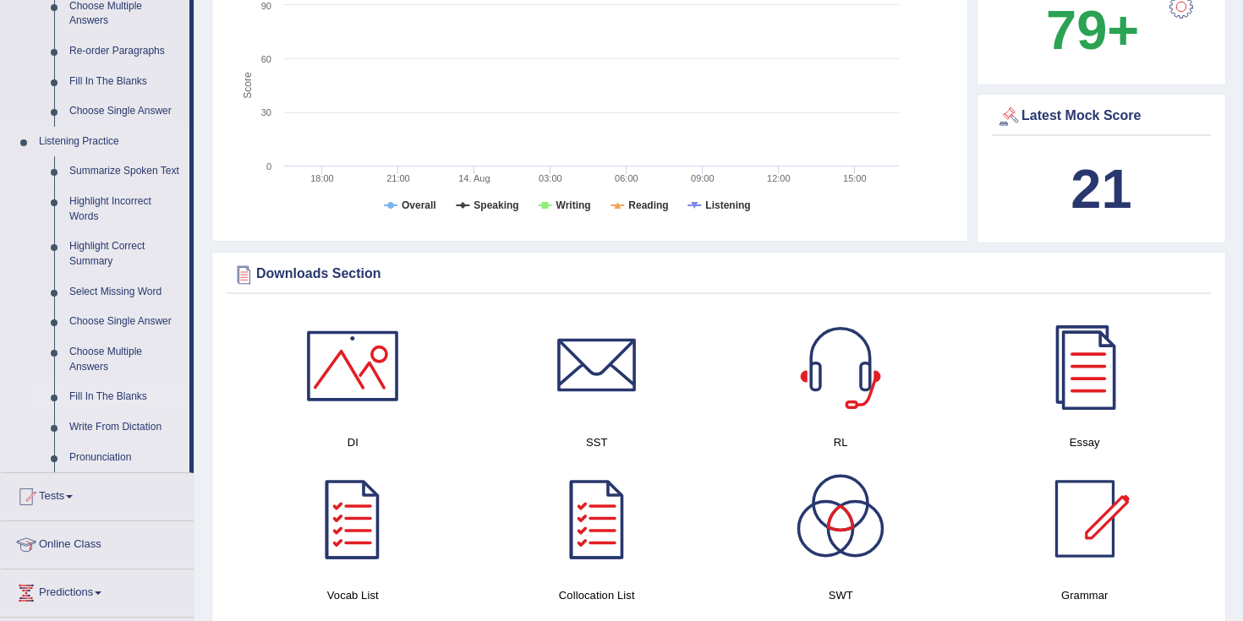
click at [93, 404] on link "Fill In The Blanks" at bounding box center [126, 397] width 128 height 30
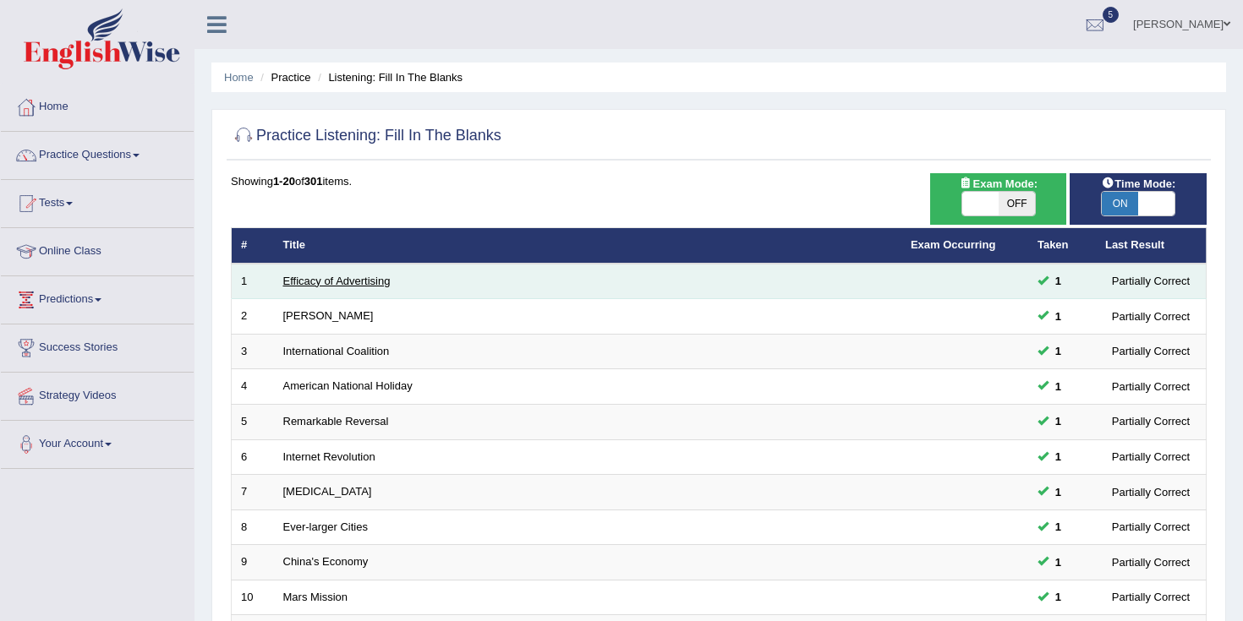
click at [343, 287] on link "Efficacy of Advertising" at bounding box center [336, 281] width 107 height 13
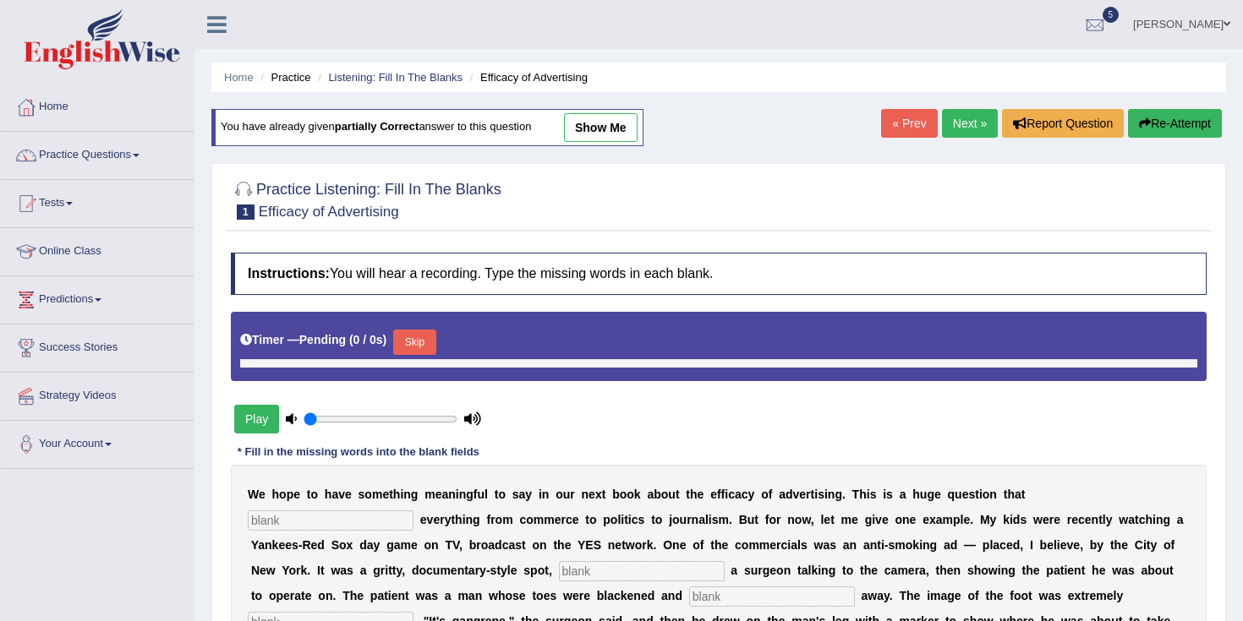
type input "0.95"
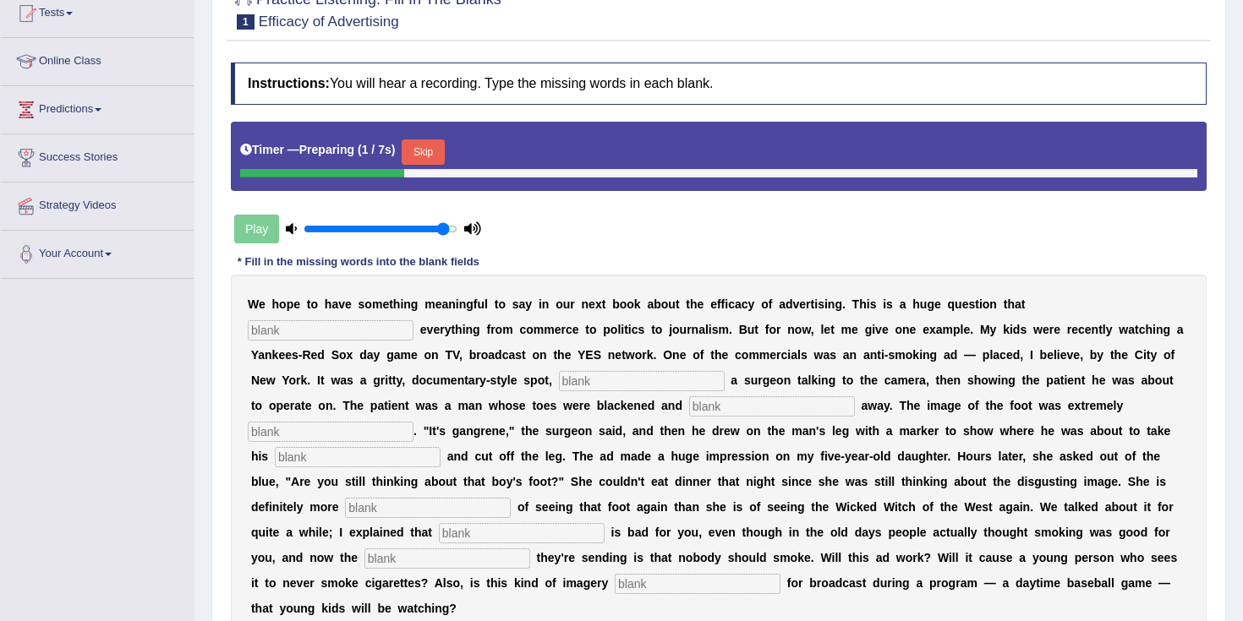
scroll to position [191, 0]
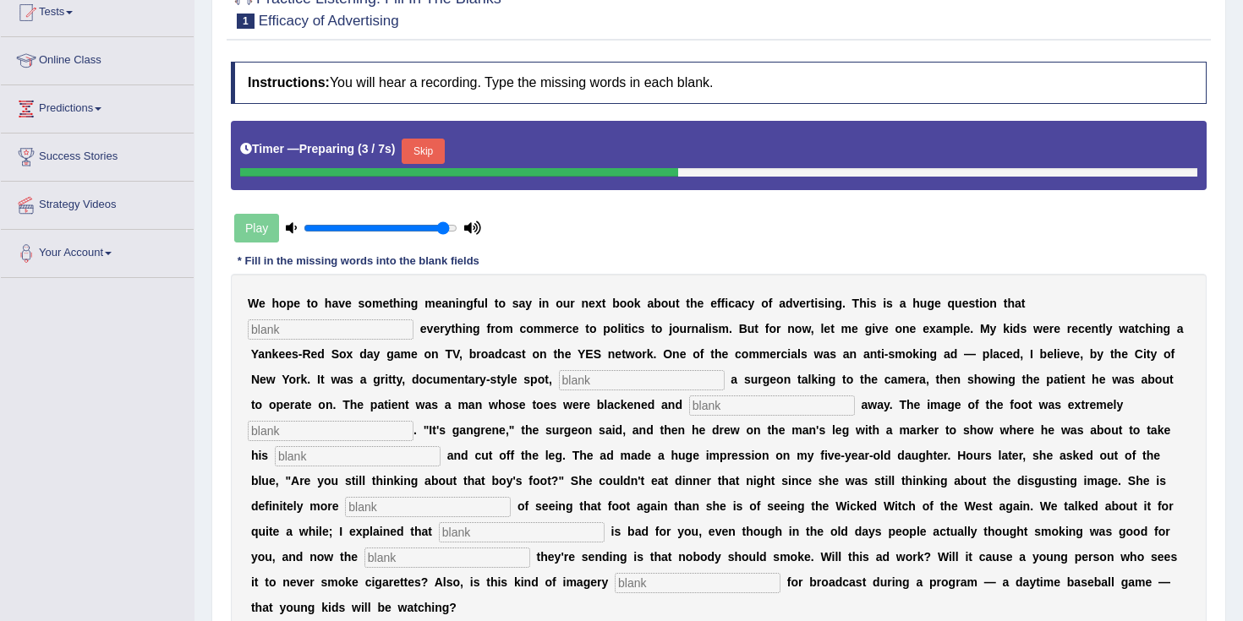
click at [431, 155] on button "Skip" at bounding box center [423, 151] width 42 height 25
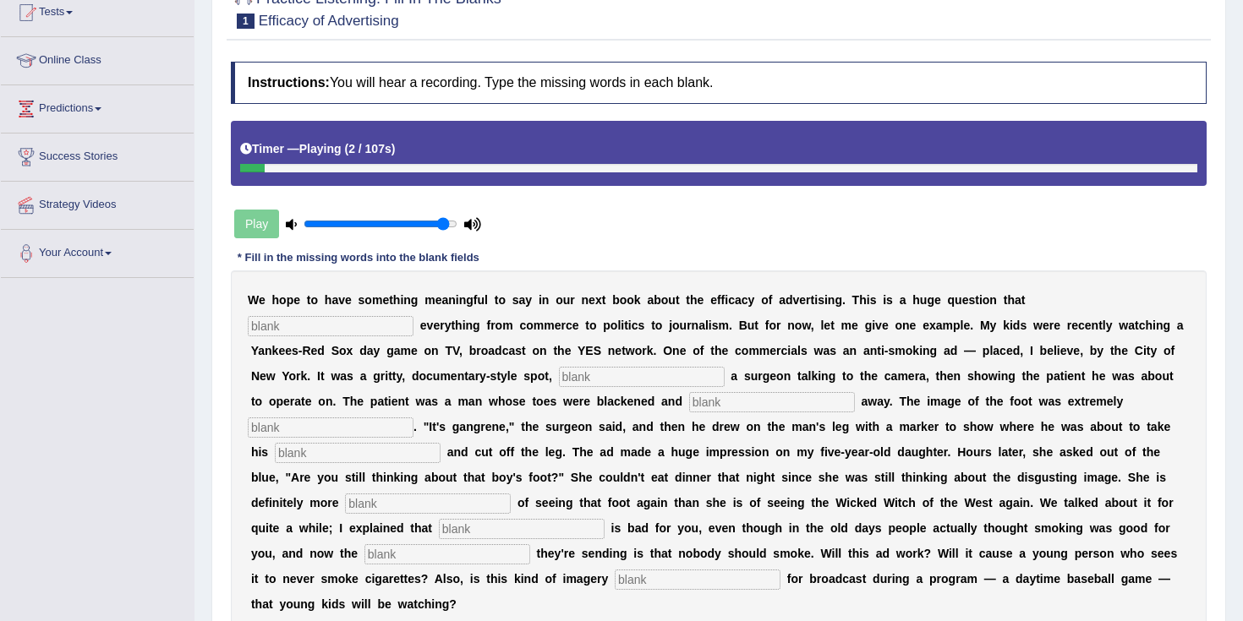
click at [413, 316] on input "text" at bounding box center [331, 326] width 166 height 20
type input "ه"
type input "هوح"
click at [295, 175] on div "Timer — Playing ( 22 / 107s )" at bounding box center [719, 153] width 976 height 65
